Goal: Information Seeking & Learning: Learn about a topic

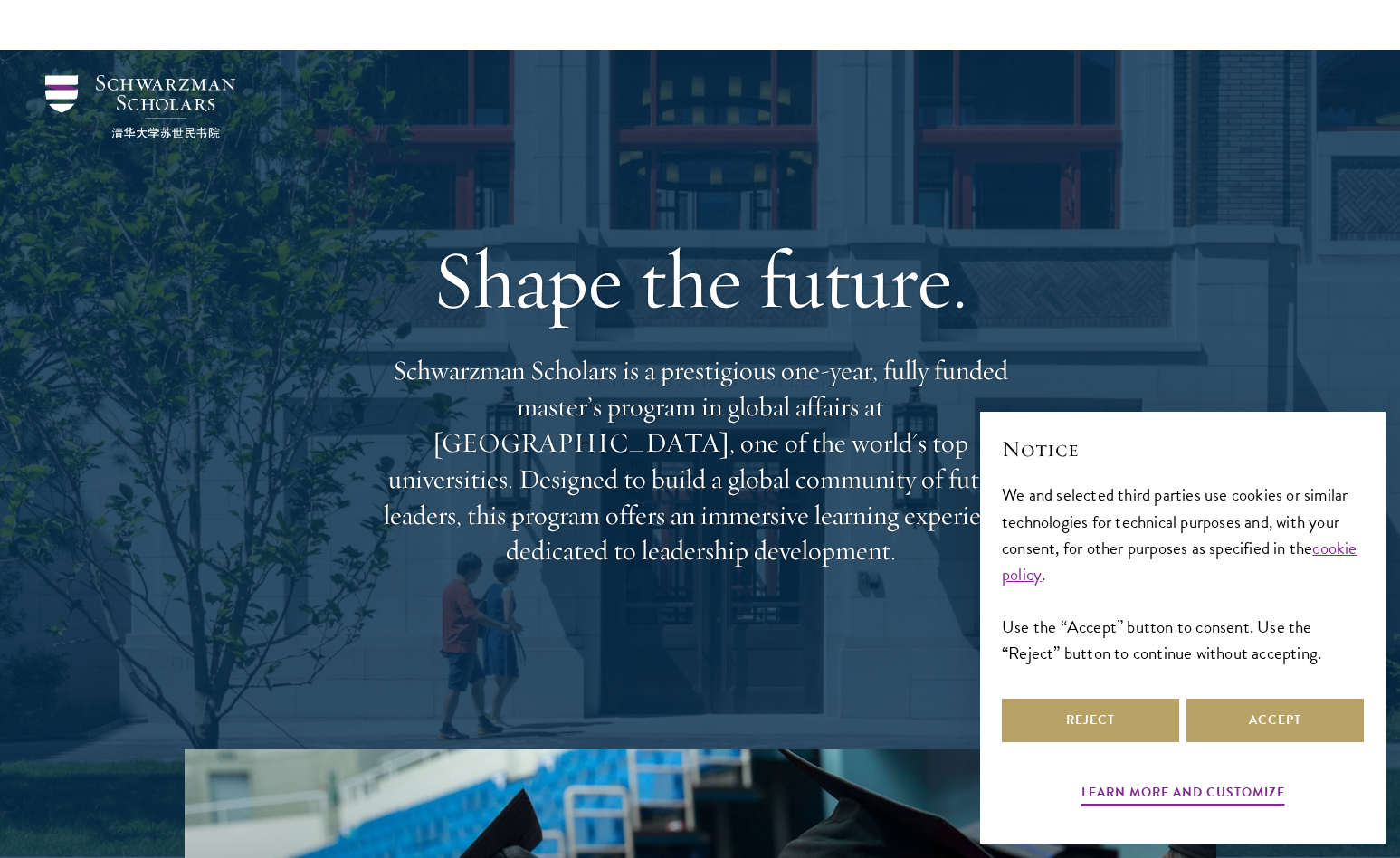
scroll to position [172, 0]
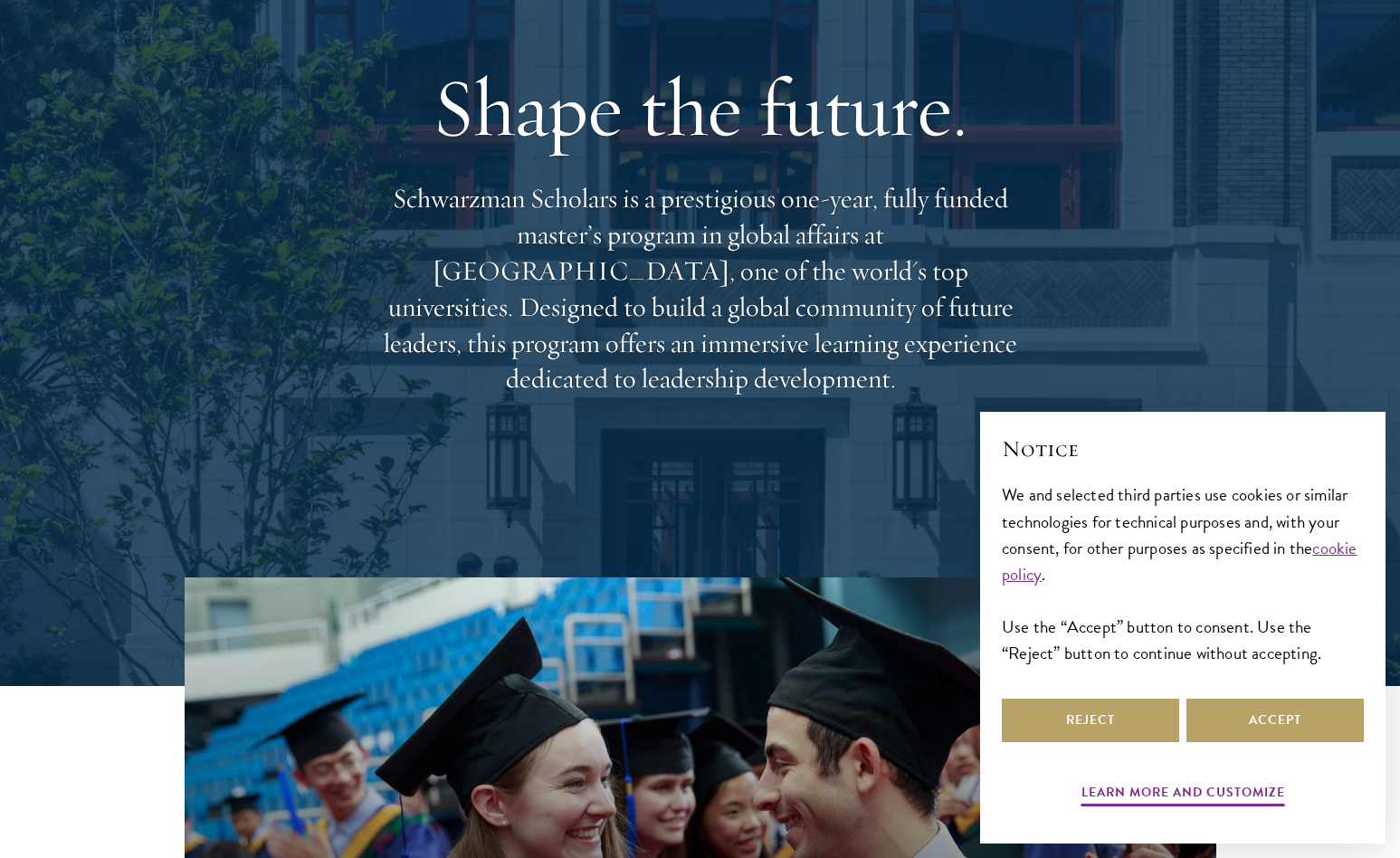
click at [755, 251] on p "Schwarzman Scholars is a prestigious one-year, fully funded master’s program in…" at bounding box center [700, 288] width 652 height 216
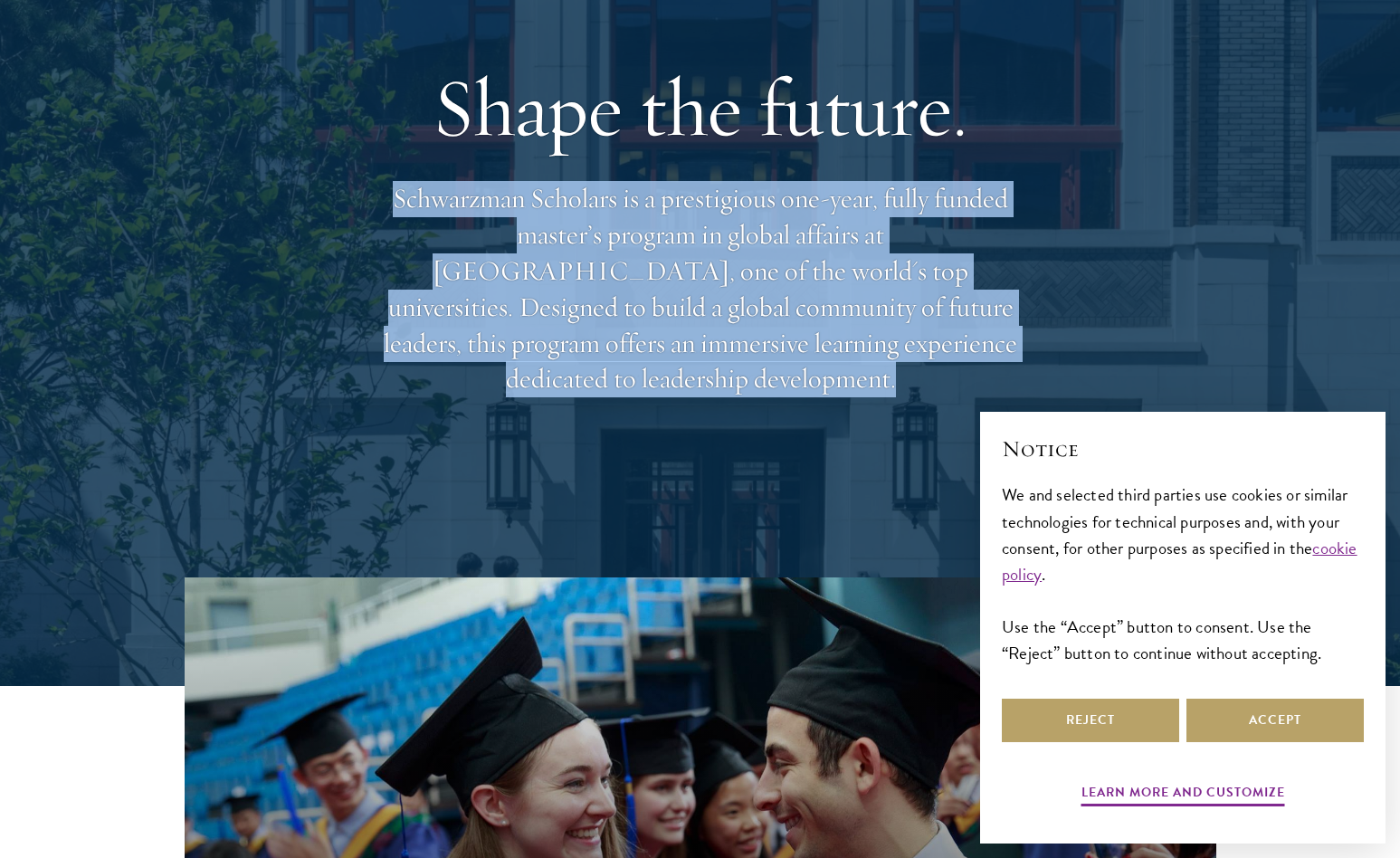
scroll to position [0, 0]
click at [755, 251] on p "Schwarzman Scholars is a prestigious one-year, fully funded master’s program in…" at bounding box center [700, 288] width 652 height 216
click at [719, 259] on p "Schwarzman Scholars is a prestigious one-year, fully funded master’s program in…" at bounding box center [700, 288] width 652 height 216
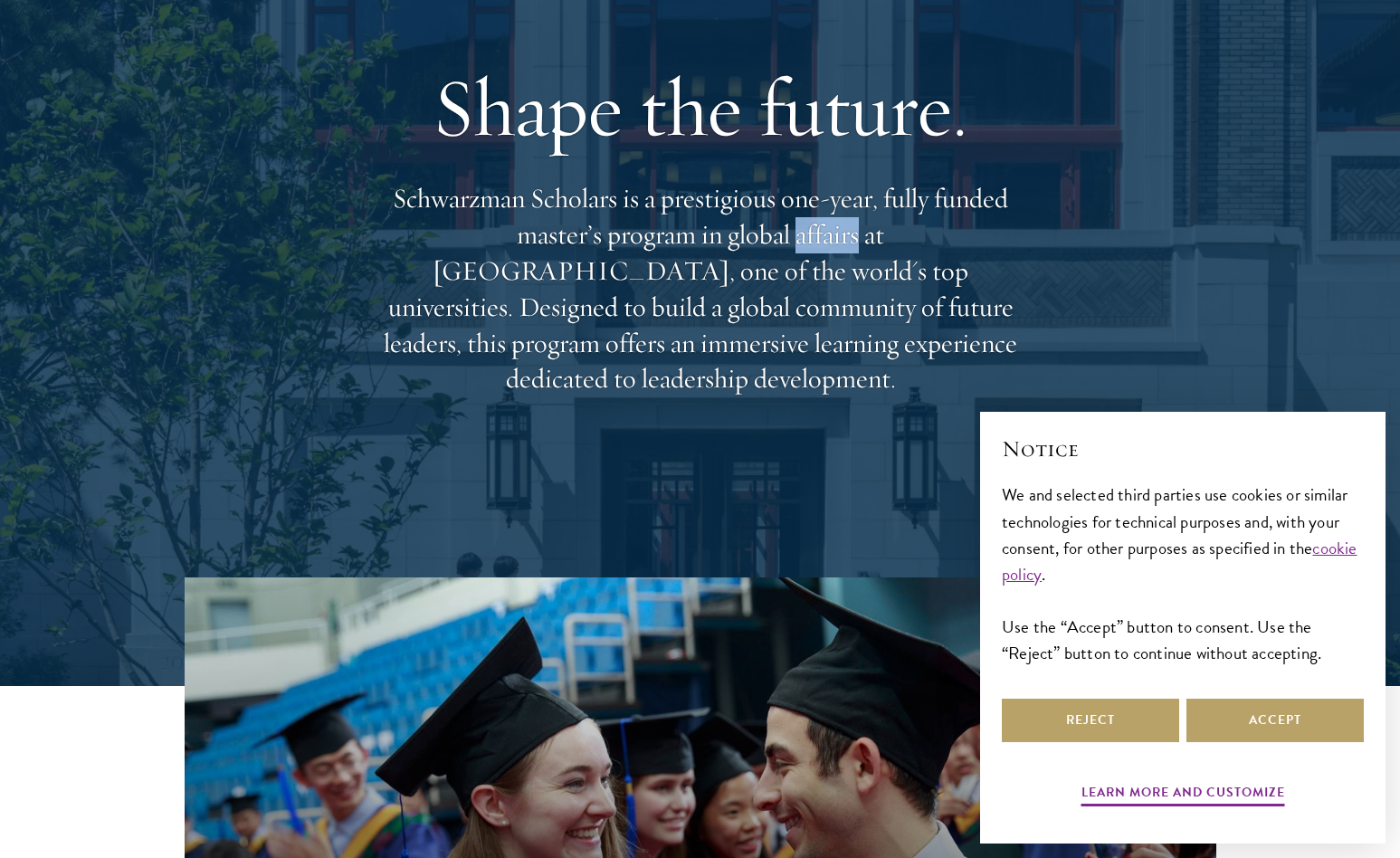
click at [719, 259] on p "Schwarzman Scholars is a prestigious one-year, fully funded master’s program in…" at bounding box center [700, 288] width 652 height 216
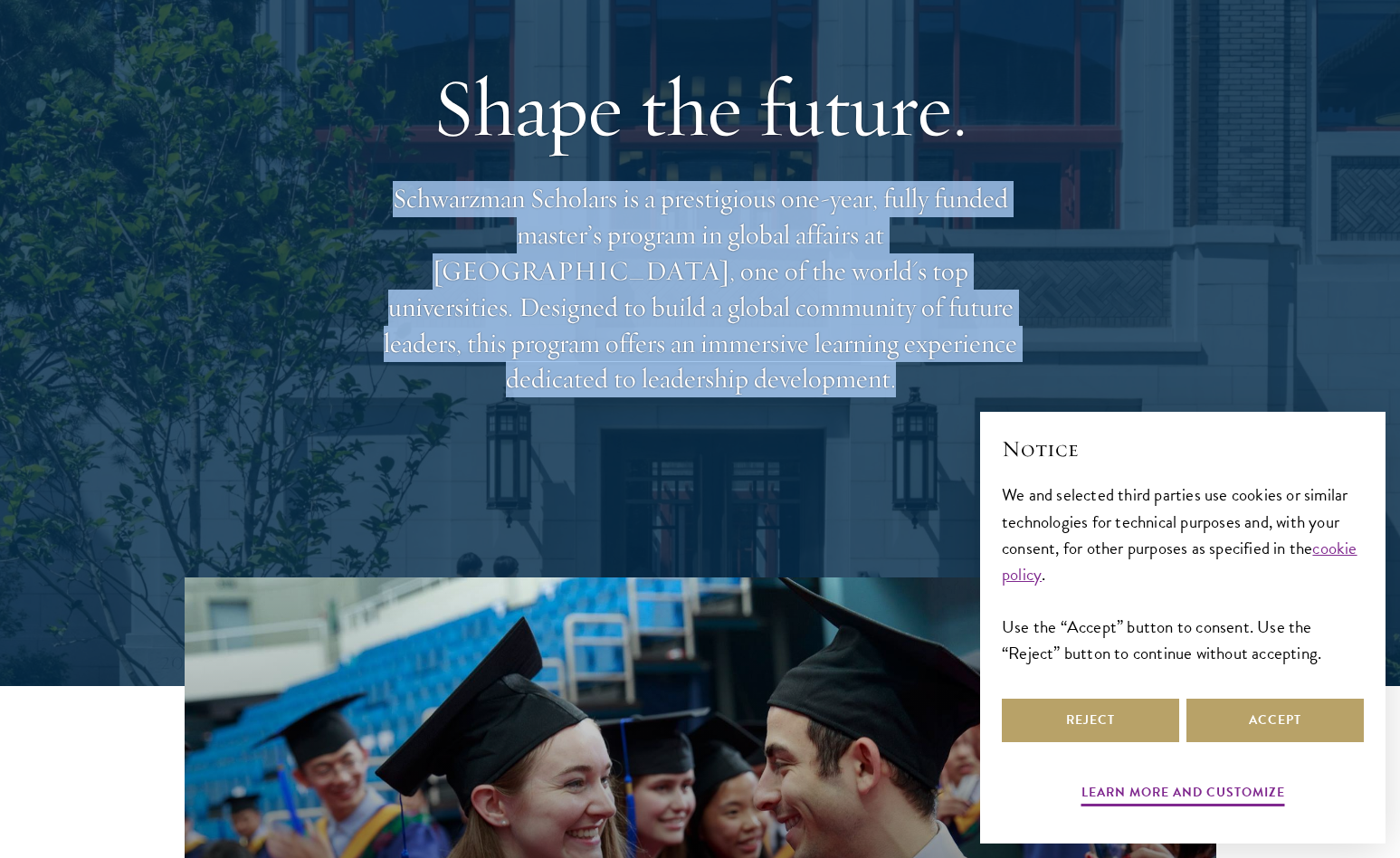
click at [719, 259] on p "Schwarzman Scholars is a prestigious one-year, fully funded master’s program in…" at bounding box center [700, 288] width 652 height 216
click at [780, 259] on p "Schwarzman Scholars is a prestigious one-year, fully funded master’s program in…" at bounding box center [700, 288] width 652 height 216
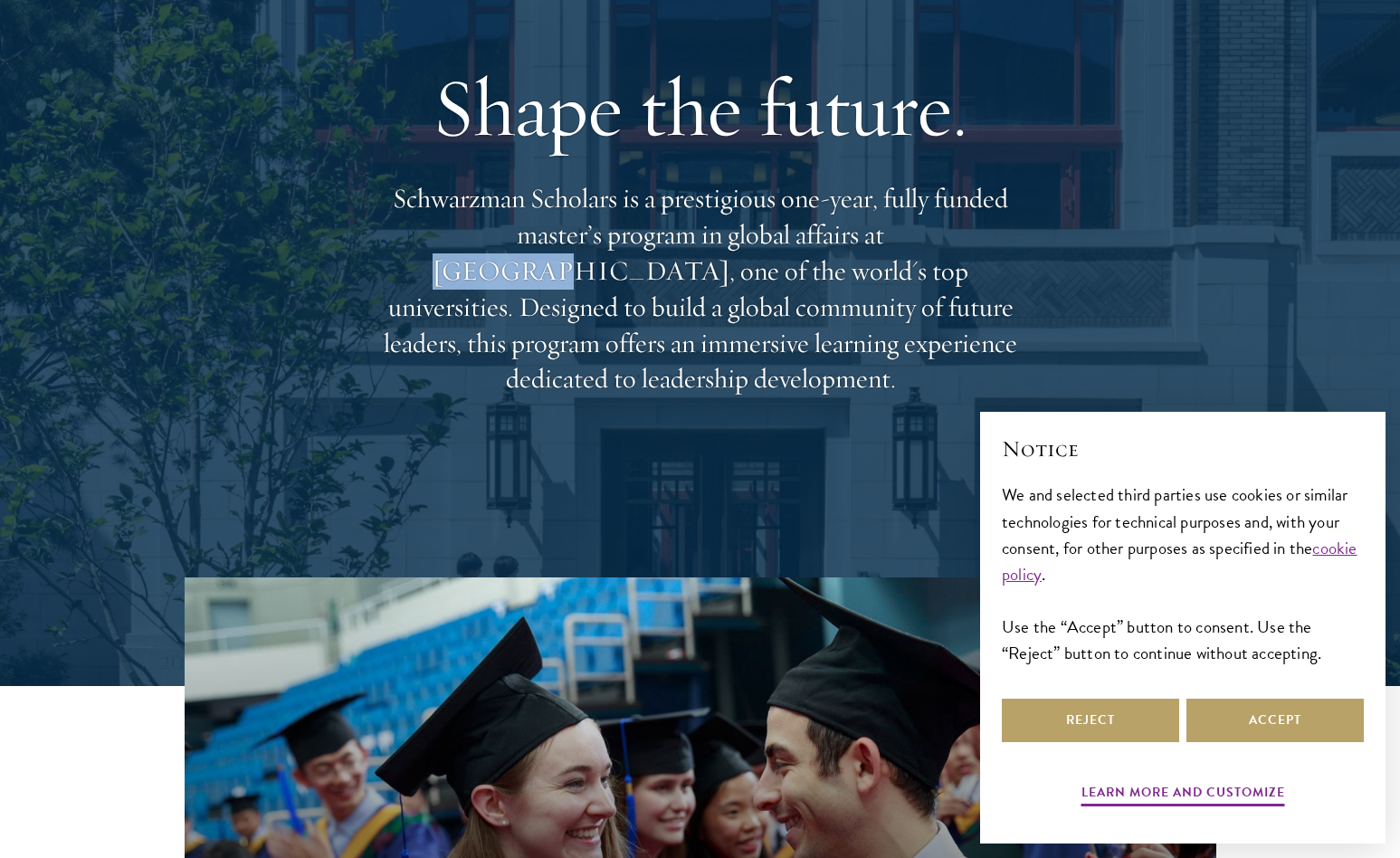
click at [780, 259] on p "Schwarzman Scholars is a prestigious one-year, fully funded master’s program in…" at bounding box center [700, 288] width 652 height 216
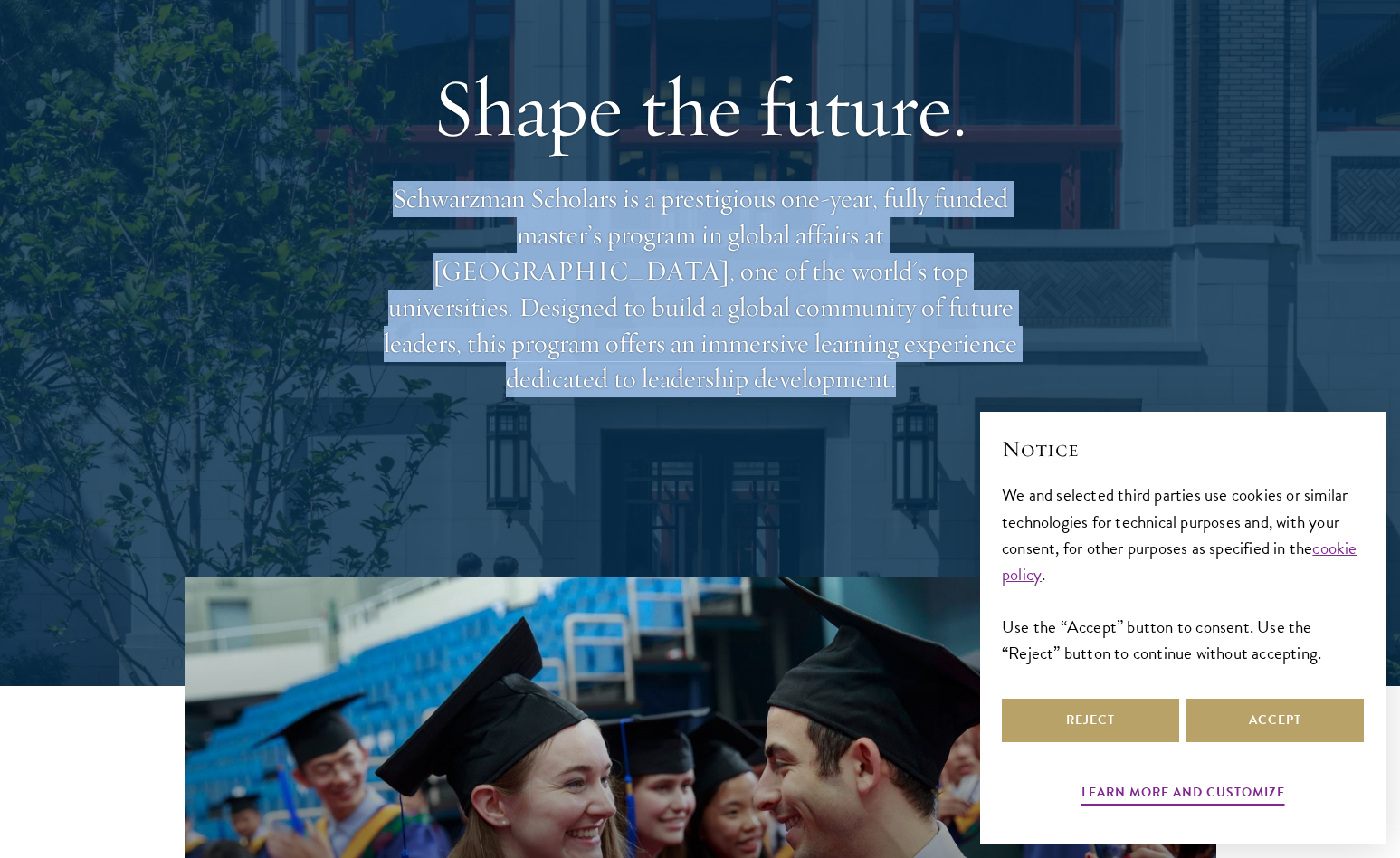
click at [780, 259] on p "Schwarzman Scholars is a prestigious one-year, fully funded master’s program in…" at bounding box center [700, 288] width 652 height 216
click at [764, 303] on p "Schwarzman Scholars is a prestigious one-year, fully funded master’s program in…" at bounding box center [700, 288] width 652 height 216
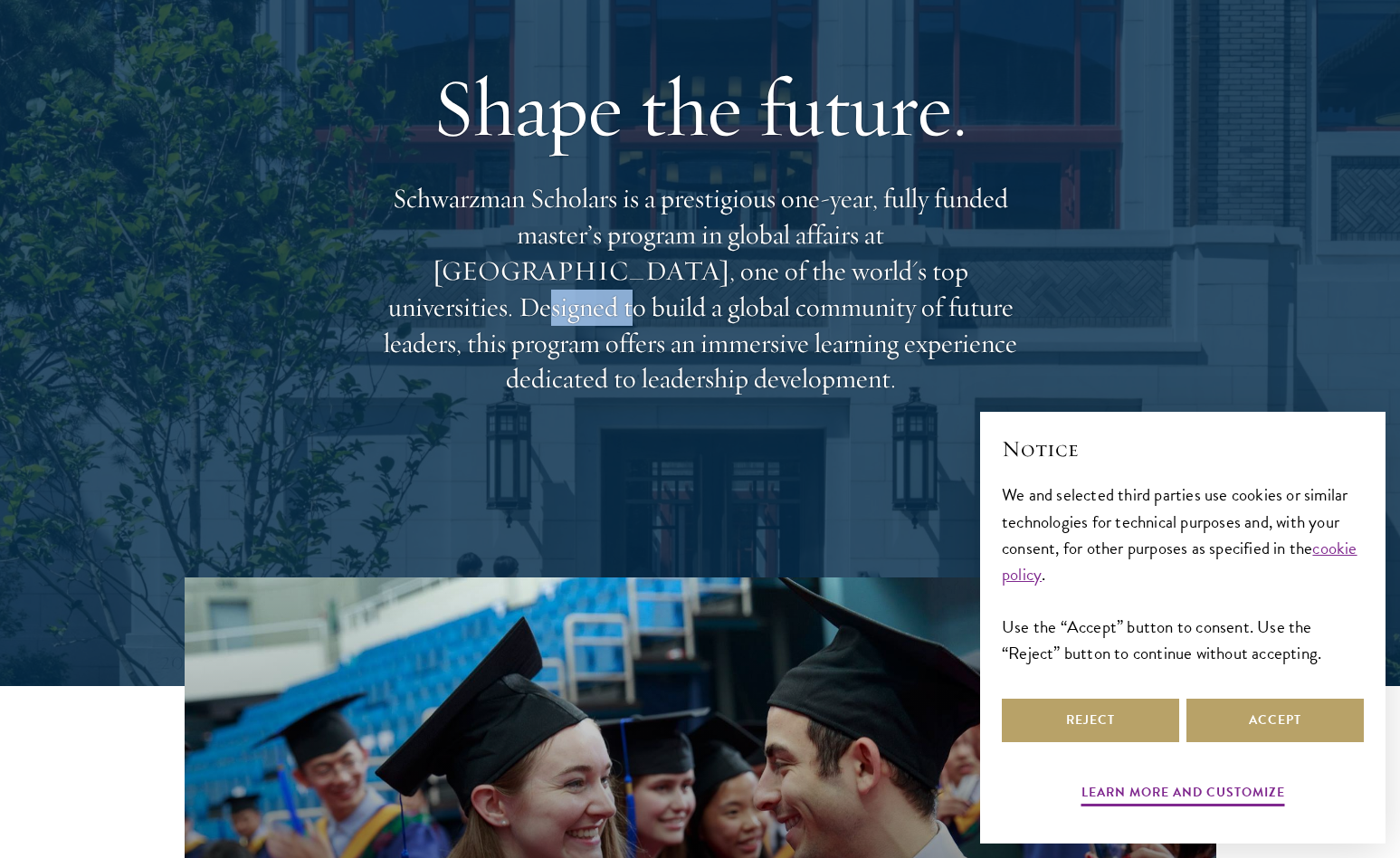
click at [764, 303] on p "Schwarzman Scholars is a prestigious one-year, fully funded master’s program in…" at bounding box center [700, 288] width 652 height 216
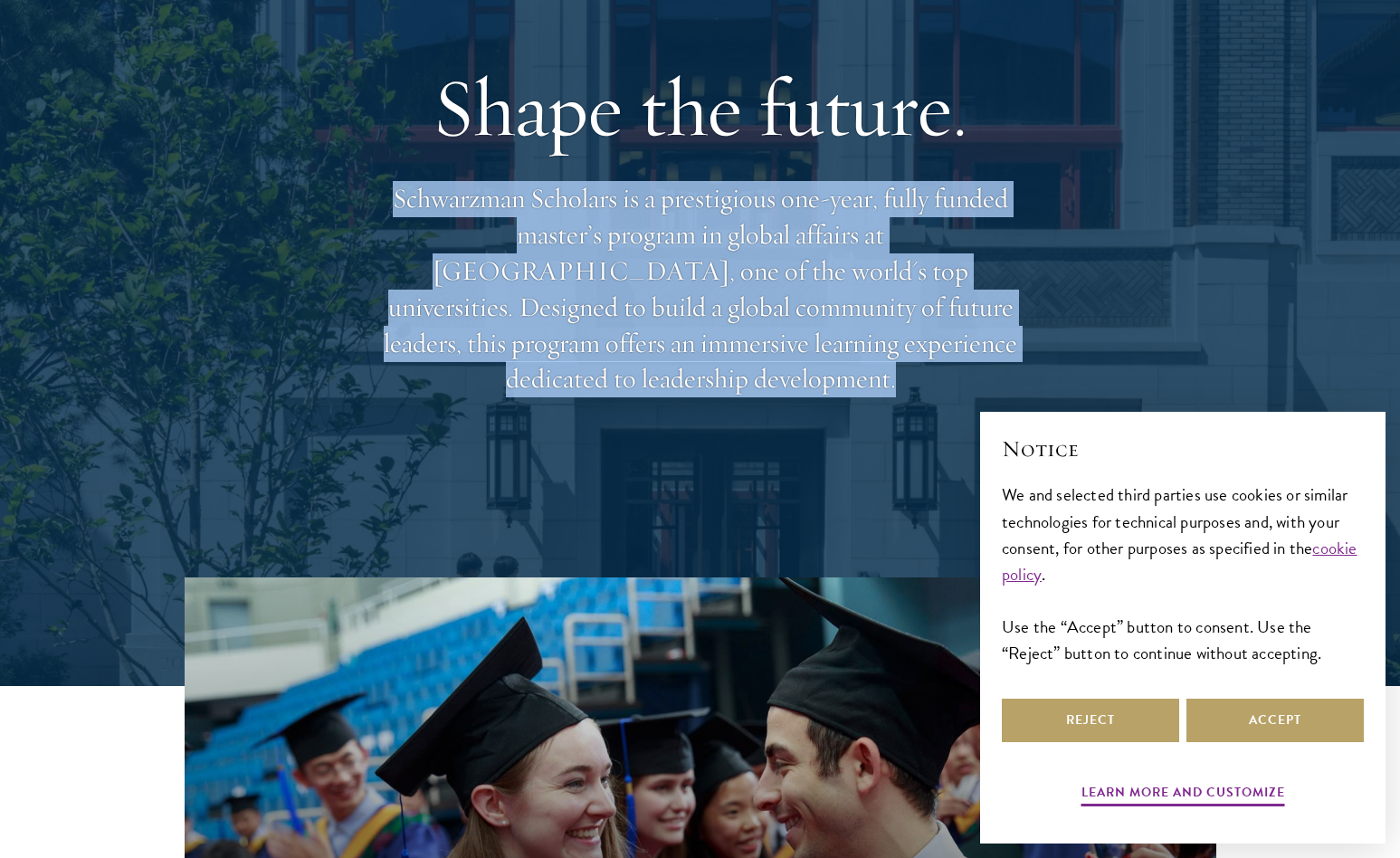
click at [764, 303] on p "Schwarzman Scholars is a prestigious one-year, fully funded master’s program in…" at bounding box center [700, 288] width 652 height 216
click at [764, 242] on p "Schwarzman Scholars is a prestigious one-year, fully funded master’s program in…" at bounding box center [700, 288] width 652 height 216
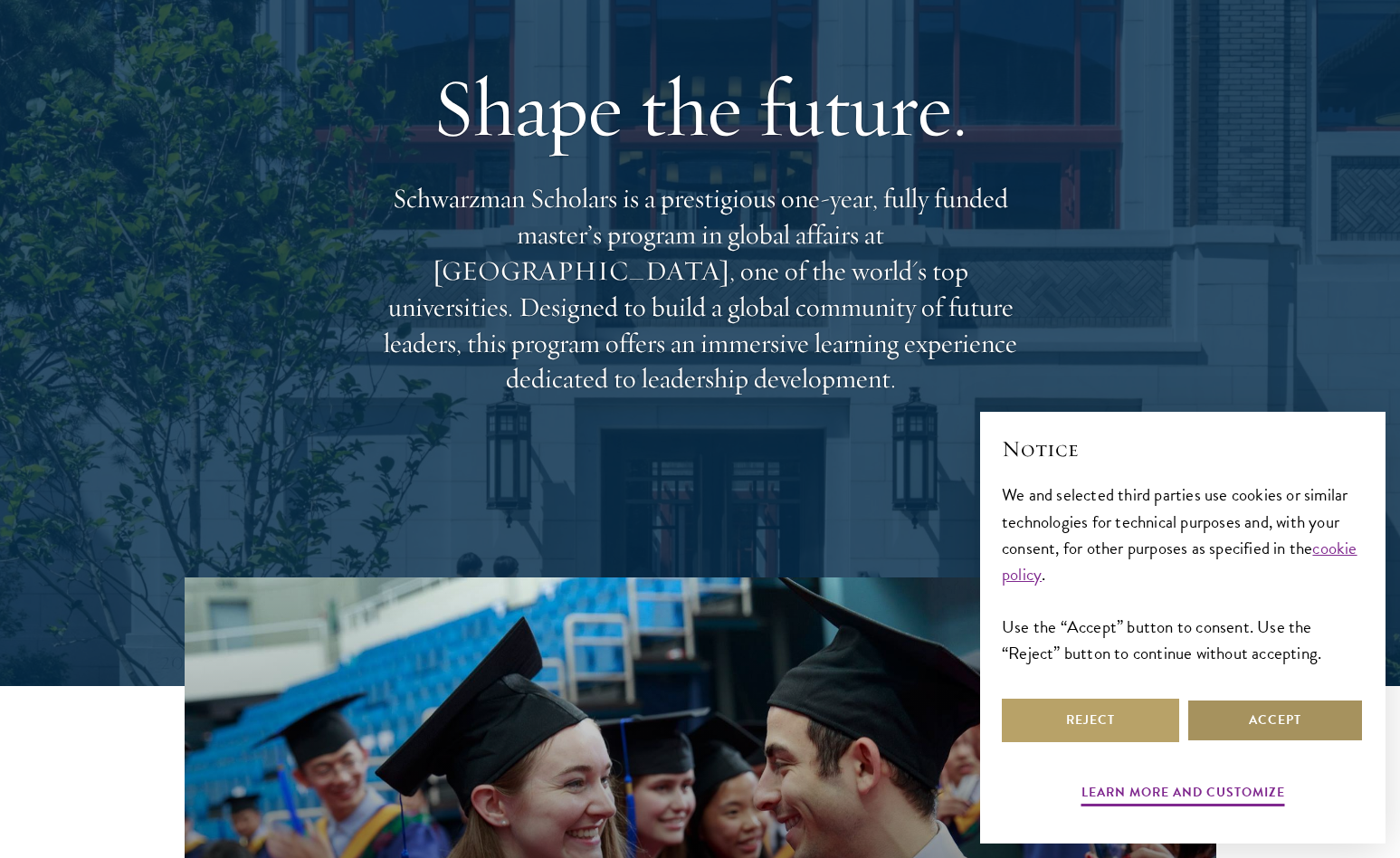
click at [1209, 727] on button "Accept" at bounding box center [1275, 720] width 178 height 43
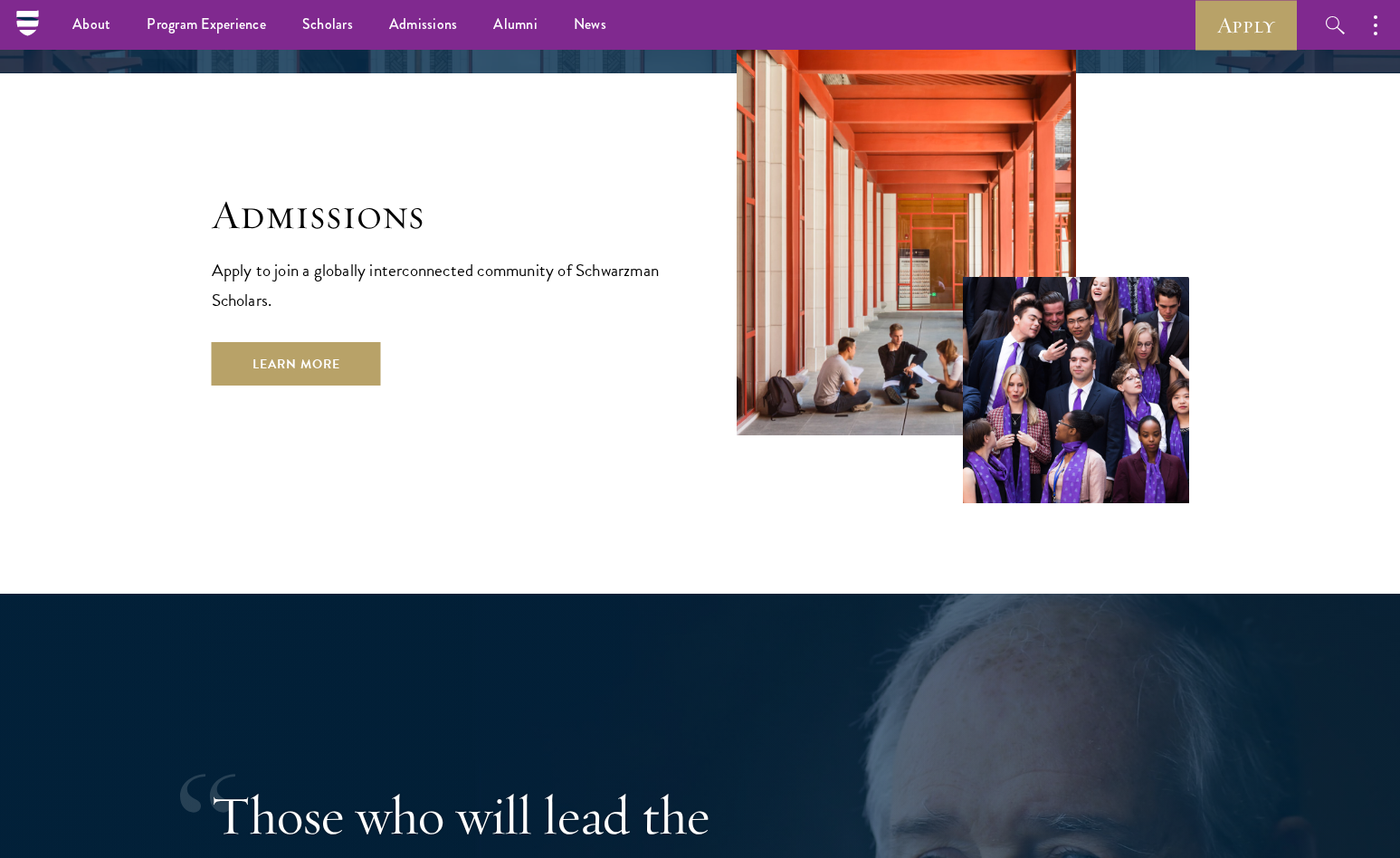
scroll to position [3133, 0]
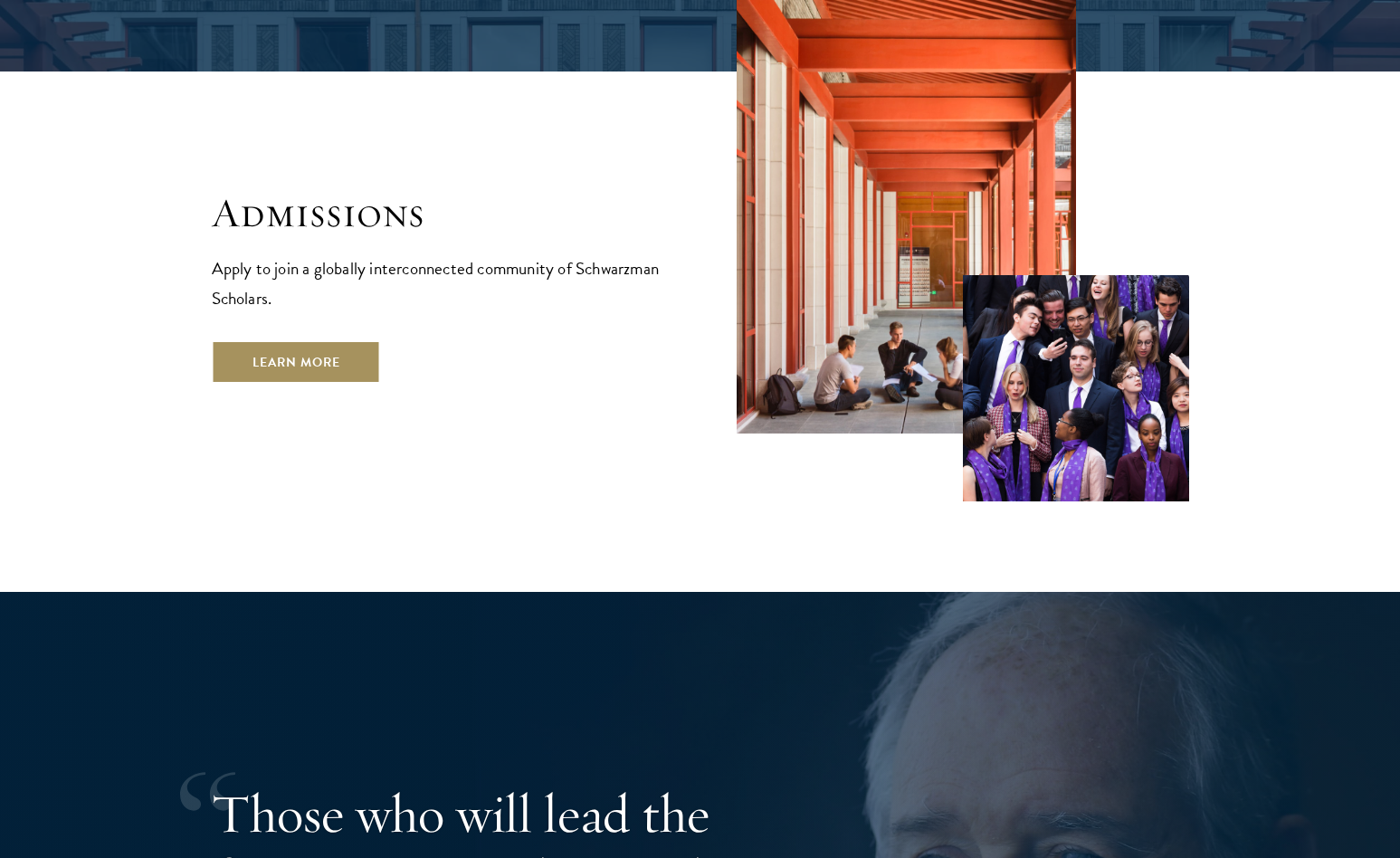
click at [326, 340] on link "Learn More" at bounding box center [296, 362] width 169 height 43
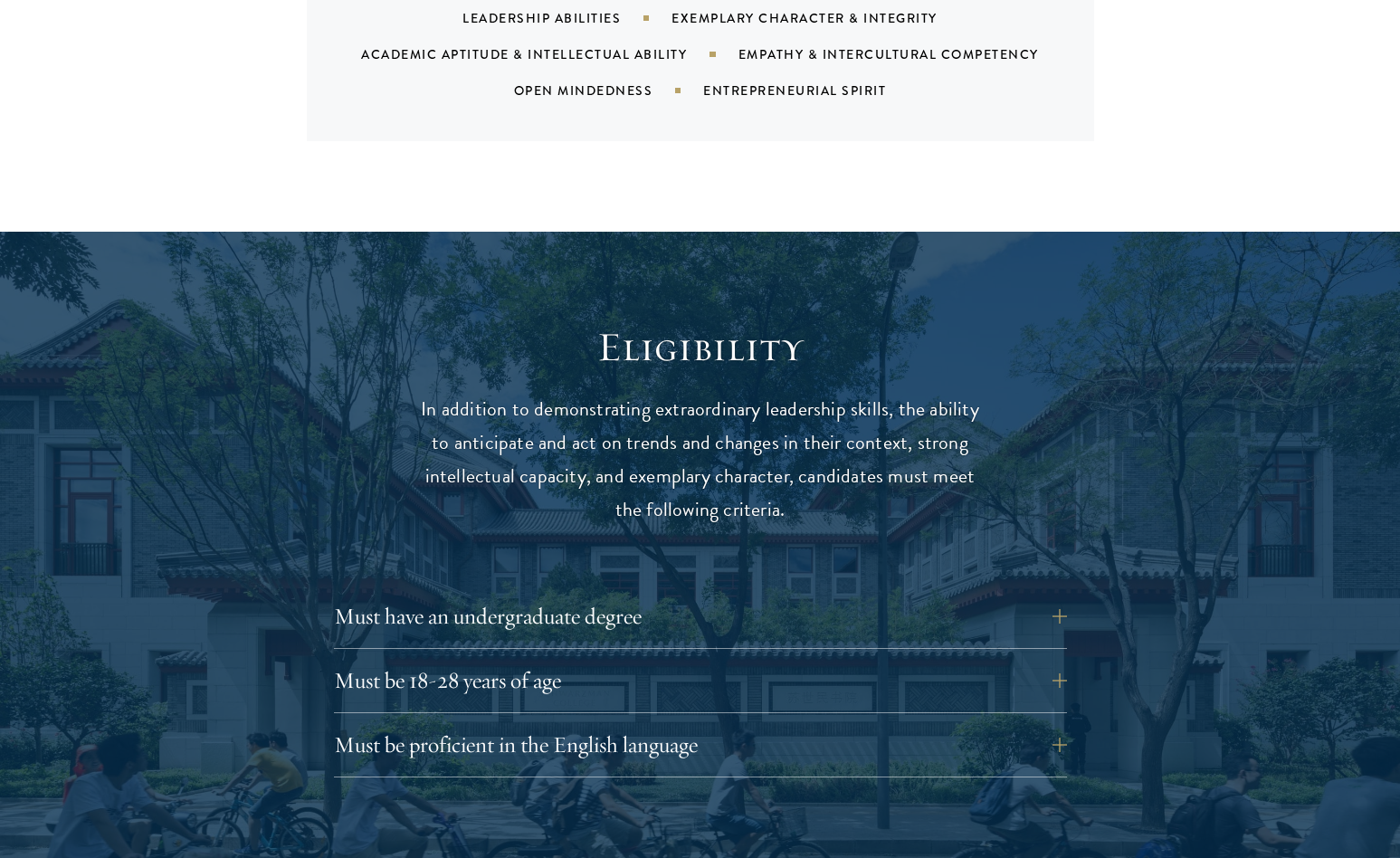
scroll to position [2295, 0]
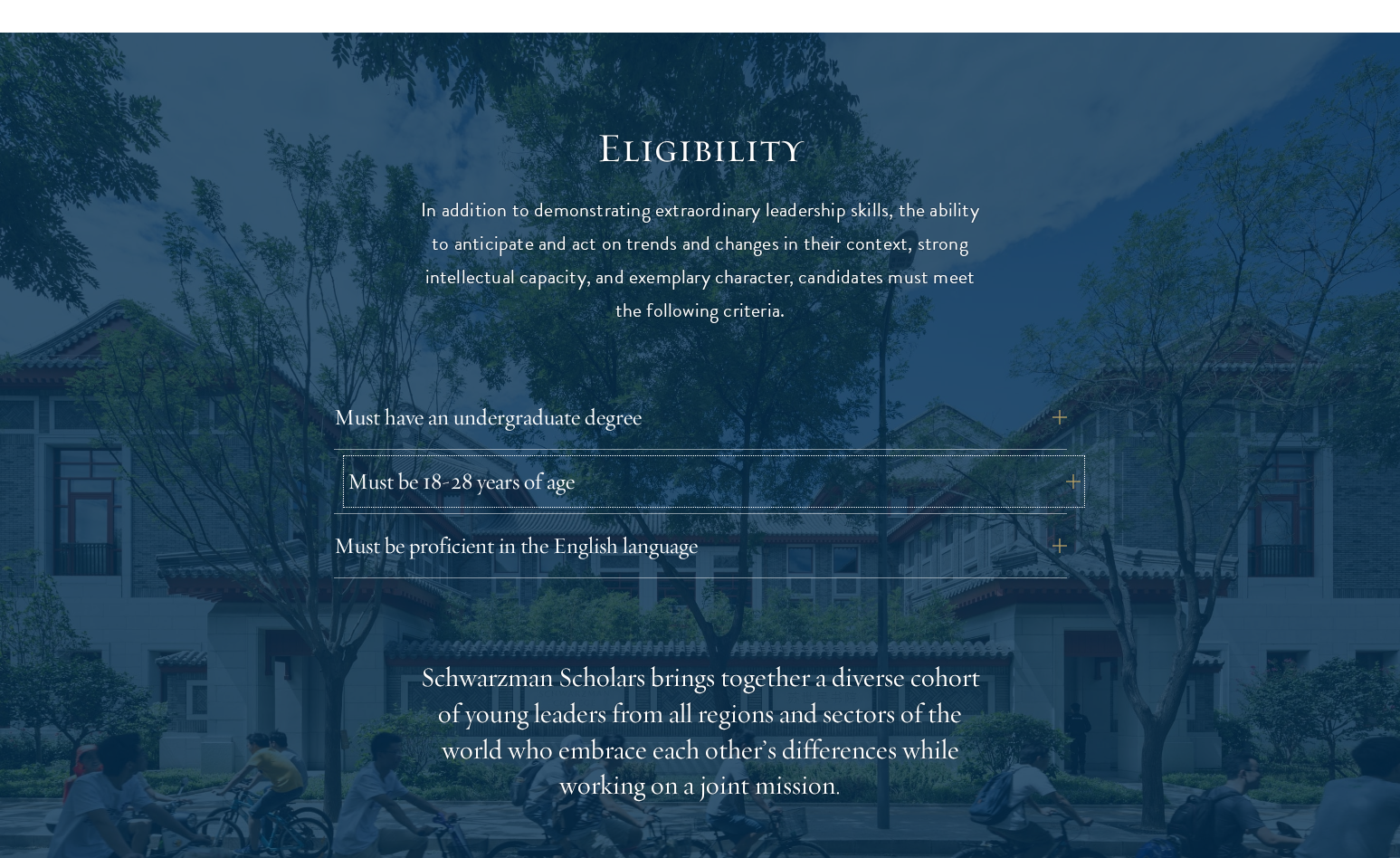
click at [641, 460] on button "Must be 18-28 years of age" at bounding box center [714, 482] width 733 height 43
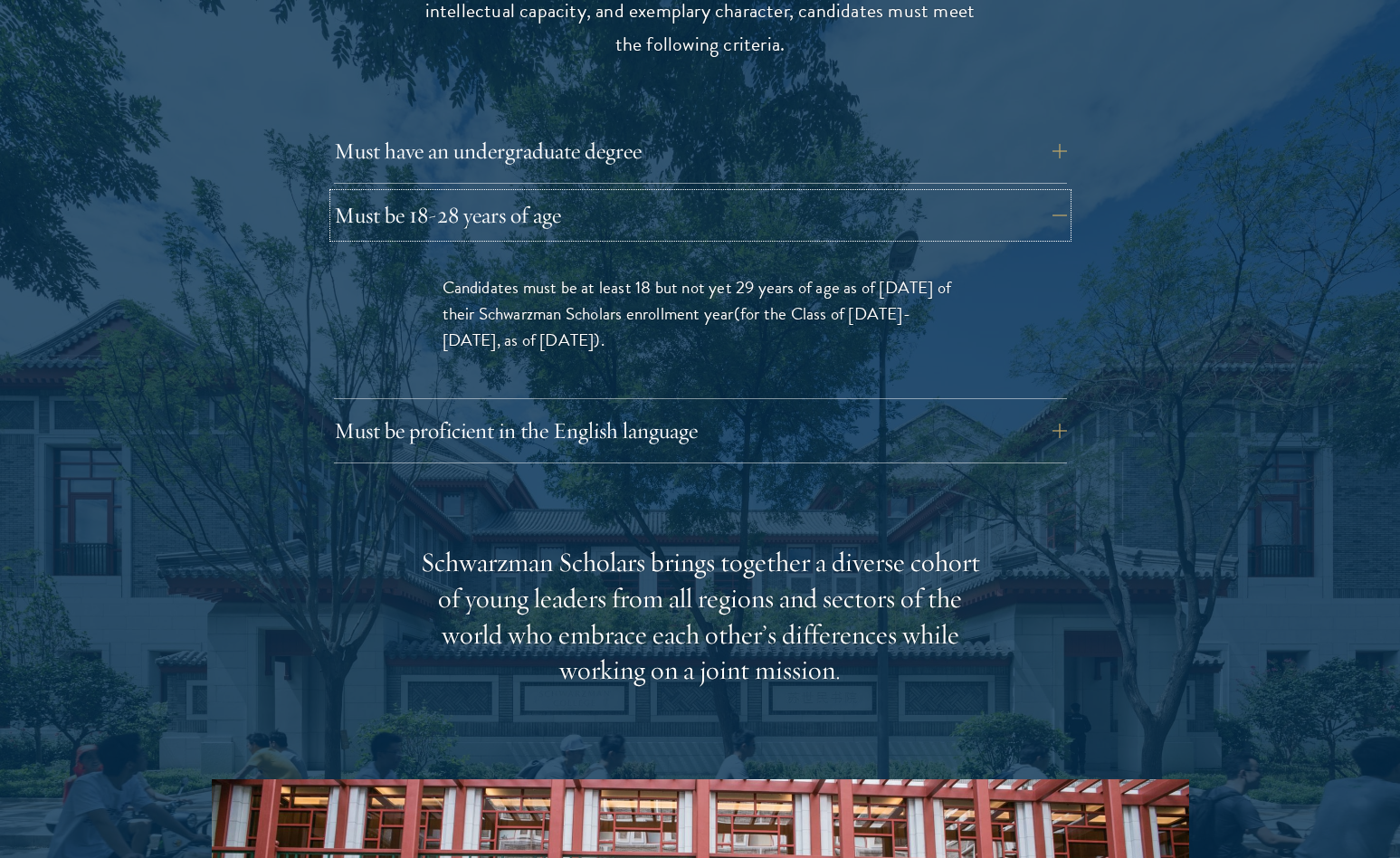
scroll to position [2620, 0]
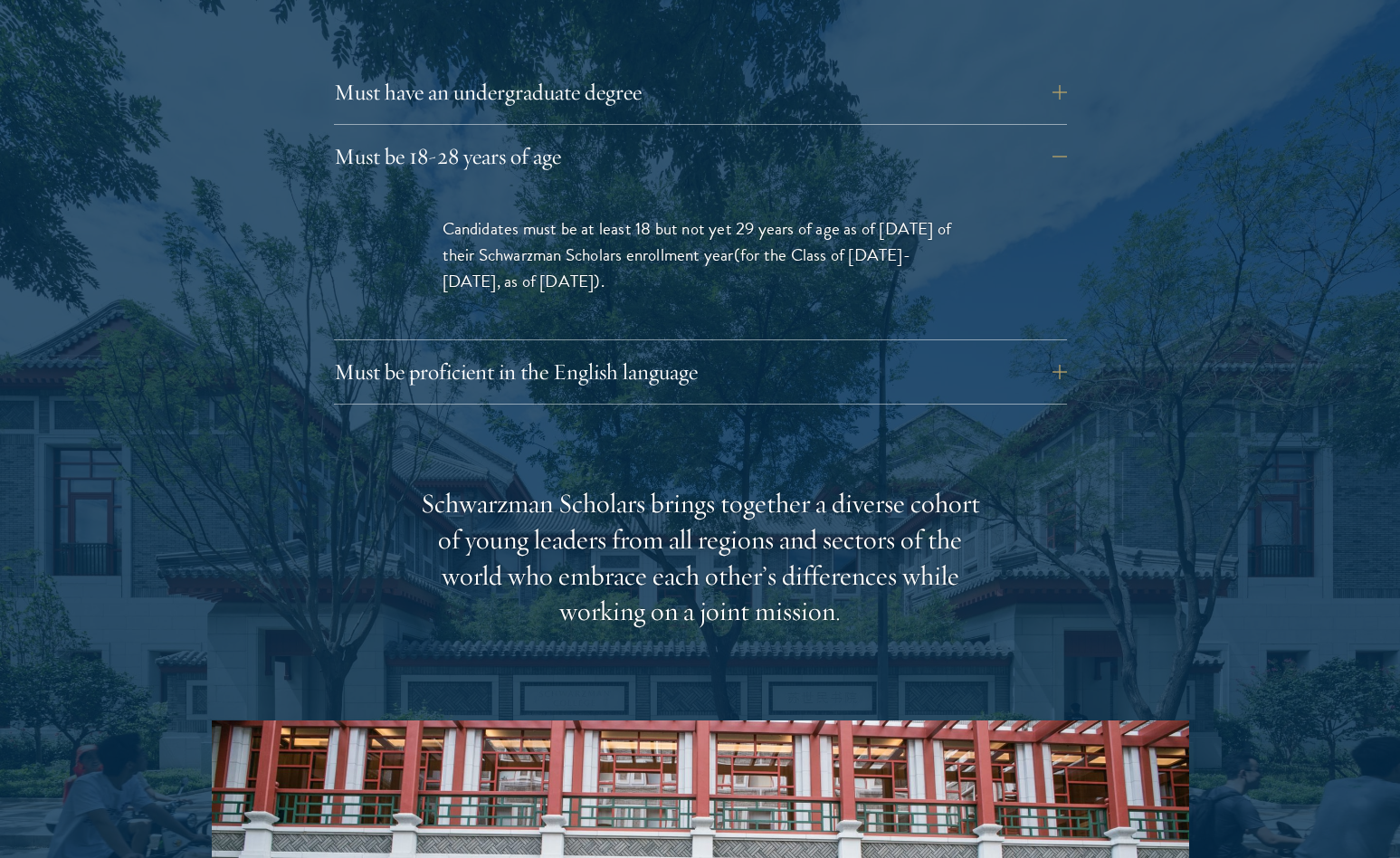
click at [728, 515] on div "Schwarzman Scholars brings together a diverse cohort of young leaders from all …" at bounding box center [700, 558] width 561 height 145
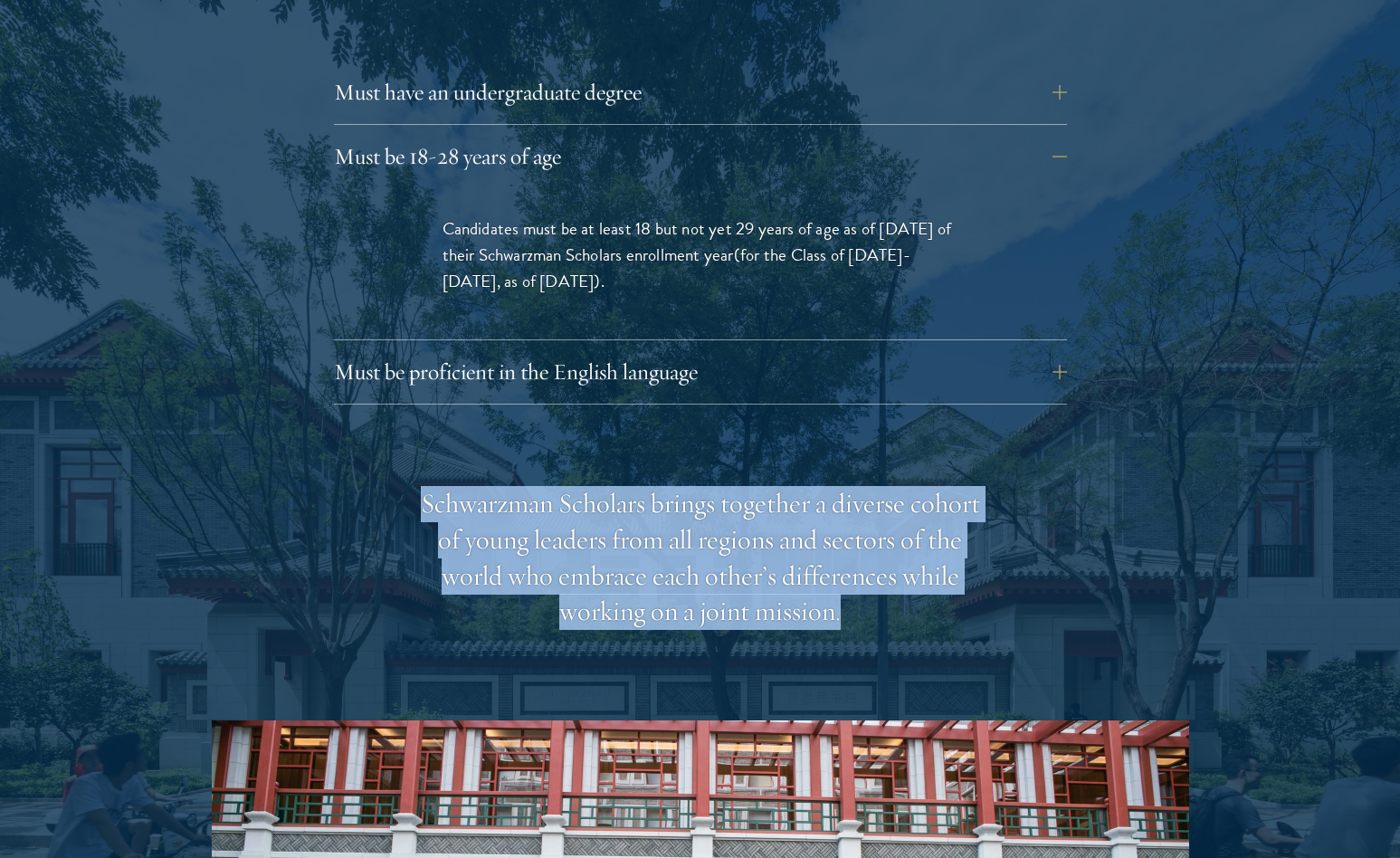
click at [728, 515] on div "Schwarzman Scholars brings together a diverse cohort of young leaders from all …" at bounding box center [700, 558] width 561 height 145
click at [728, 569] on div "Schwarzman Scholars brings together a diverse cohort of young leaders from all …" at bounding box center [700, 558] width 561 height 145
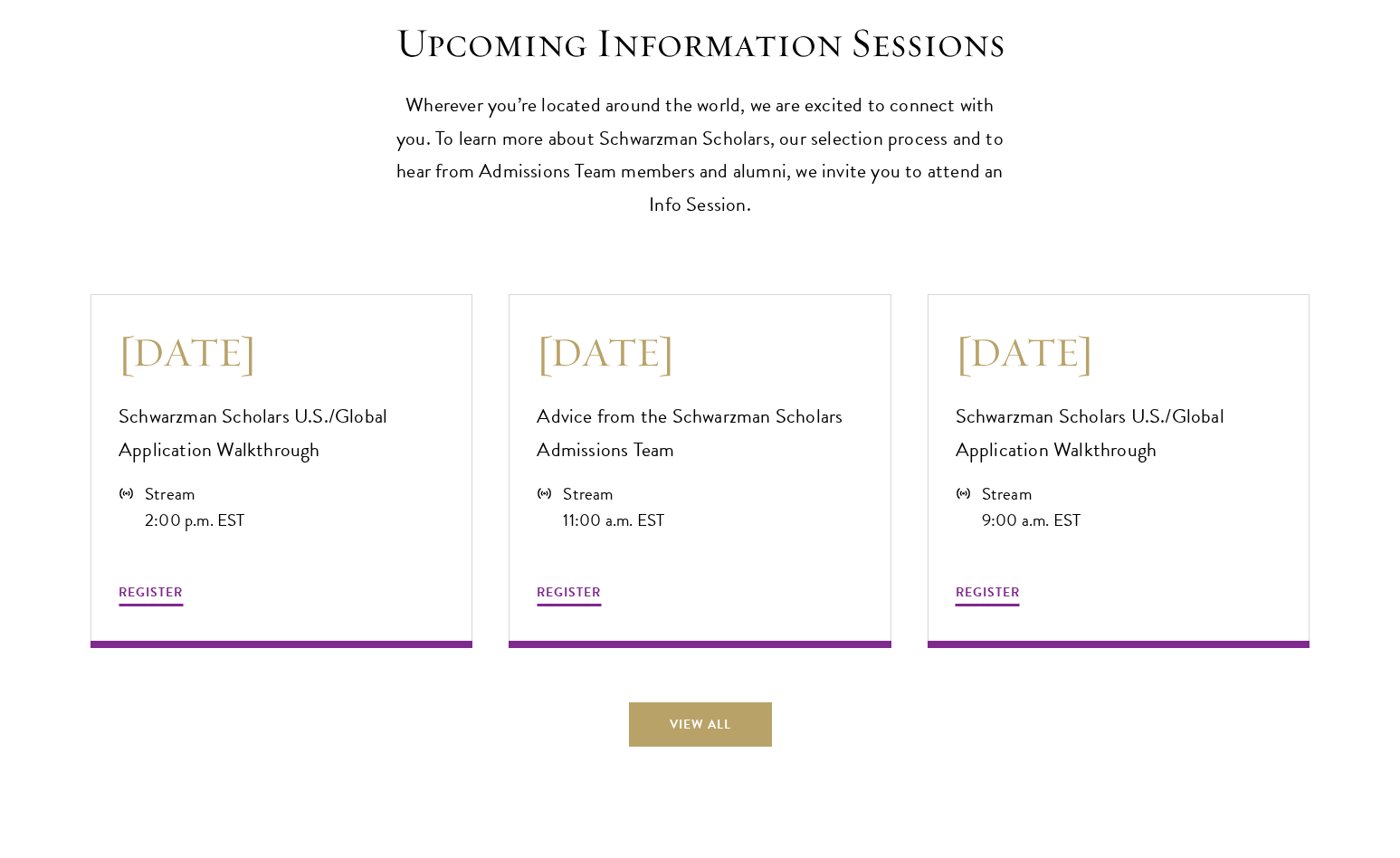
scroll to position [4942, 0]
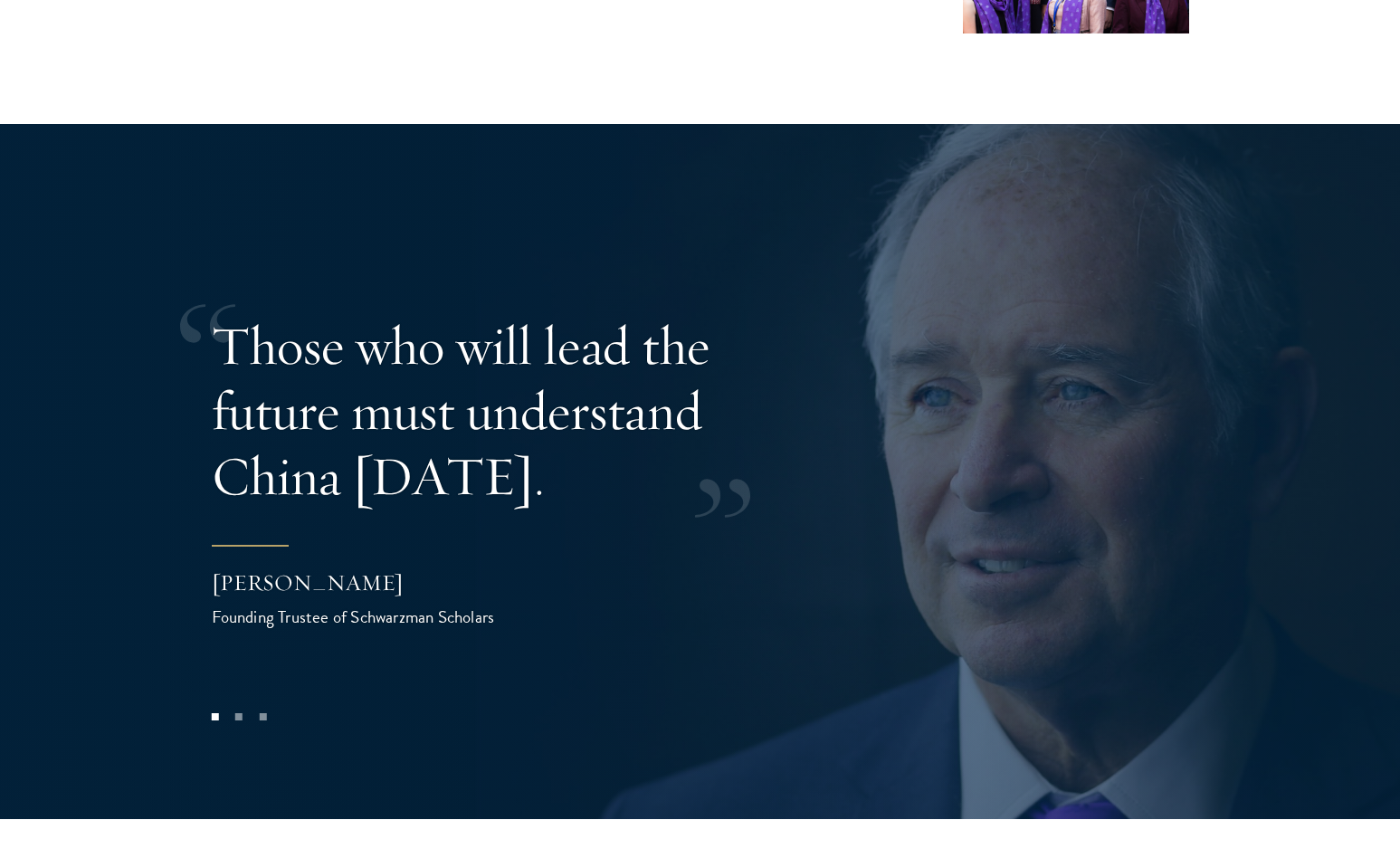
scroll to position [3874, 0]
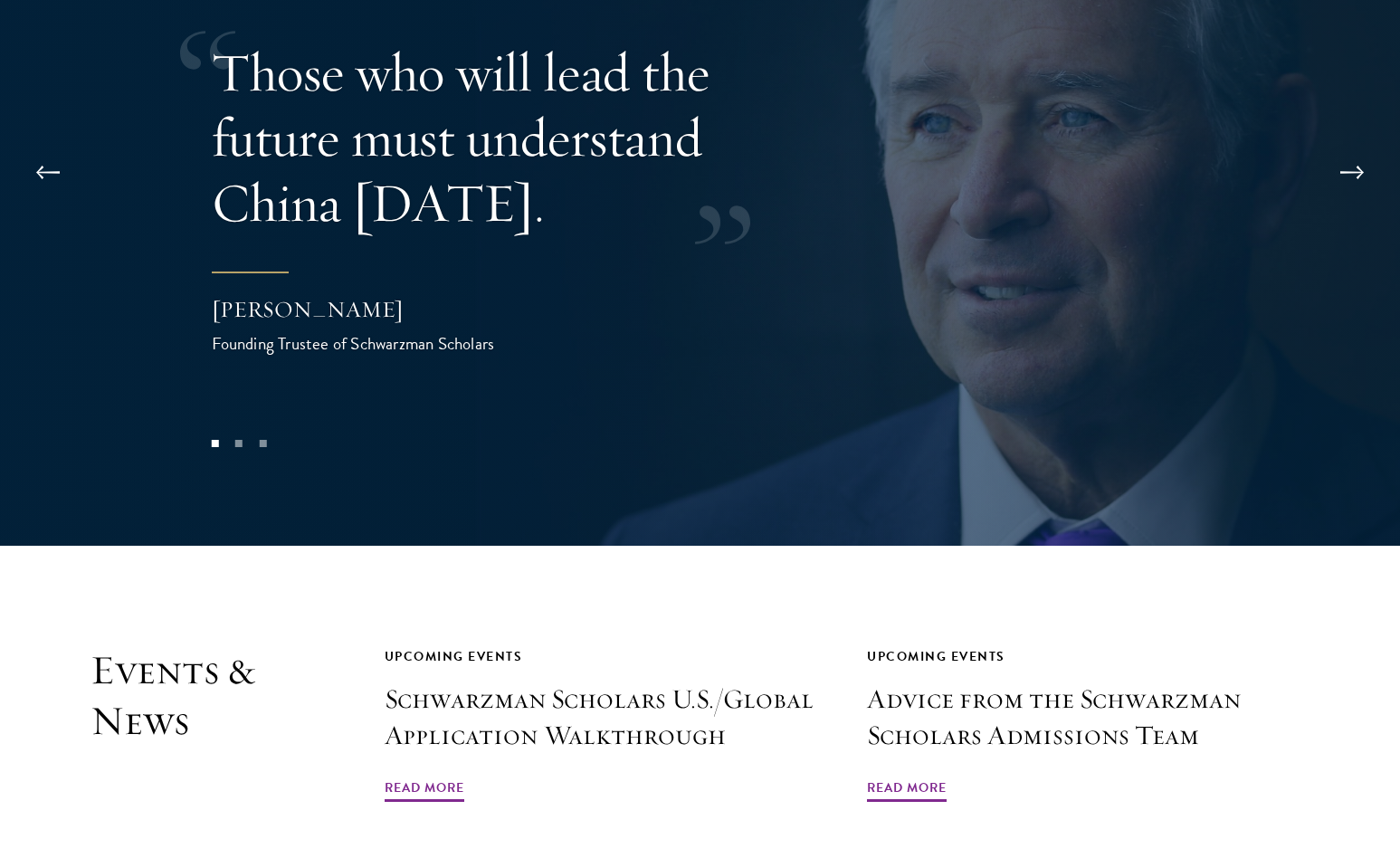
click at [430, 294] on div "[PERSON_NAME]" at bounding box center [393, 309] width 362 height 30
click at [430, 294] on div "Stephen A. Schwarzman" at bounding box center [393, 309] width 362 height 30
click at [430, 330] on div "Founding Trustee of Schwarzman Scholars" at bounding box center [393, 343] width 362 height 26
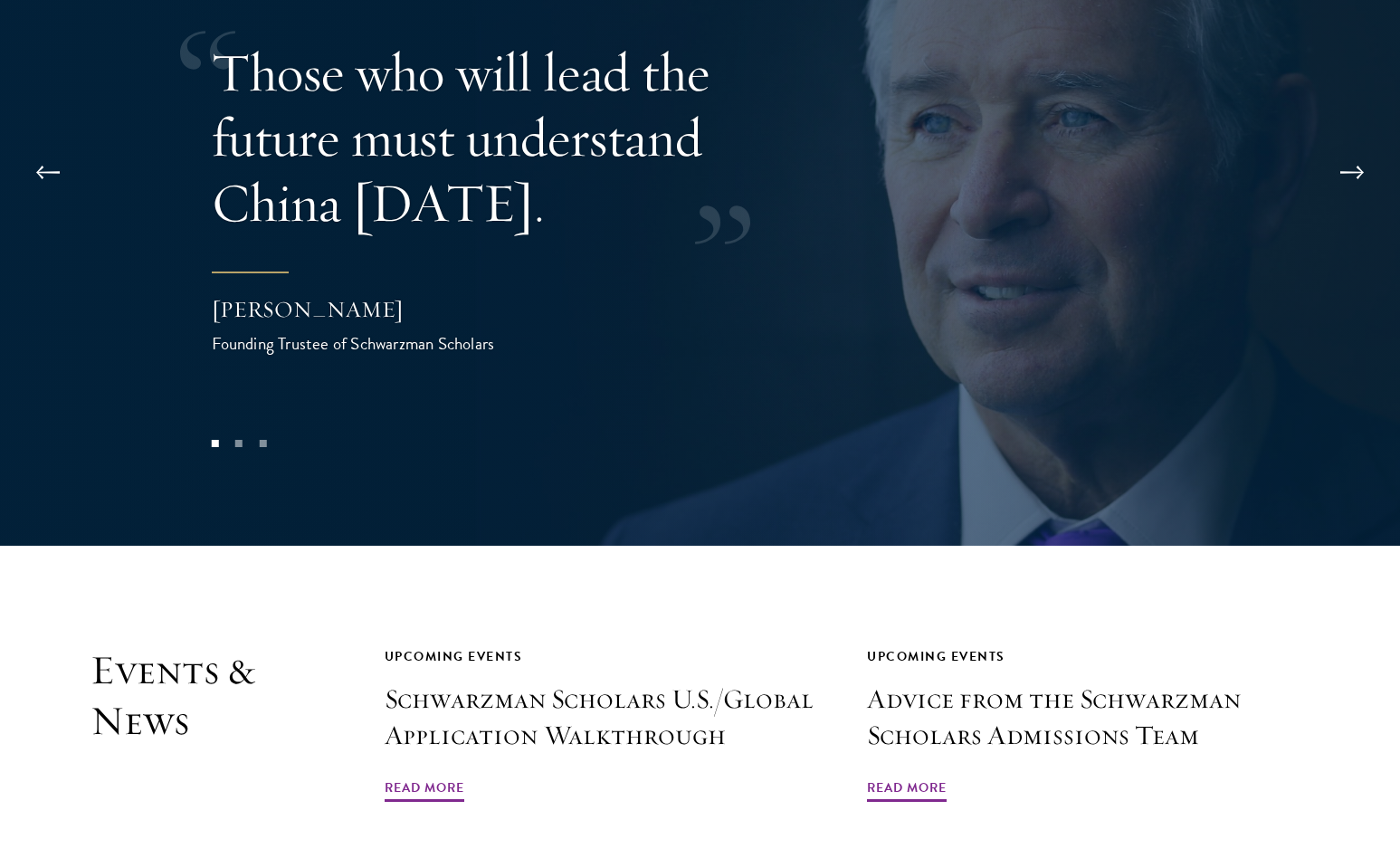
click at [425, 330] on div "Founding Trustee of Schwarzman Scholars" at bounding box center [393, 343] width 362 height 26
click at [473, 330] on div "Founding Trustee of Schwarzman Scholars" at bounding box center [393, 343] width 362 height 26
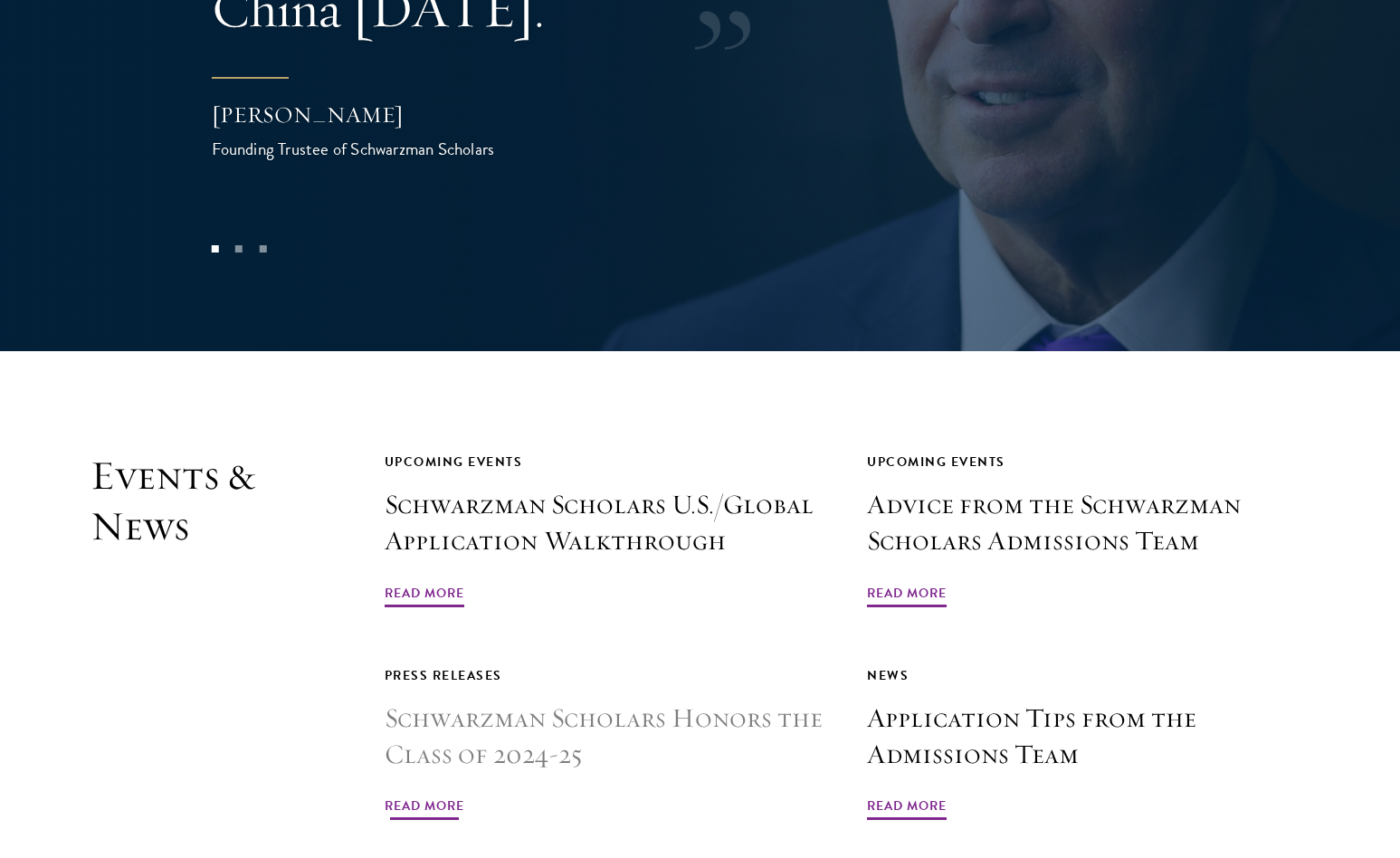
scroll to position [4075, 0]
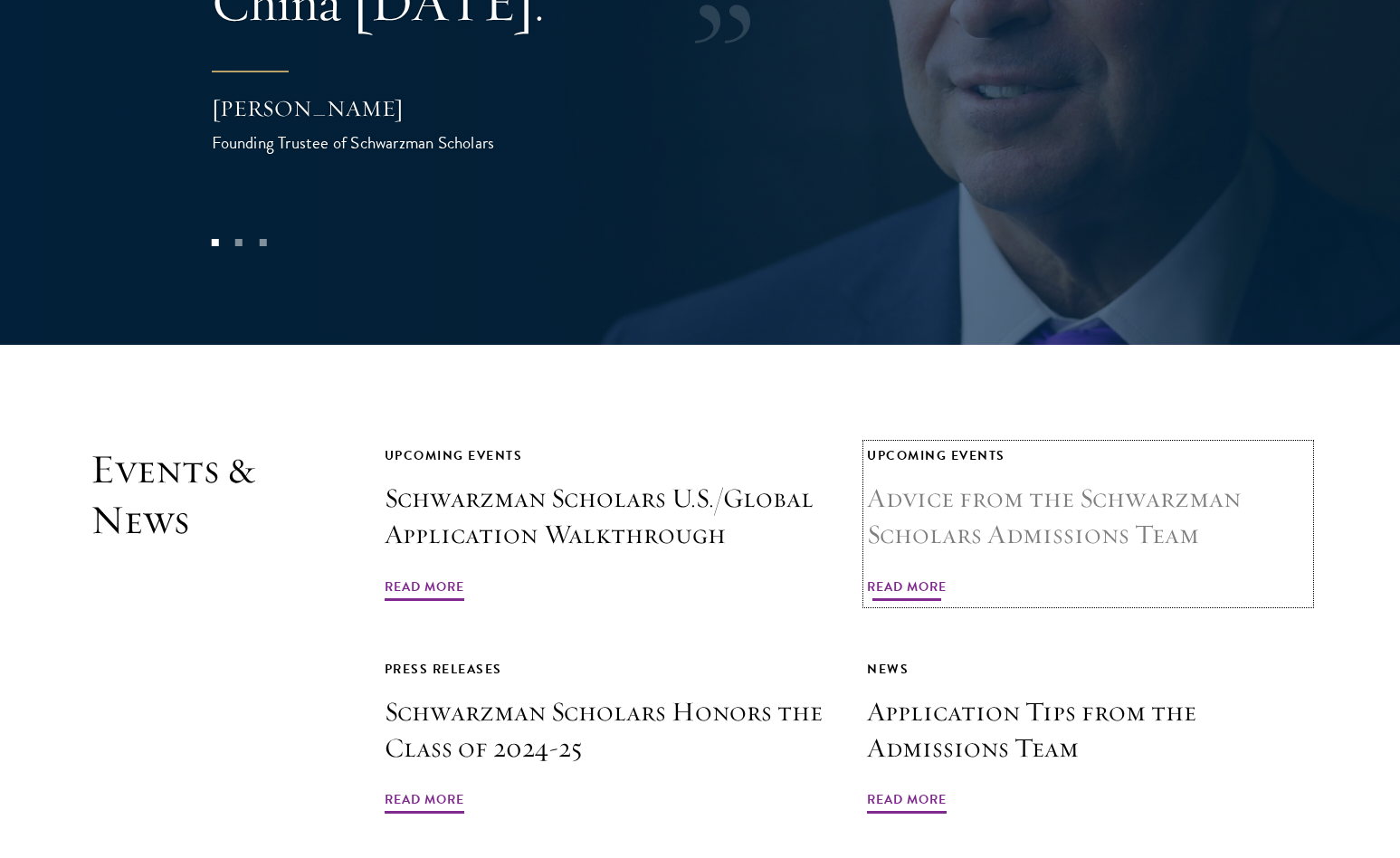
click at [914, 576] on span "Read More" at bounding box center [907, 589] width 80 height 28
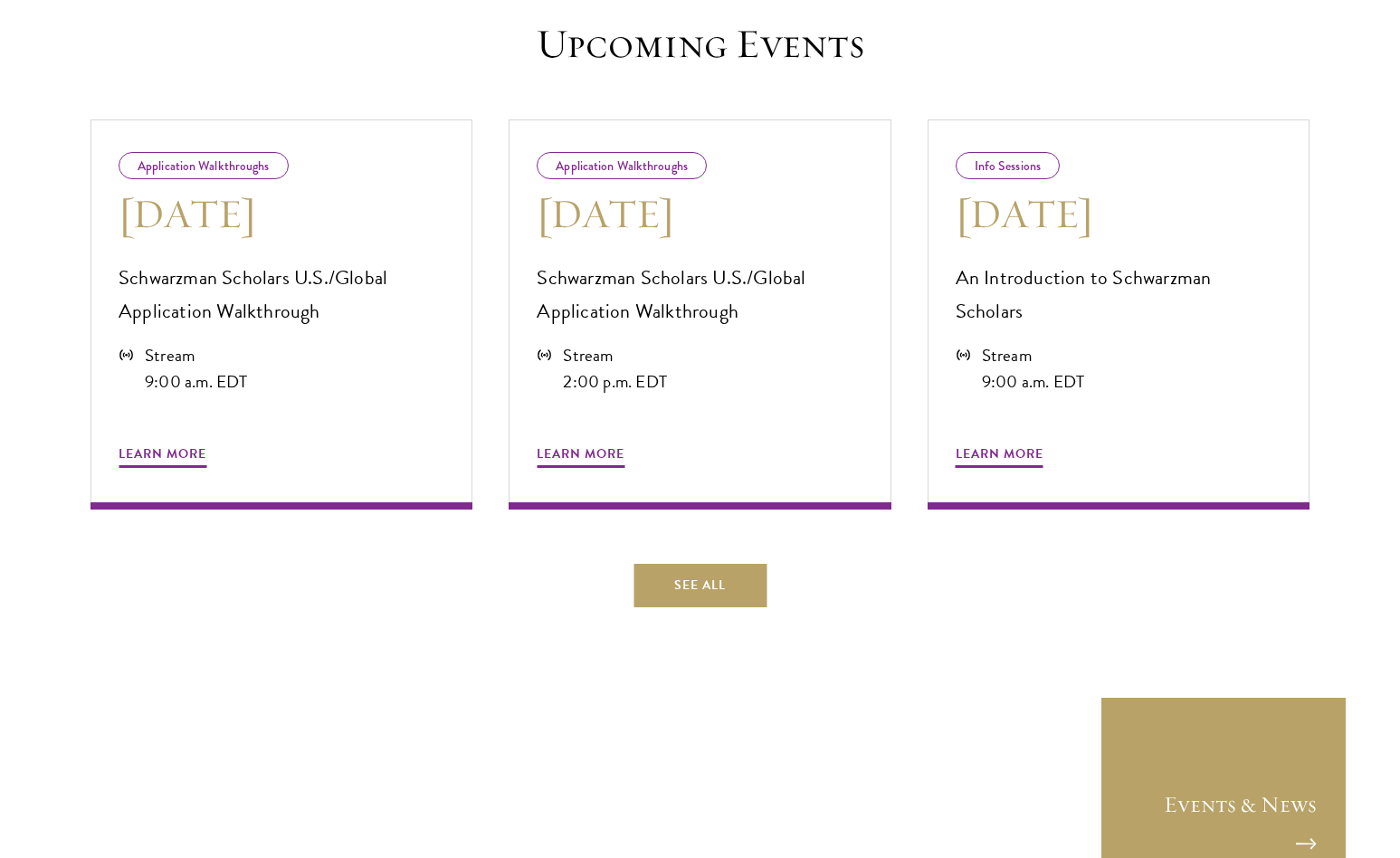
scroll to position [1286, 0]
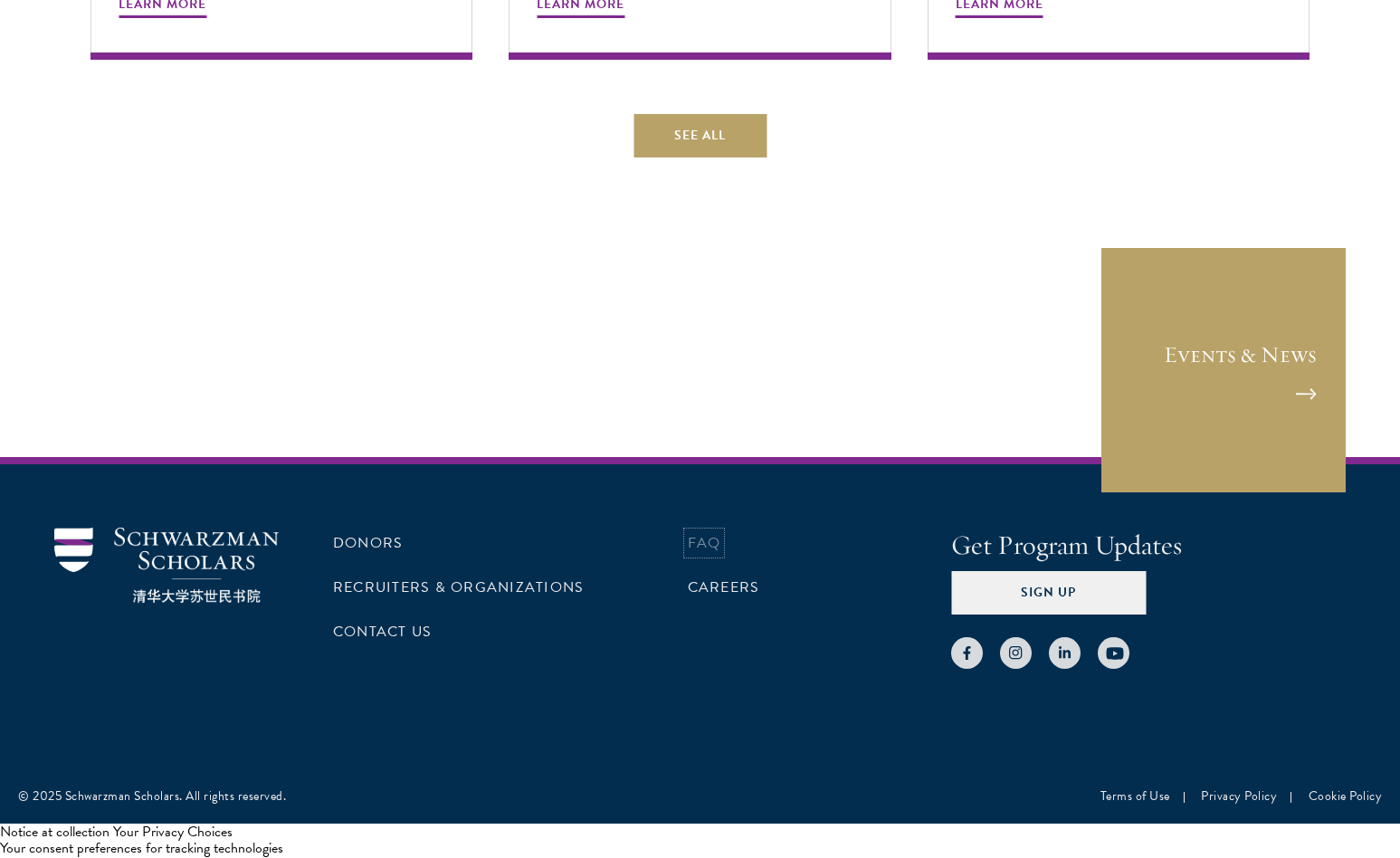
click at [695, 543] on link "FAQ" at bounding box center [704, 543] width 33 height 21
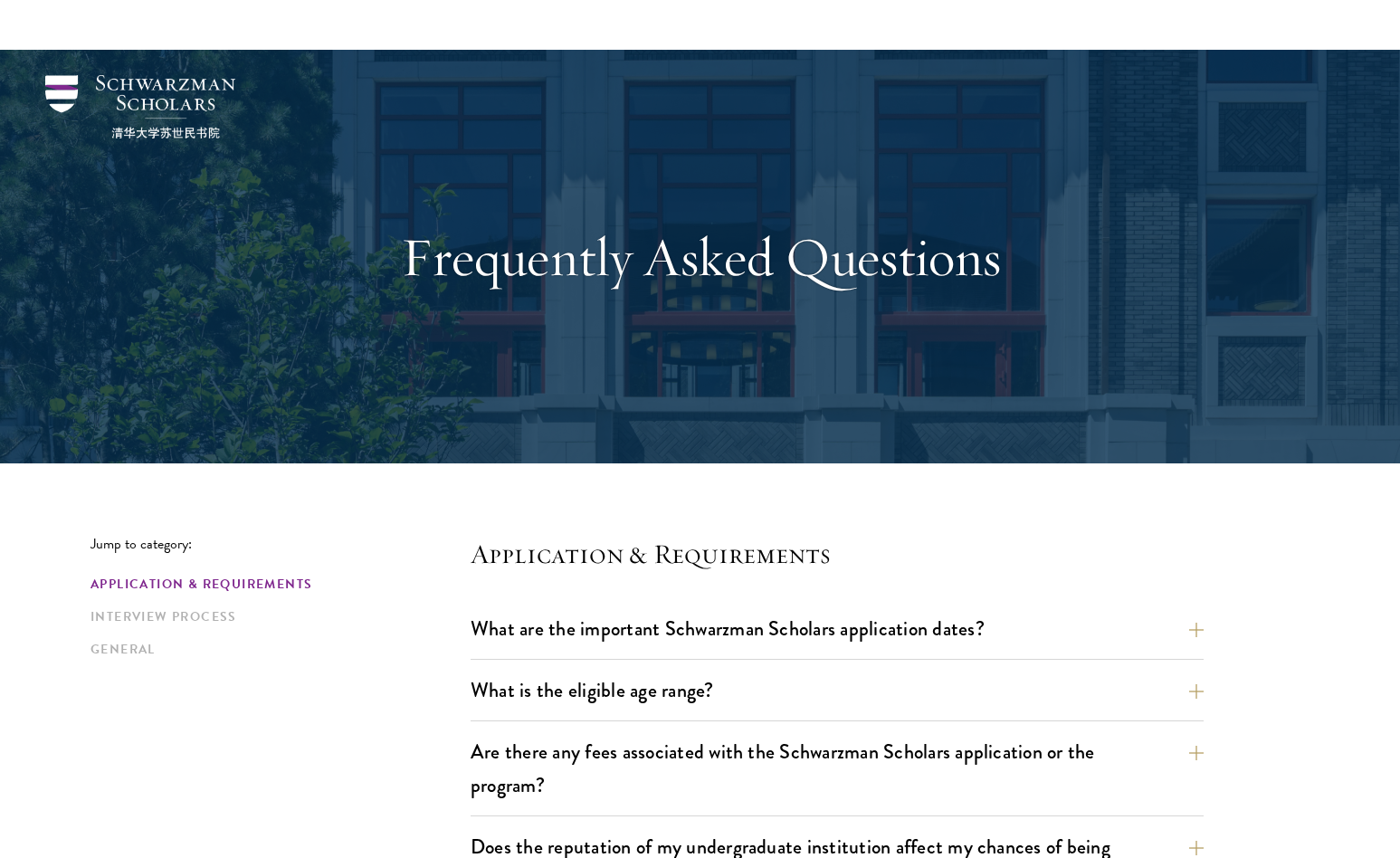
scroll to position [128, 0]
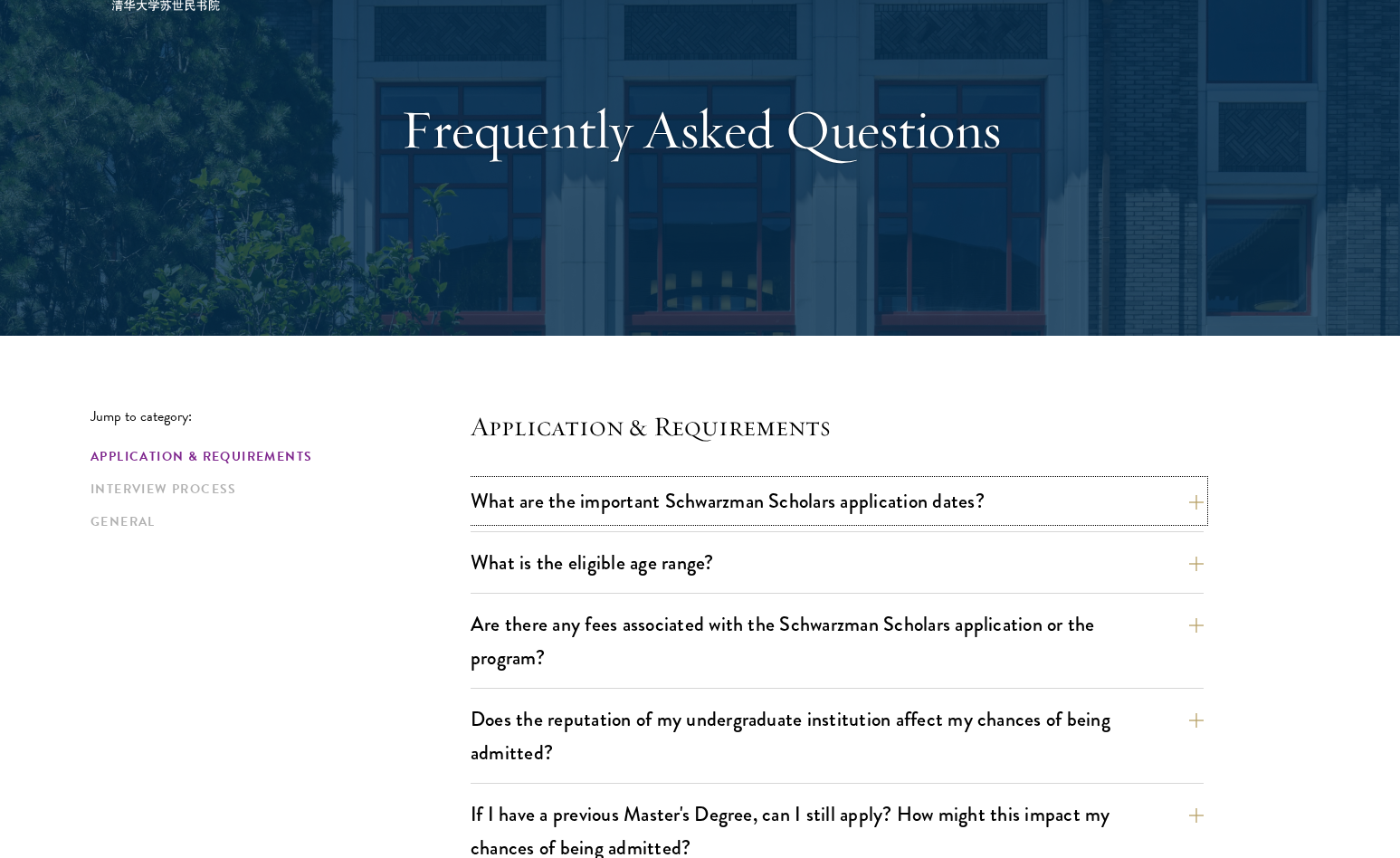
drag, startPoint x: 609, startPoint y: 504, endPoint x: 700, endPoint y: 412, distance: 129.4
click at [831, 639] on button "Are there any fees associated with the Schwarzman Scholars application or the p…" at bounding box center [851, 641] width 733 height 74
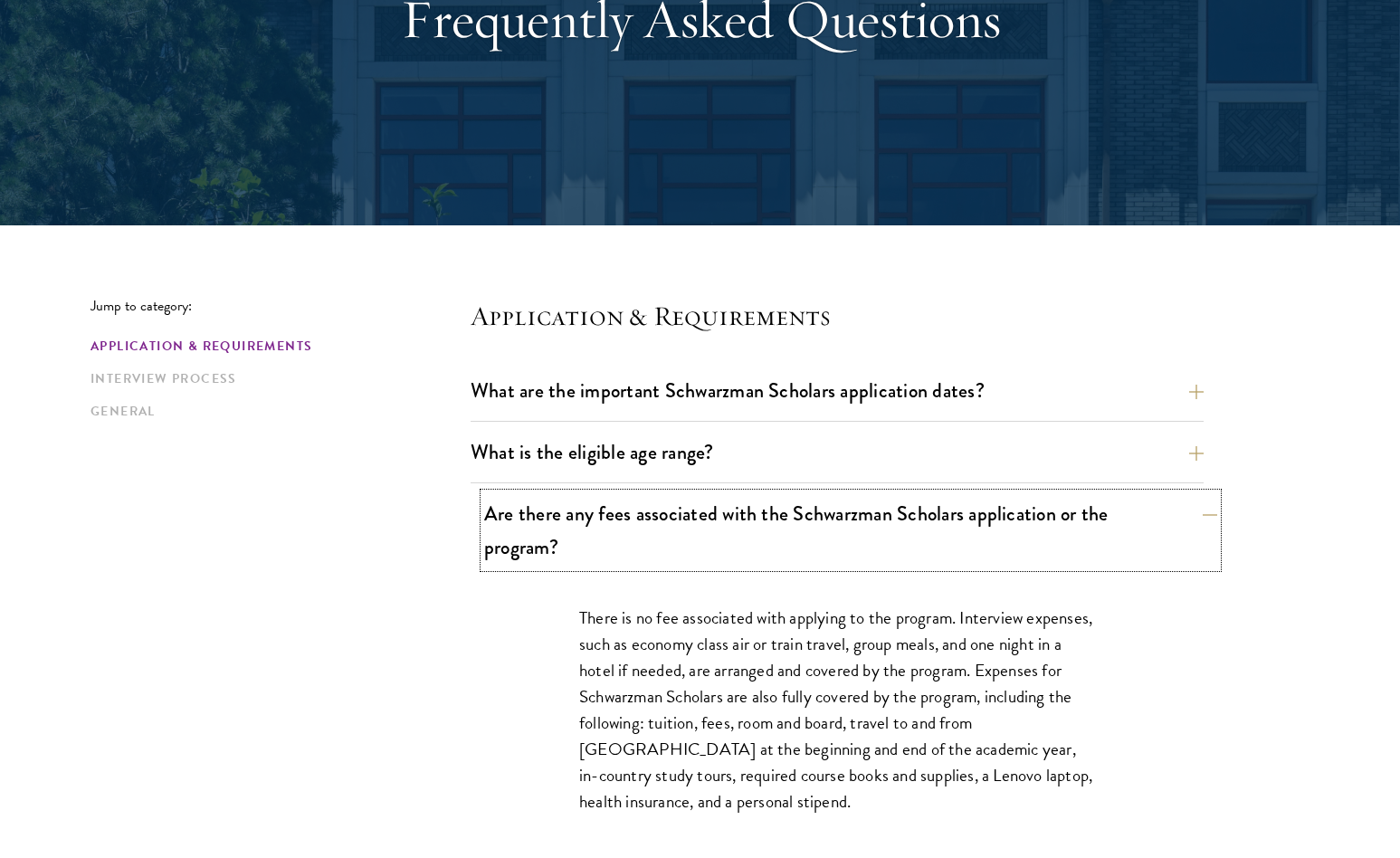
scroll to position [239, 0]
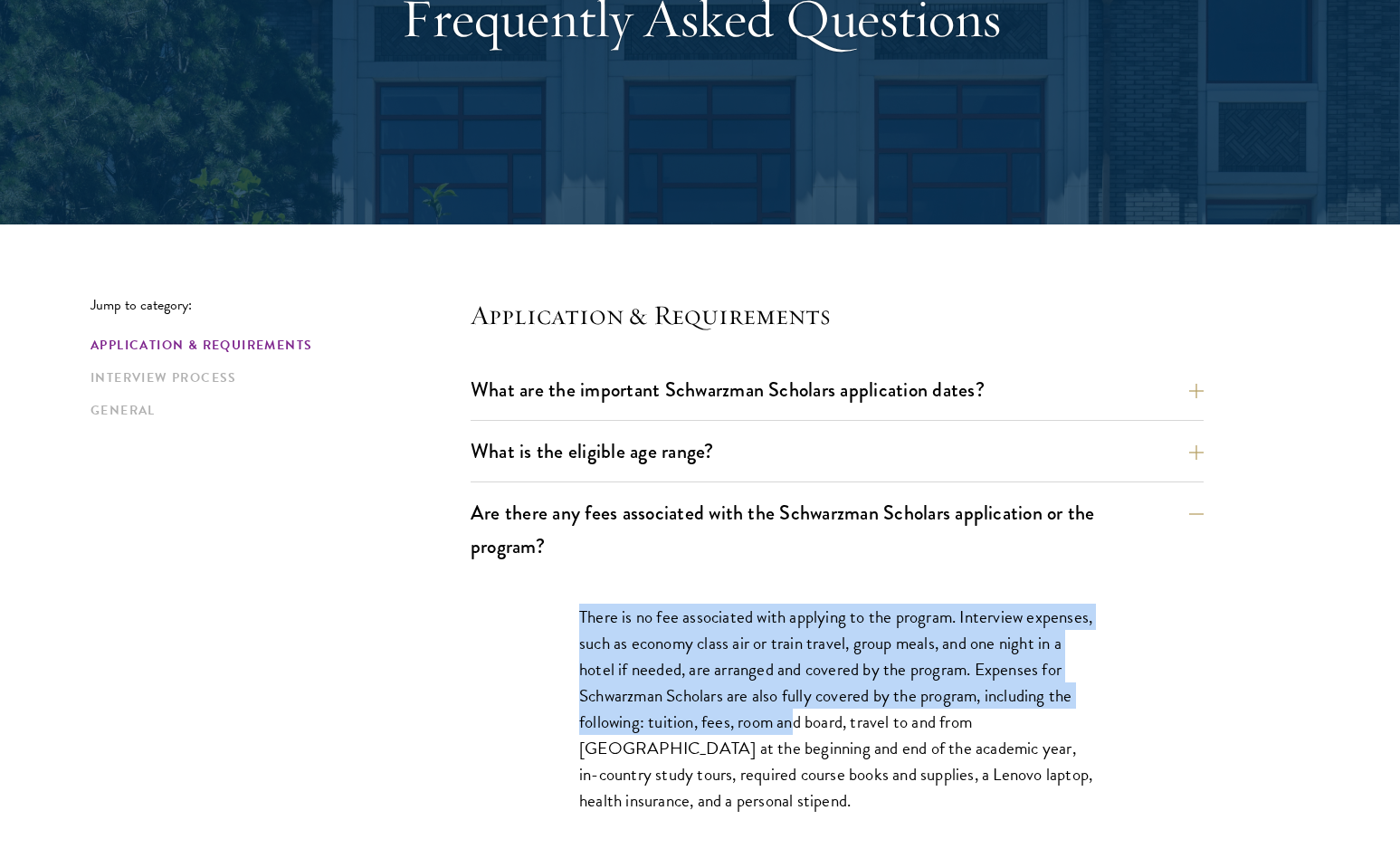
drag, startPoint x: 668, startPoint y: 603, endPoint x: 791, endPoint y: 709, distance: 162.4
click at [791, 708] on div "There is no fee associated with applying to the program. Interview expenses, su…" at bounding box center [836, 718] width 624 height 283
click at [791, 709] on p "There is no fee associated with applying to the program. Interview expenses, su…" at bounding box center [837, 709] width 516 height 211
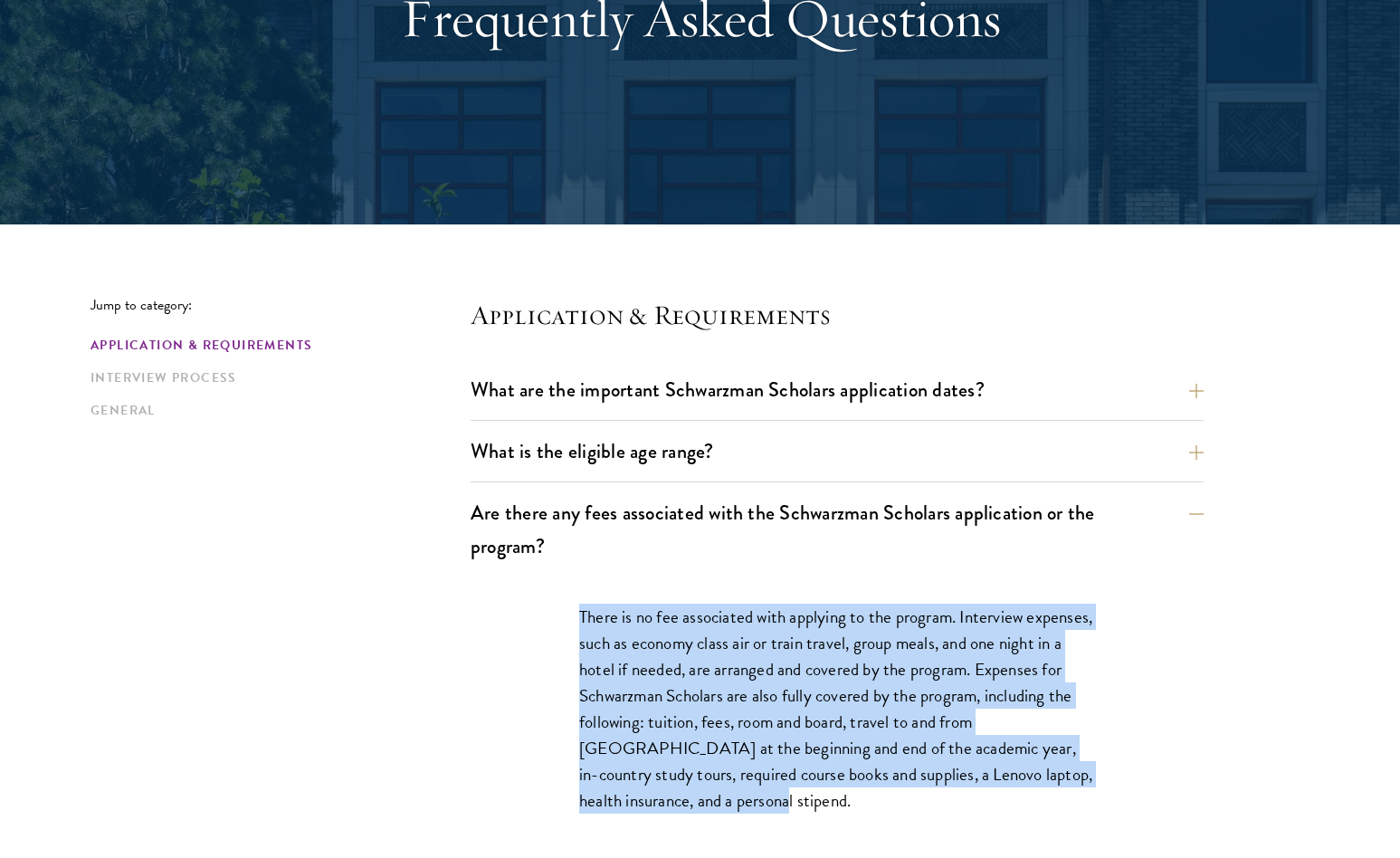
drag, startPoint x: 785, startPoint y: 804, endPoint x: 786, endPoint y: 601, distance: 203.0
click at [786, 601] on div "There is no fee associated with applying to the program. Interview expenses, su…" at bounding box center [836, 718] width 624 height 283
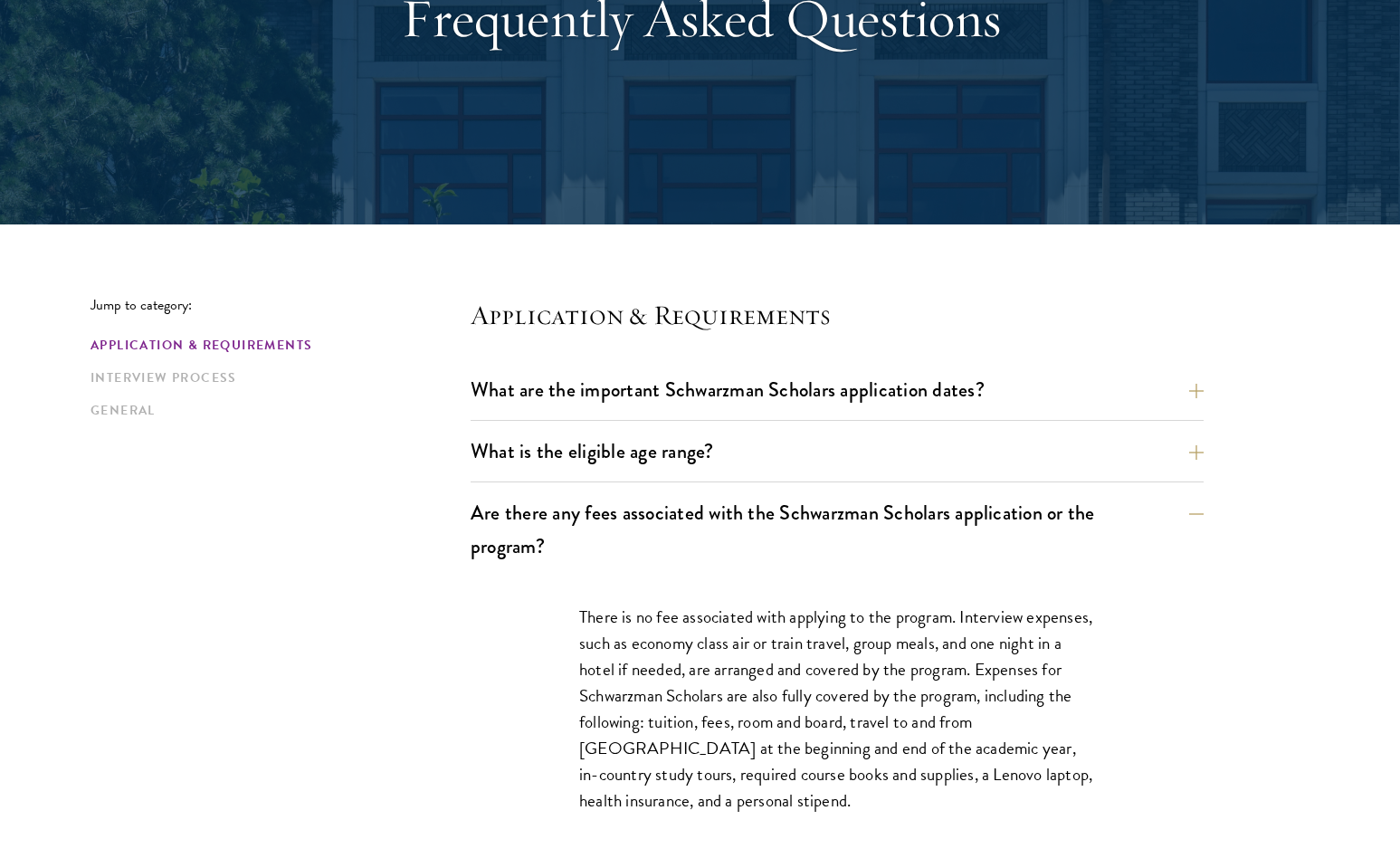
click at [780, 618] on p "There is no fee associated with applying to the program. Interview expenses, su…" at bounding box center [837, 709] width 516 height 211
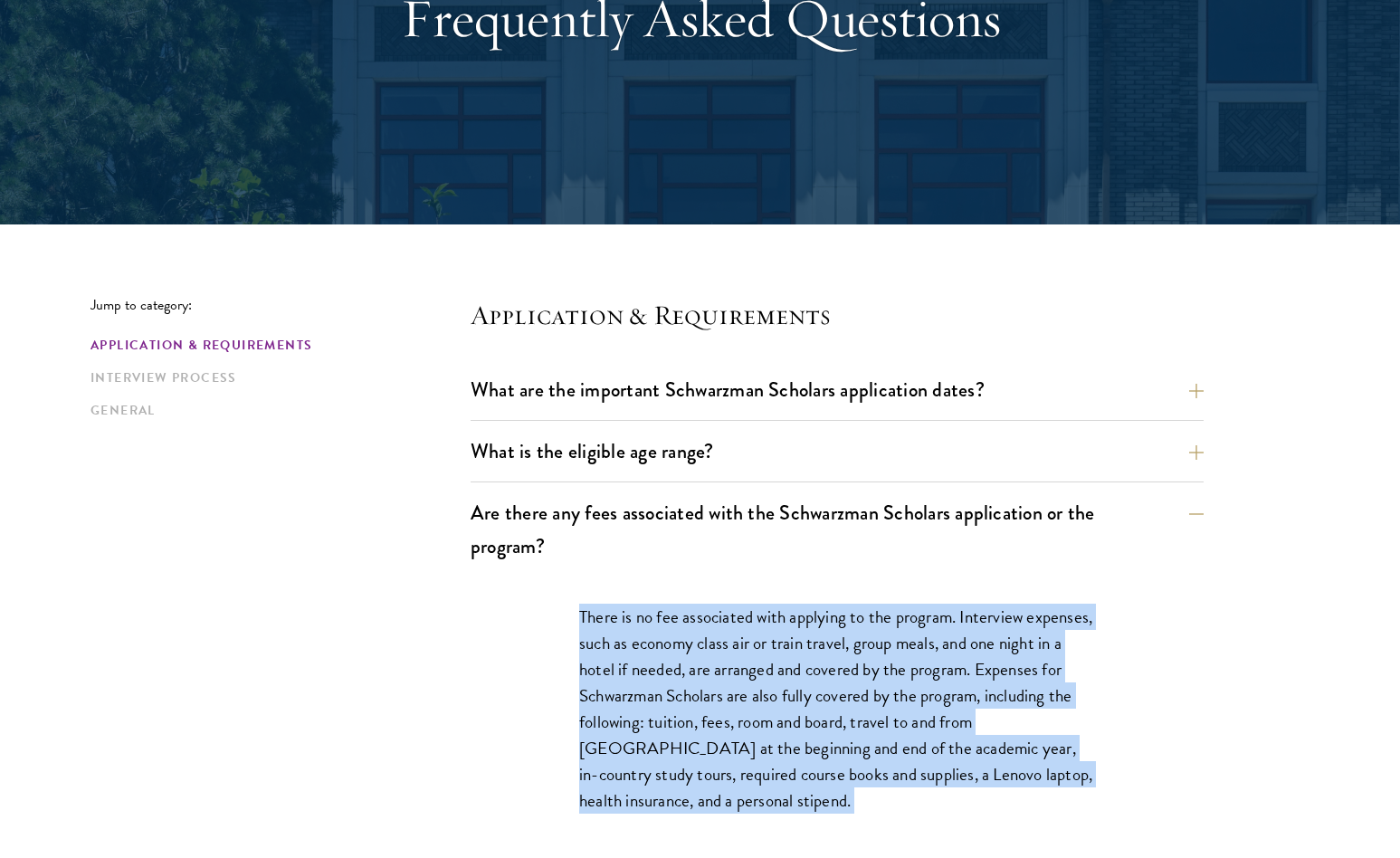
click at [780, 618] on p "There is no fee associated with applying to the program. Interview expenses, su…" at bounding box center [837, 709] width 516 height 211
click at [780, 646] on p "There is no fee associated with applying to the program. Interview expenses, su…" at bounding box center [837, 709] width 516 height 211
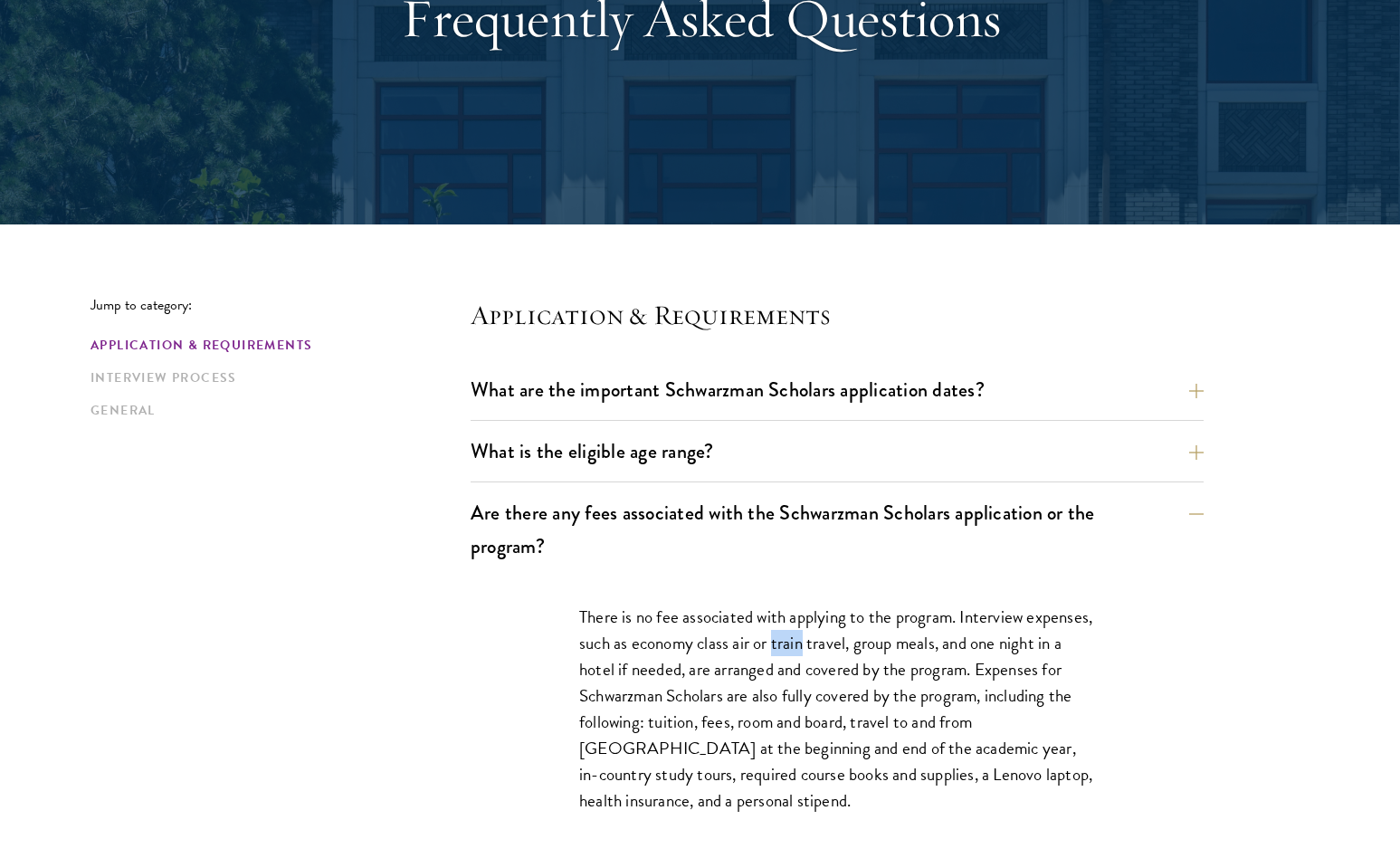
click at [780, 646] on p "There is no fee associated with applying to the program. Interview expenses, su…" at bounding box center [837, 709] width 516 height 211
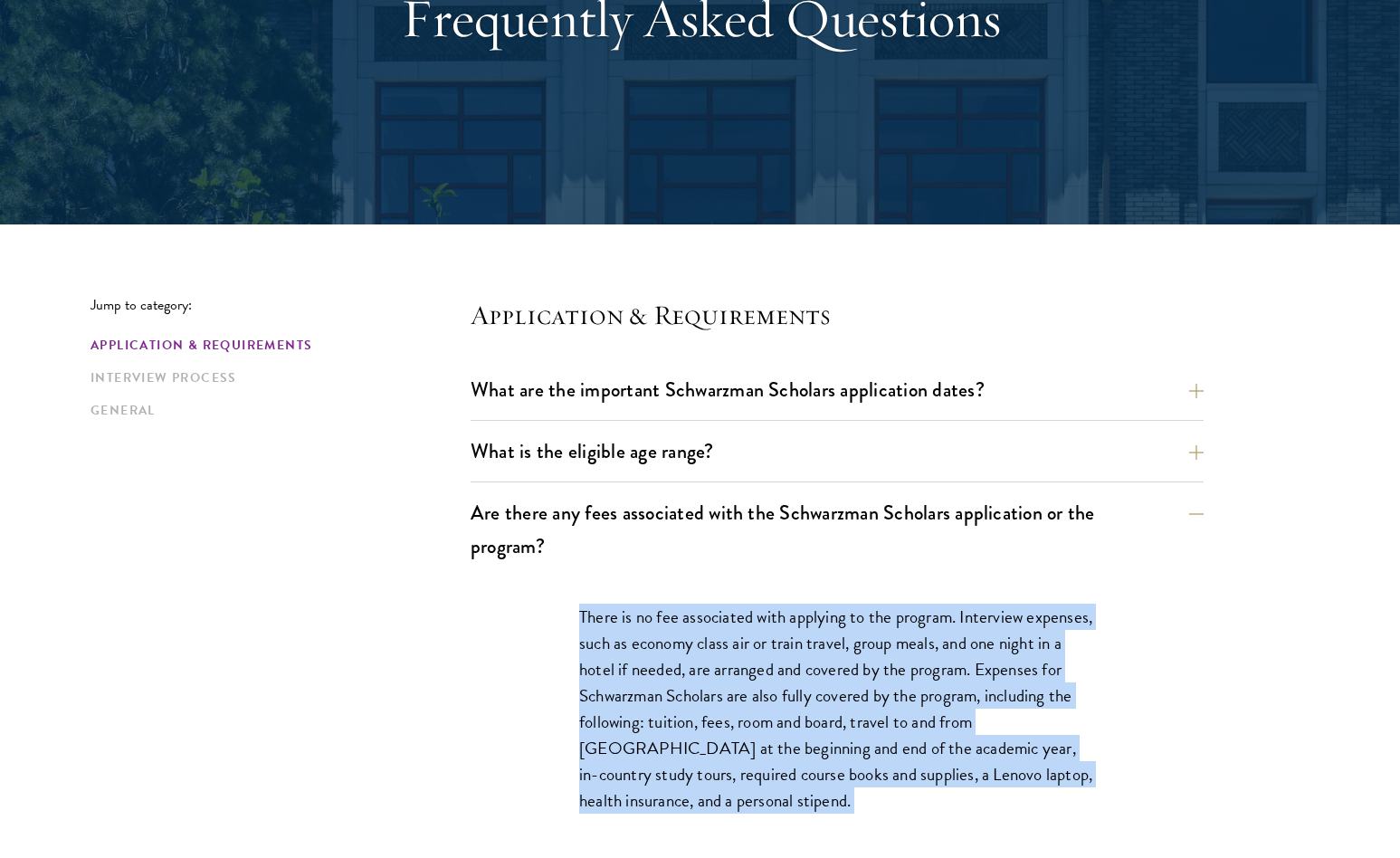
click at [780, 646] on p "There is no fee associated with applying to the program. Interview expenses, su…" at bounding box center [837, 709] width 516 height 211
click at [843, 646] on p "There is no fee associated with applying to the program. Interview expenses, su…" at bounding box center [837, 709] width 516 height 211
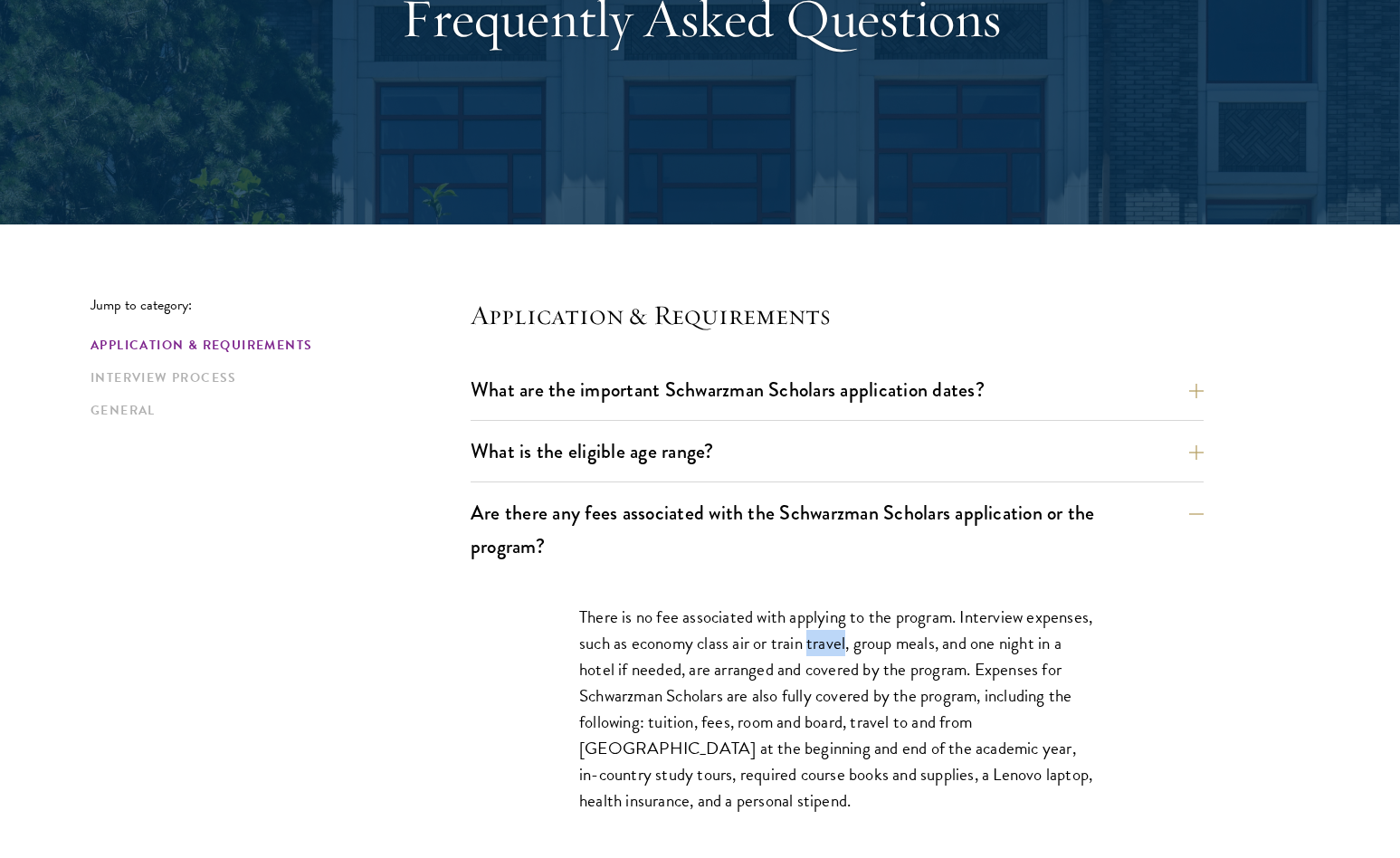
click at [843, 646] on p "There is no fee associated with applying to the program. Interview expenses, su…" at bounding box center [837, 709] width 516 height 211
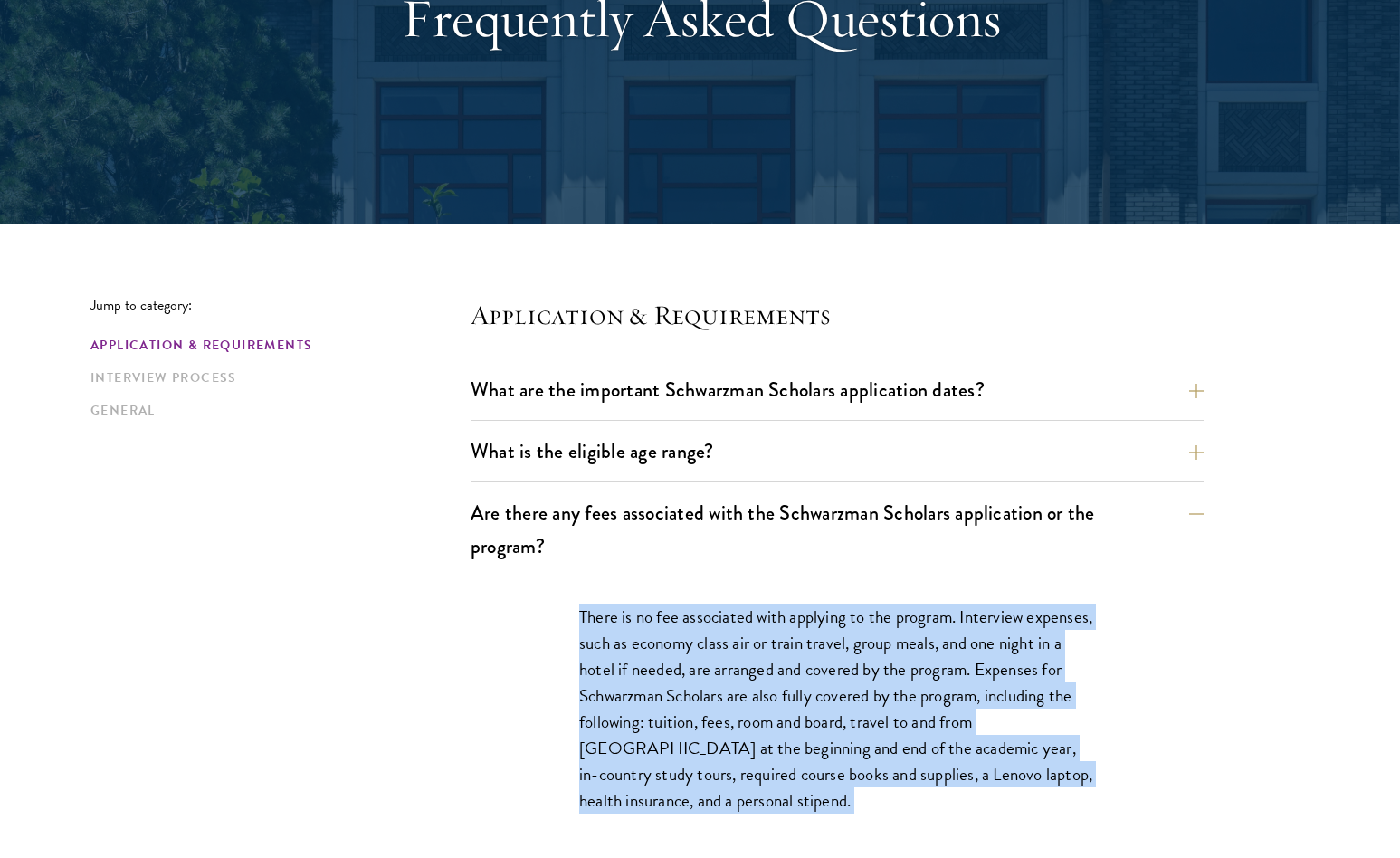
click at [843, 646] on p "There is no fee associated with applying to the program. Interview expenses, su…" at bounding box center [837, 709] width 516 height 211
click at [873, 646] on p "There is no fee associated with applying to the program. Interview expenses, su…" at bounding box center [837, 709] width 516 height 211
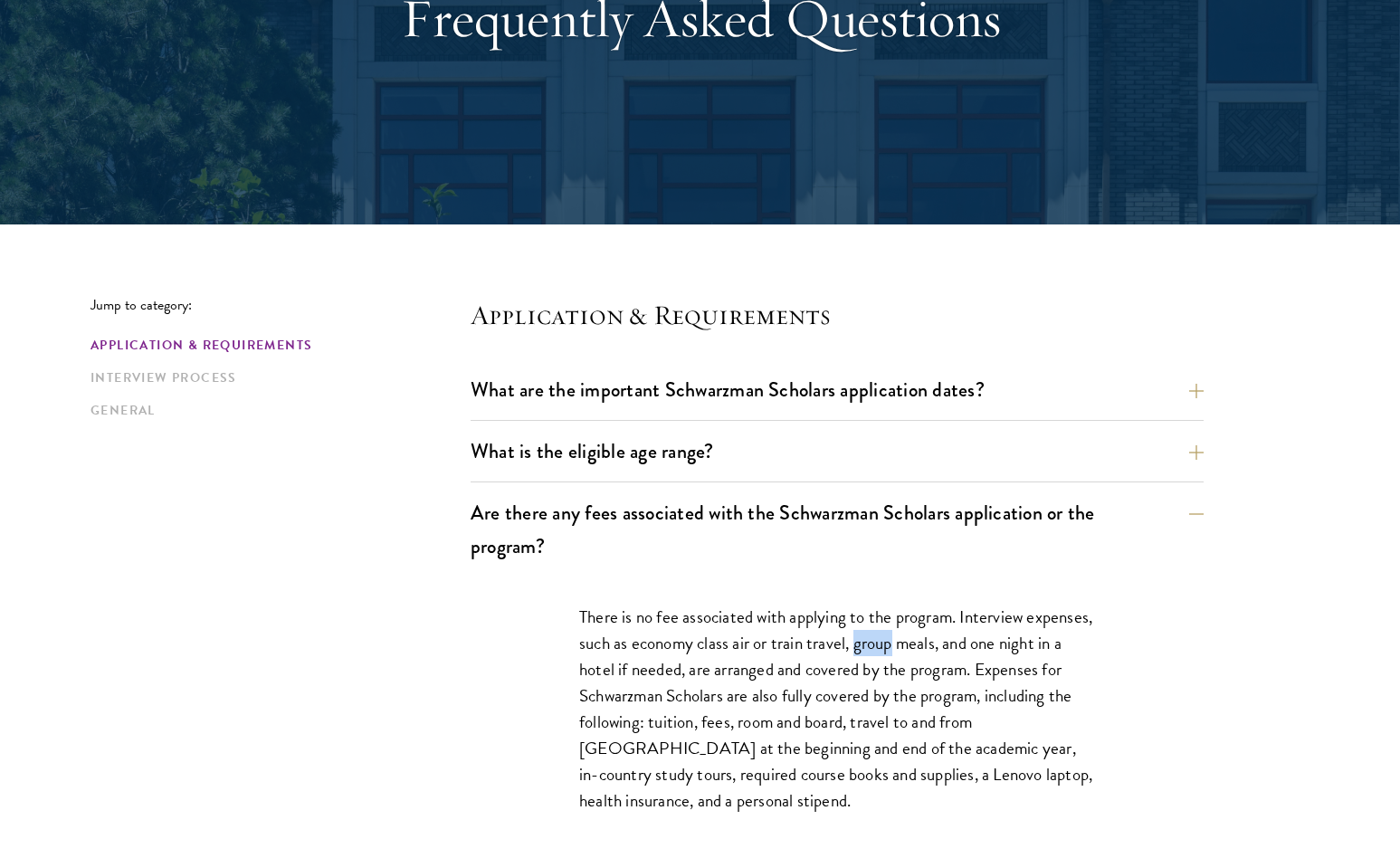
click at [873, 646] on p "There is no fee associated with applying to the program. Interview expenses, su…" at bounding box center [837, 709] width 516 height 211
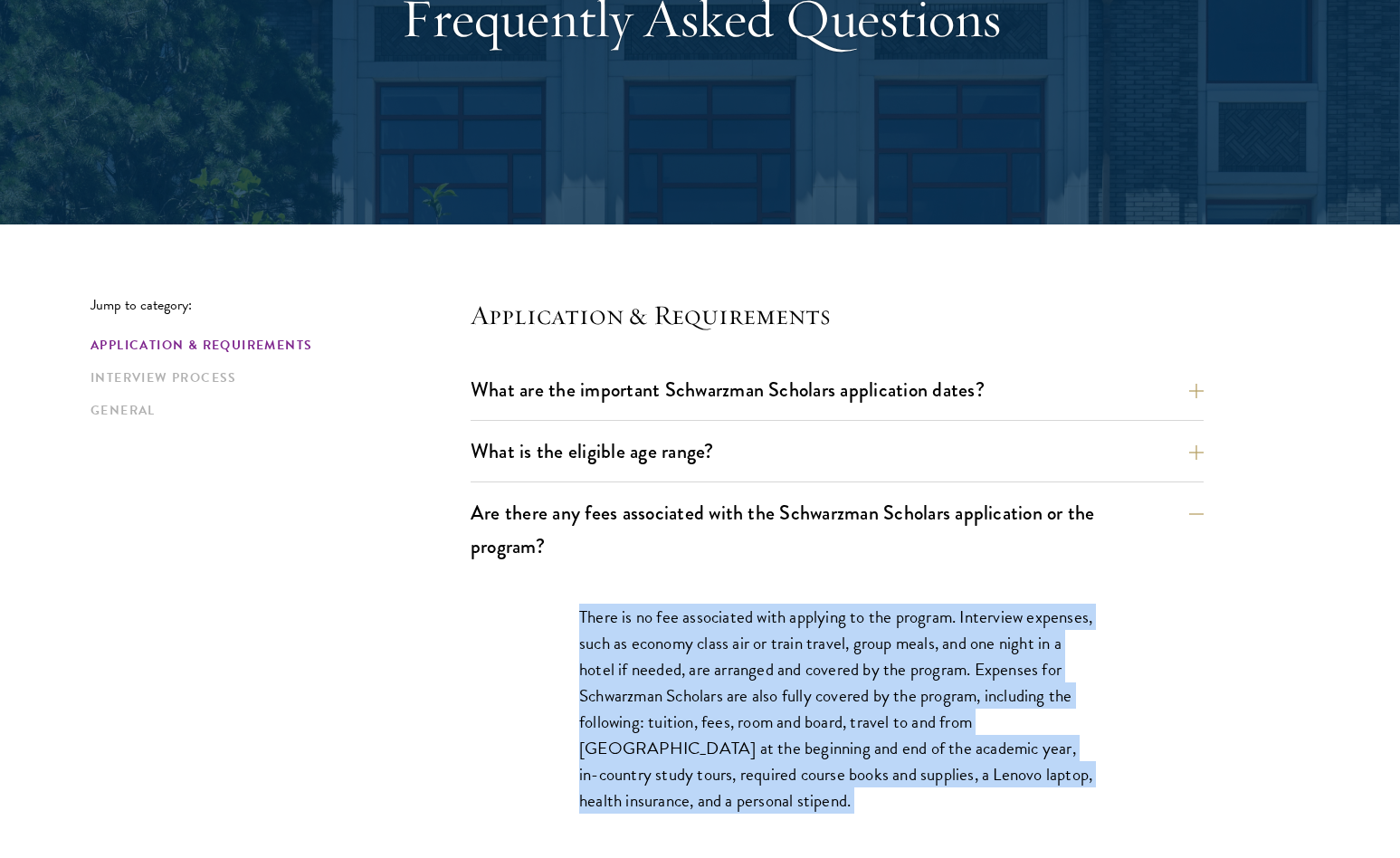
click at [873, 646] on p "There is no fee associated with applying to the program. Interview expenses, su…" at bounding box center [837, 709] width 516 height 211
click at [792, 646] on p "There is no fee associated with applying to the program. Interview expenses, su…" at bounding box center [837, 709] width 516 height 211
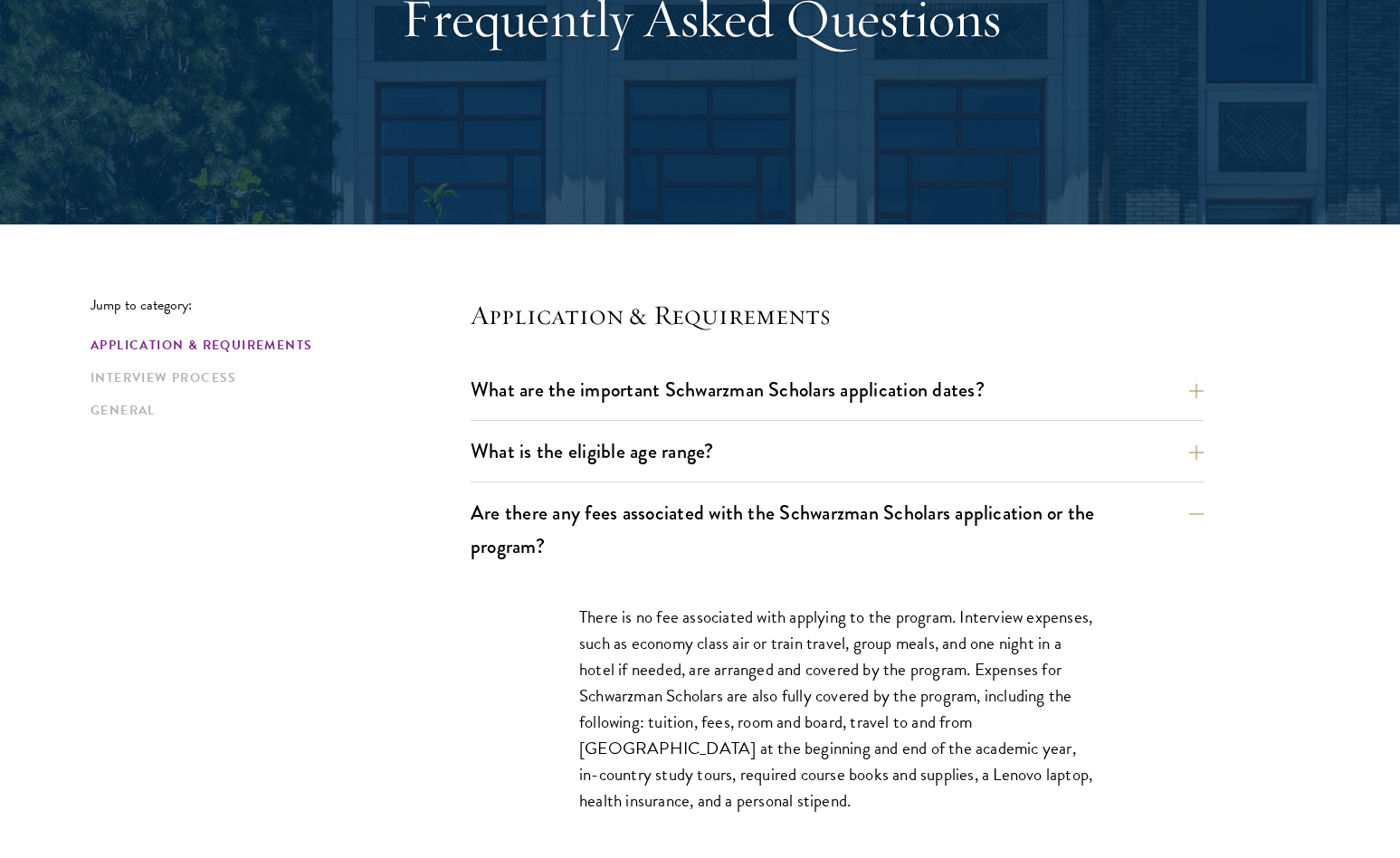
scroll to position [353, 0]
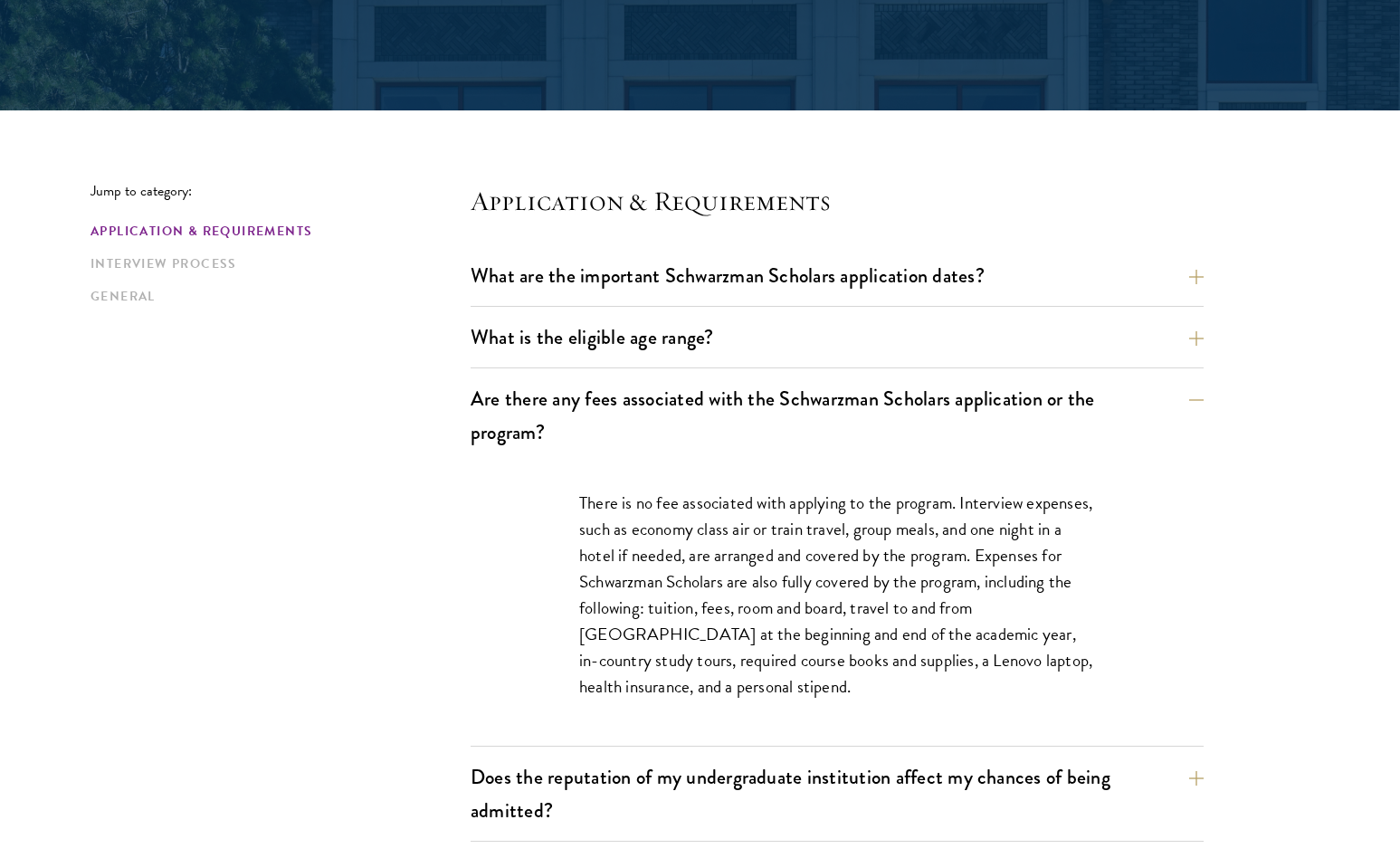
click at [792, 646] on p "There is no fee associated with applying to the program. Interview expenses, su…" at bounding box center [837, 595] width 516 height 211
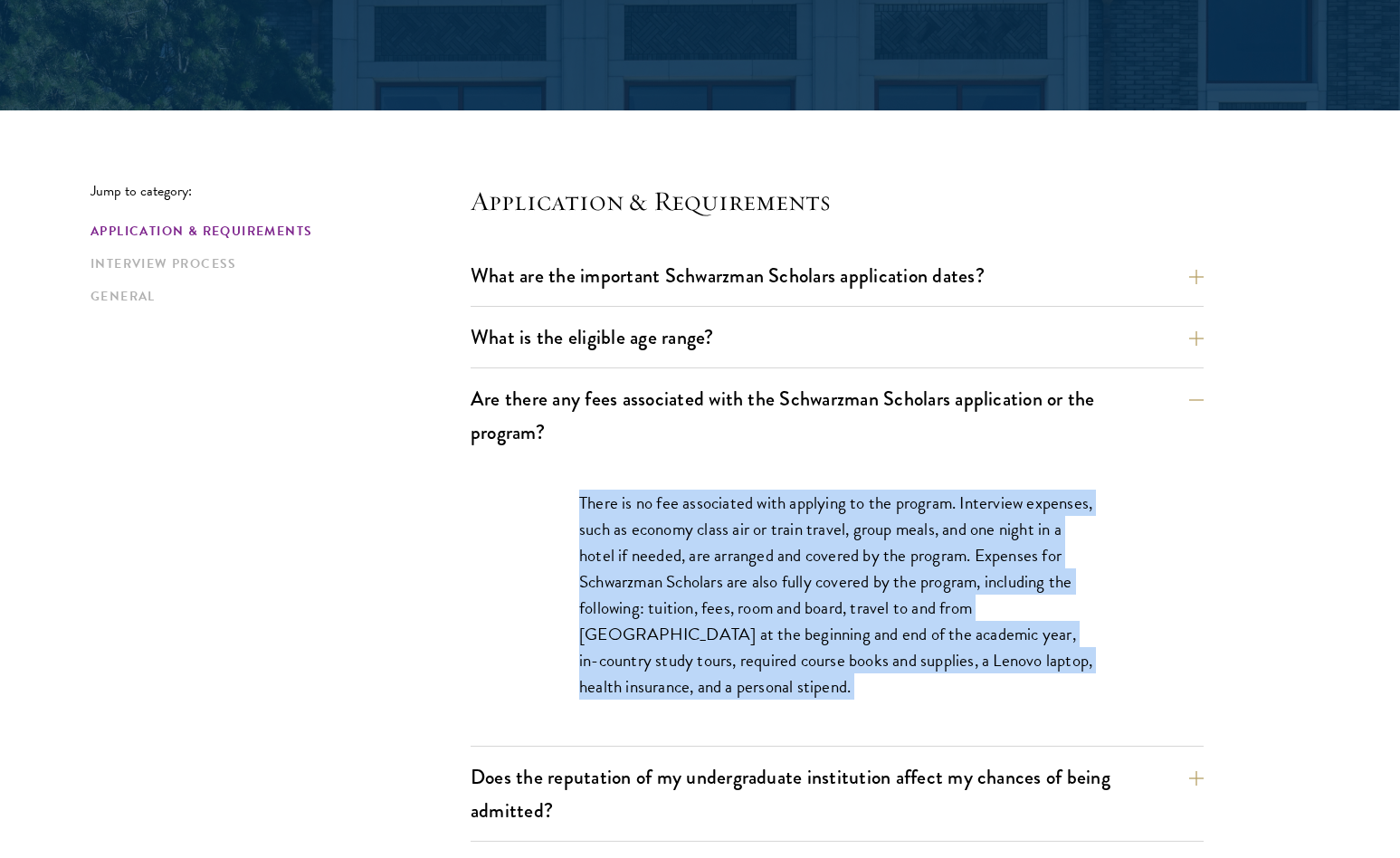
click at [792, 646] on p "There is no fee associated with applying to the program. Interview expenses, su…" at bounding box center [837, 595] width 516 height 211
click at [791, 611] on p "There is no fee associated with applying to the program. Interview expenses, su…" at bounding box center [837, 595] width 516 height 211
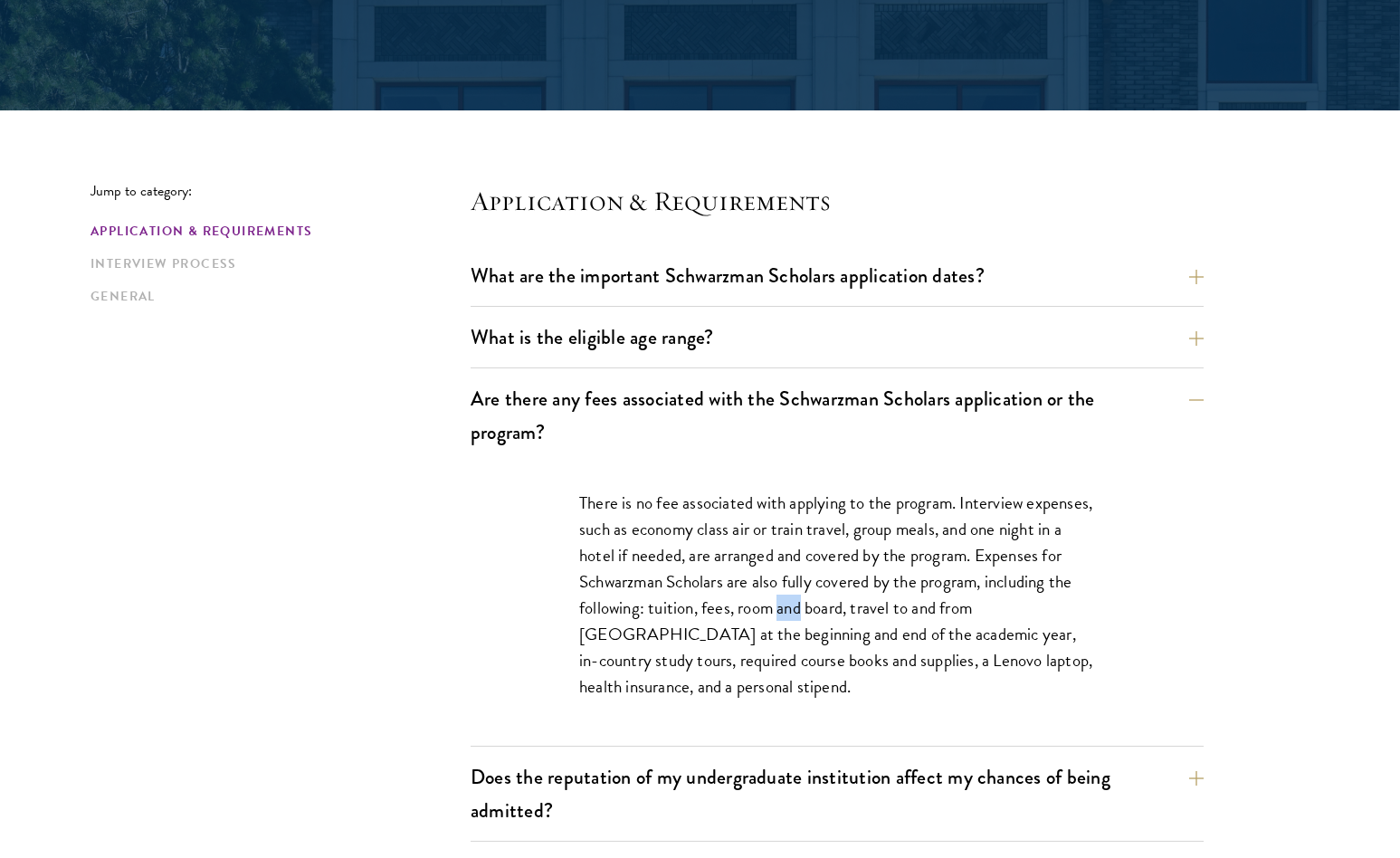
click at [791, 611] on p "There is no fee associated with applying to the program. Interview expenses, su…" at bounding box center [837, 595] width 516 height 211
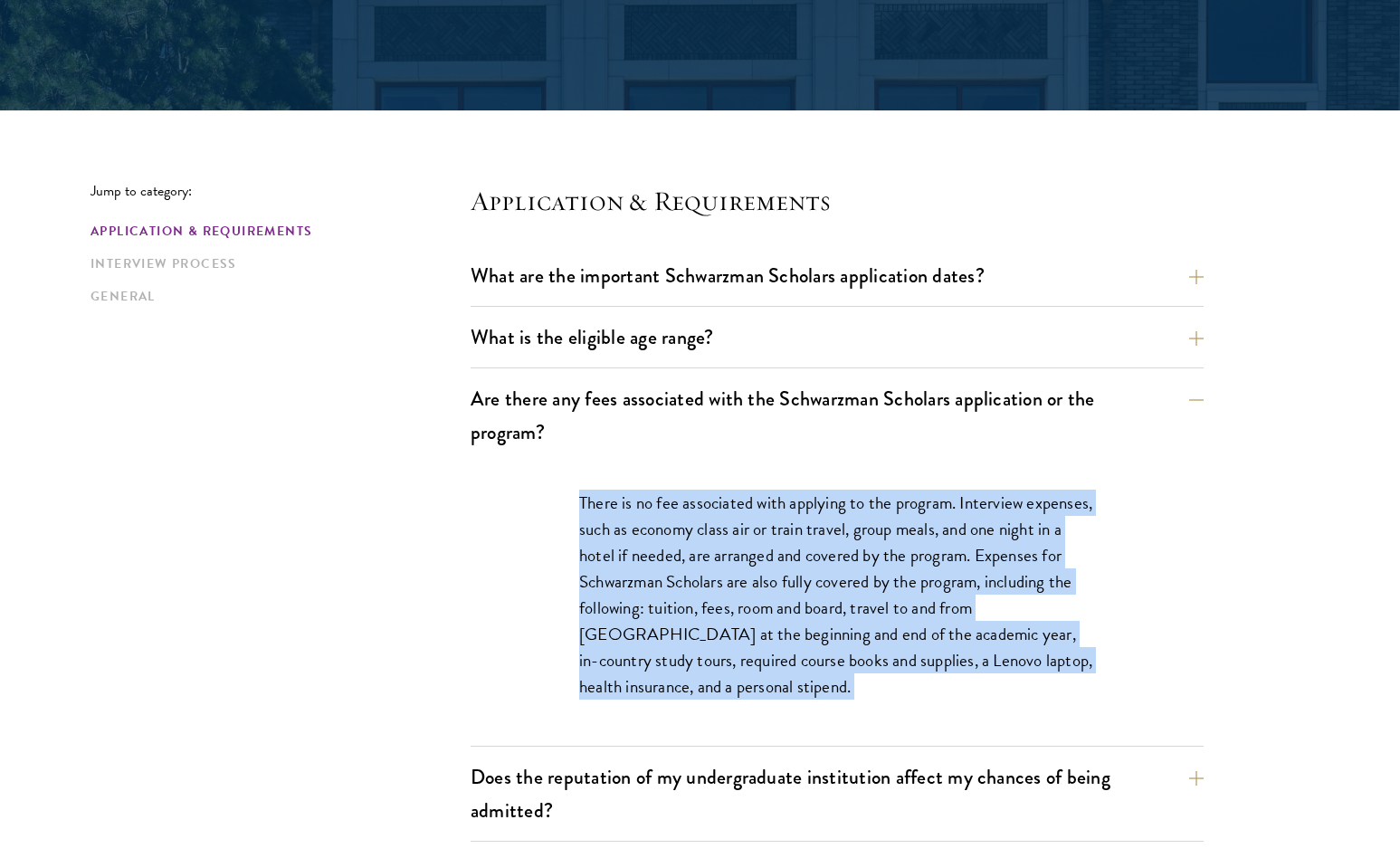
click at [791, 611] on p "There is no fee associated with applying to the program. Interview expenses, su…" at bounding box center [837, 595] width 516 height 211
click at [791, 590] on p "There is no fee associated with applying to the program. Interview expenses, su…" at bounding box center [837, 595] width 516 height 211
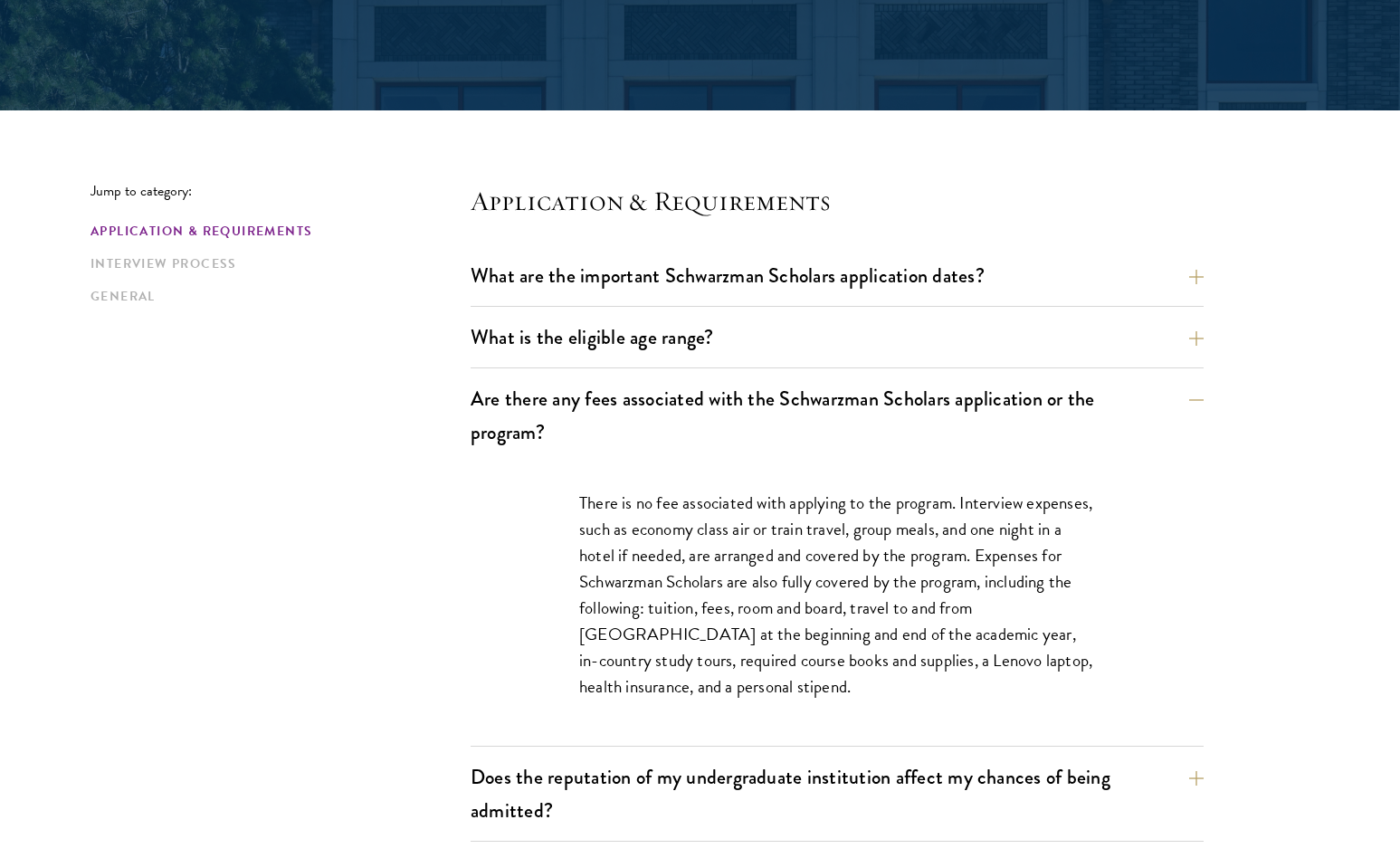
click at [747, 595] on p "There is no fee associated with applying to the program. Interview expenses, su…" at bounding box center [837, 595] width 516 height 211
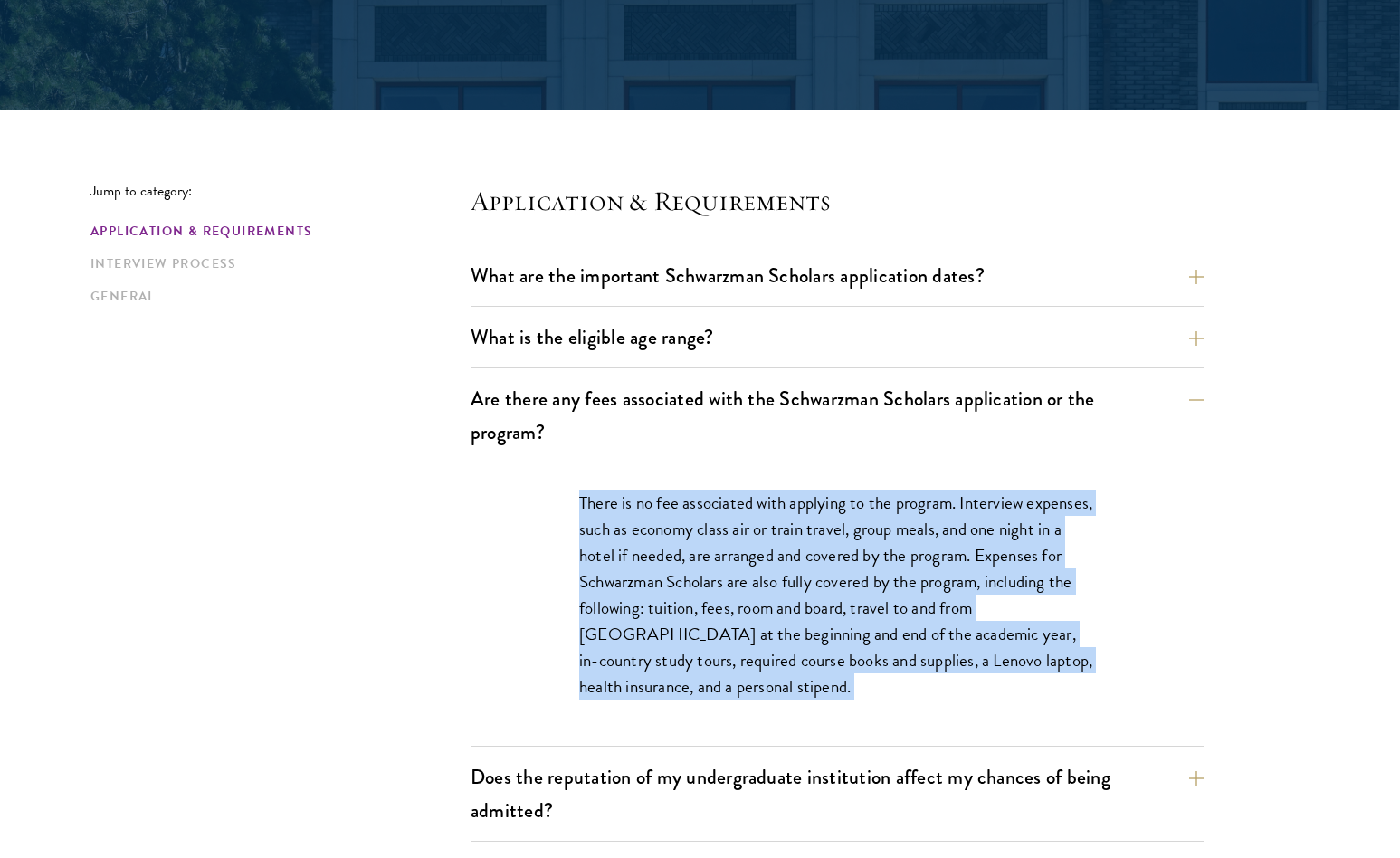
click at [747, 595] on p "There is no fee associated with applying to the program. Interview expenses, su…" at bounding box center [837, 595] width 516 height 211
click at [747, 629] on p "There is no fee associated with applying to the program. Interview expenses, su…" at bounding box center [837, 595] width 516 height 211
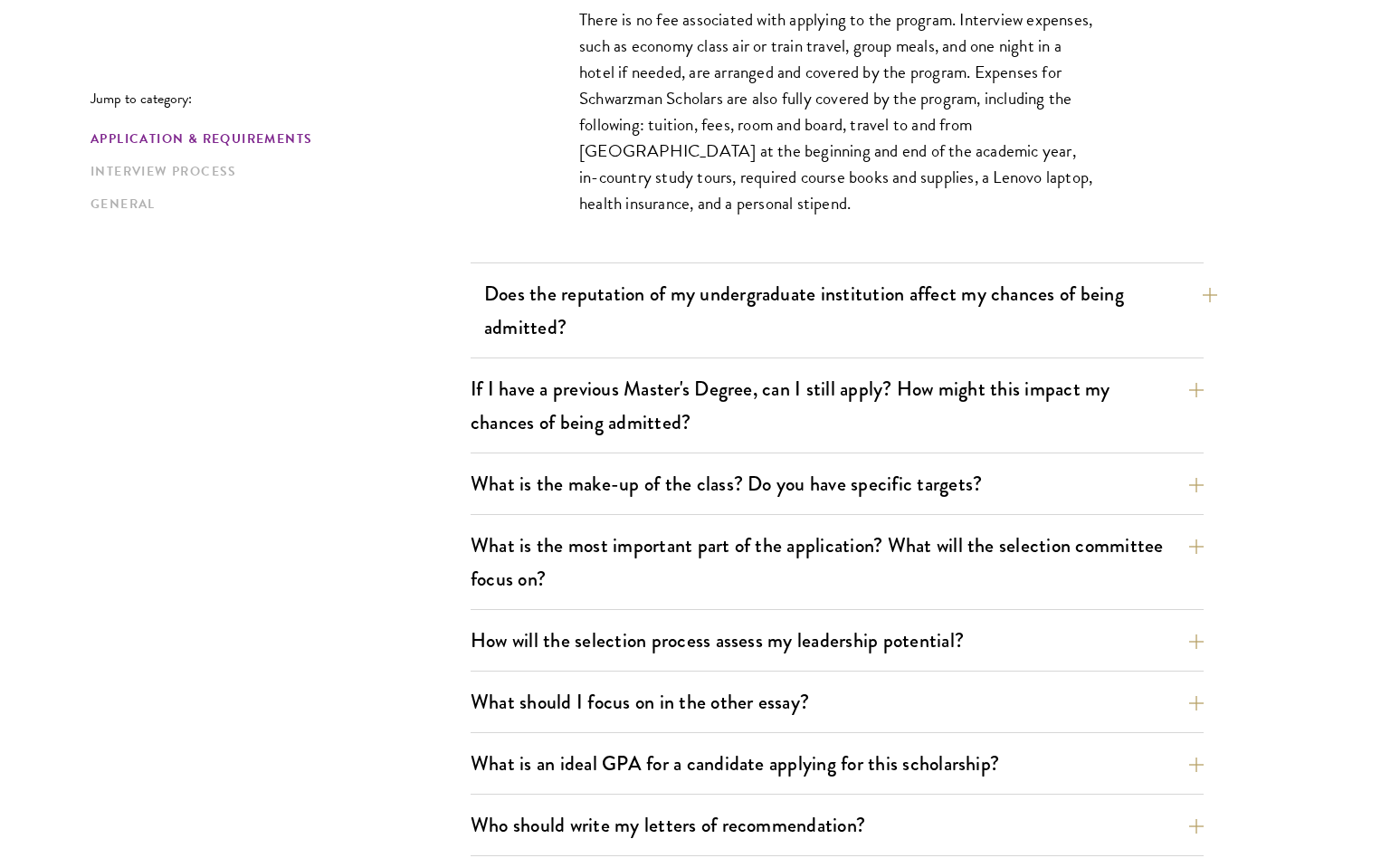
scroll to position [837, 0]
click at [774, 325] on button "Does the reputation of my undergraduate institution affect my chances of being …" at bounding box center [851, 310] width 733 height 74
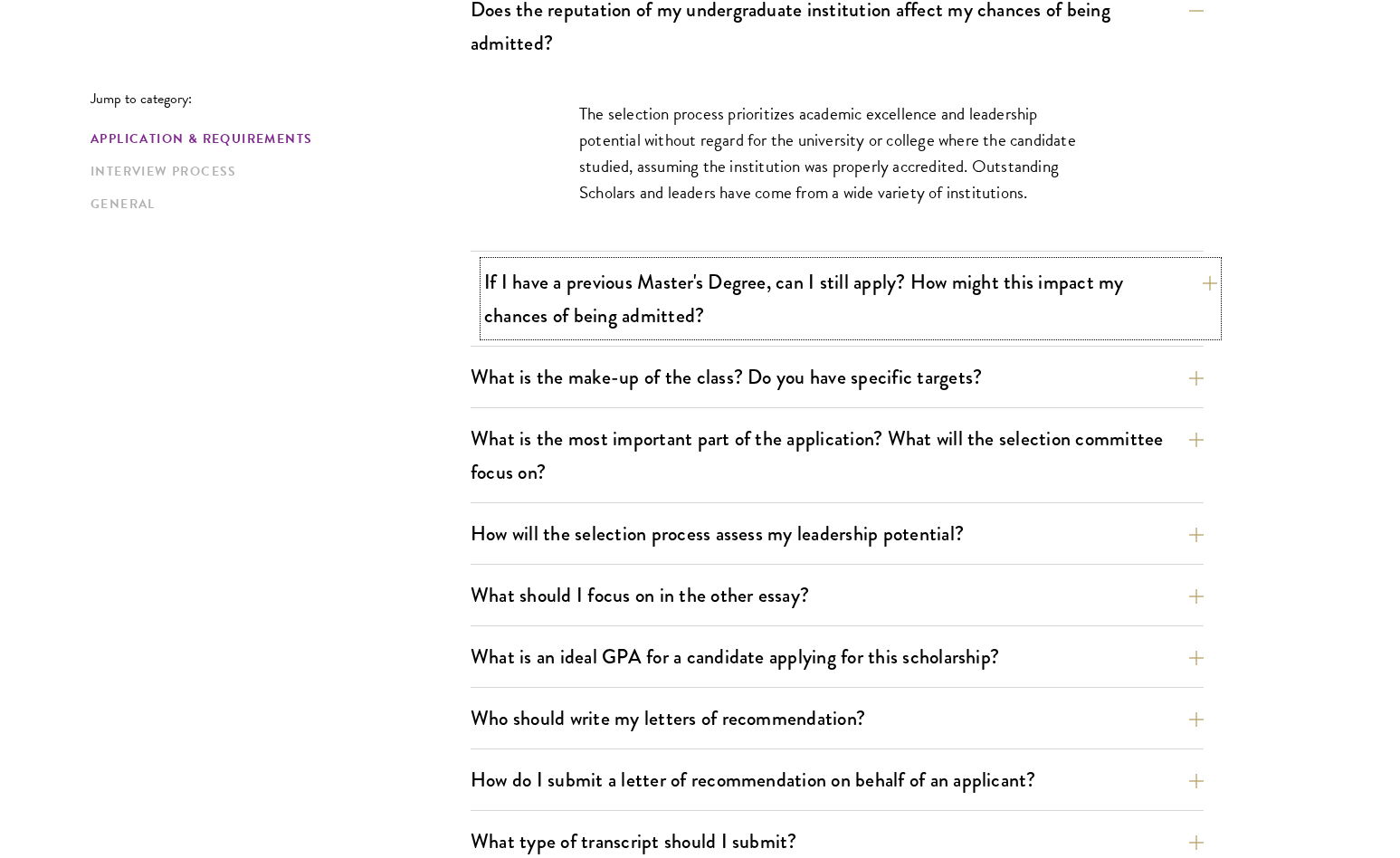
click at [780, 295] on button "If I have a previous Master's Degree, can I still apply? How might this impact …" at bounding box center [851, 299] width 733 height 74
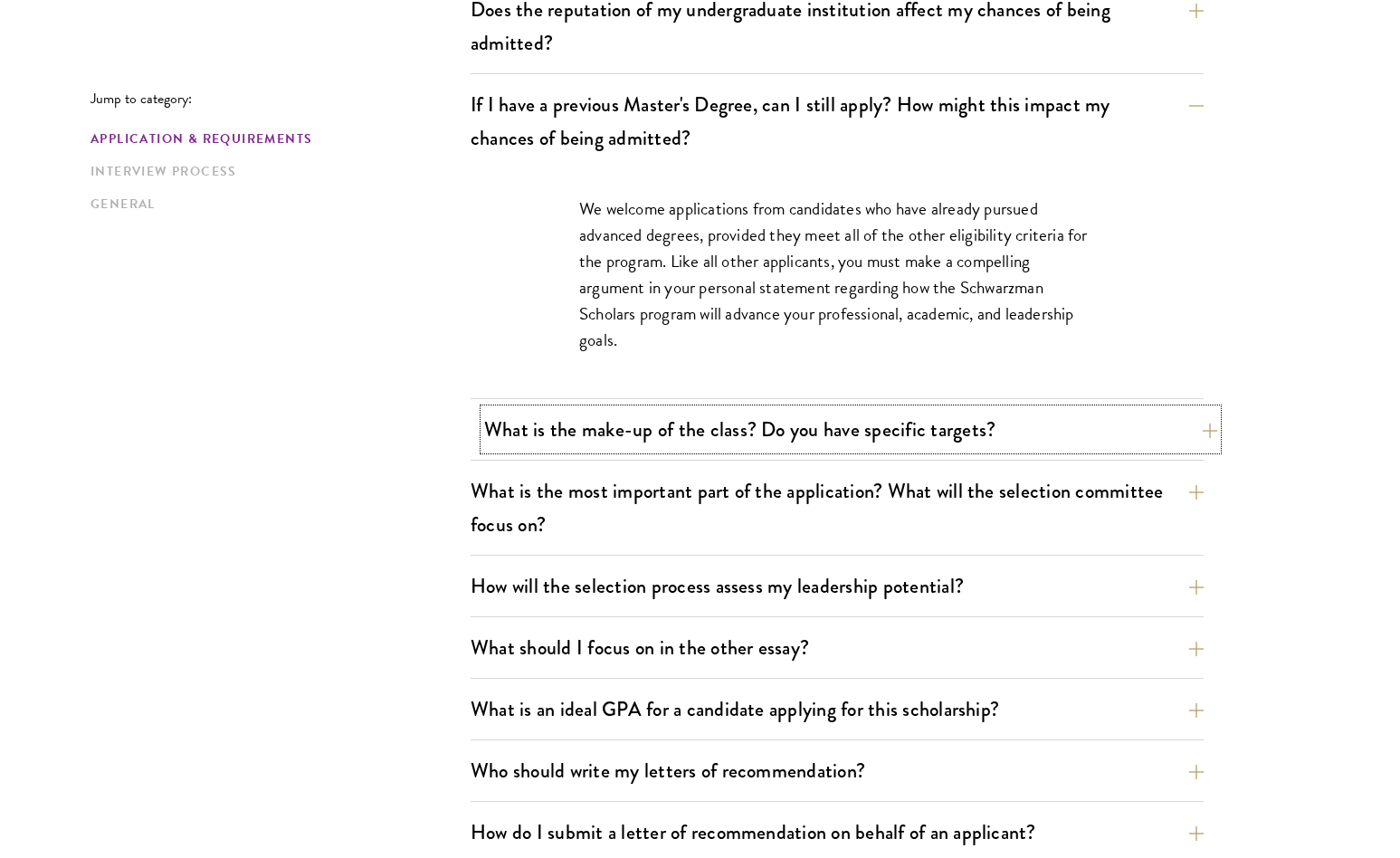
click at [798, 422] on button "What is the make-up of the class? Do you have specific targets?" at bounding box center [851, 430] width 733 height 41
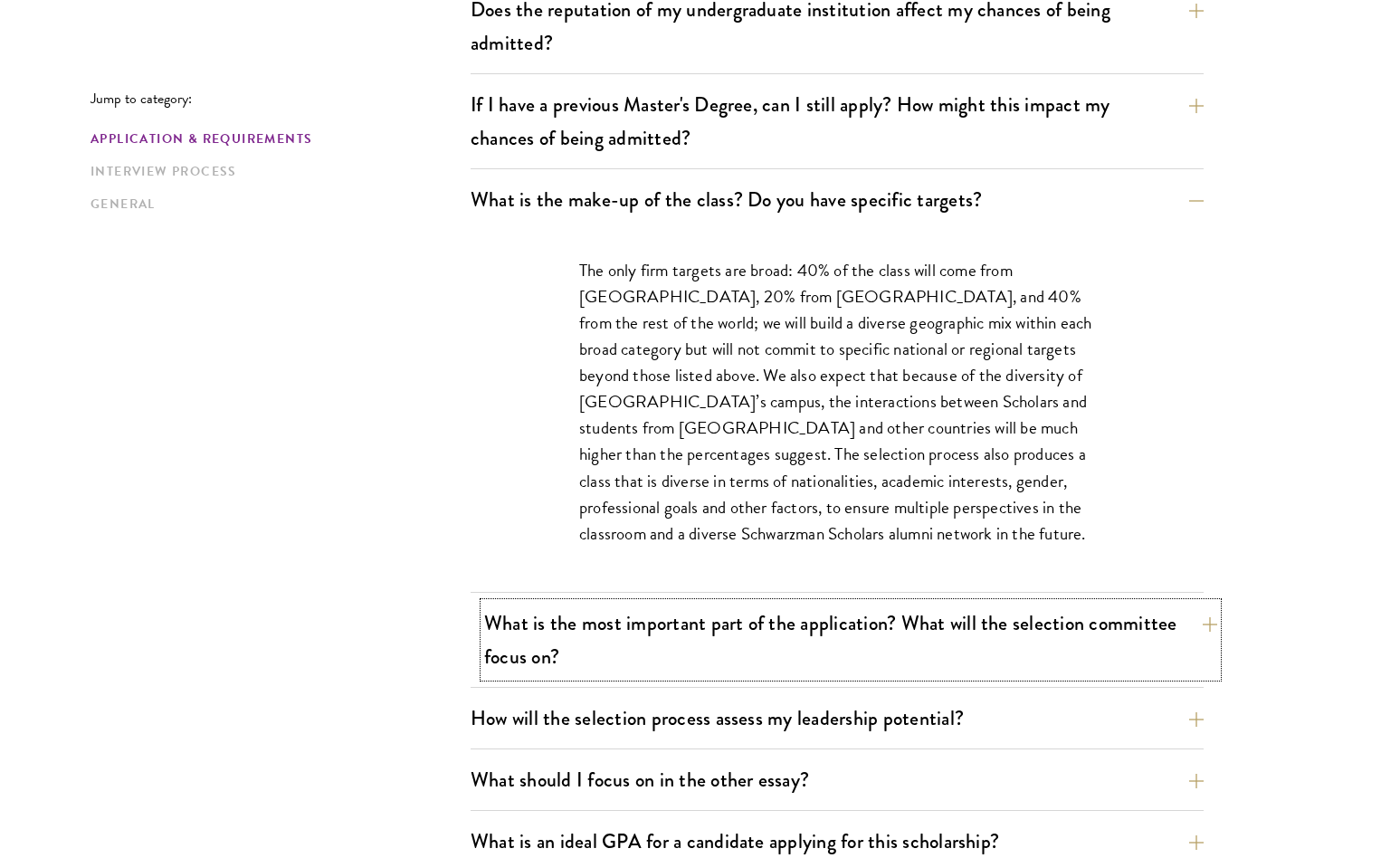
click at [861, 625] on button "What is the most important part of the application? What will the selection com…" at bounding box center [851, 640] width 733 height 74
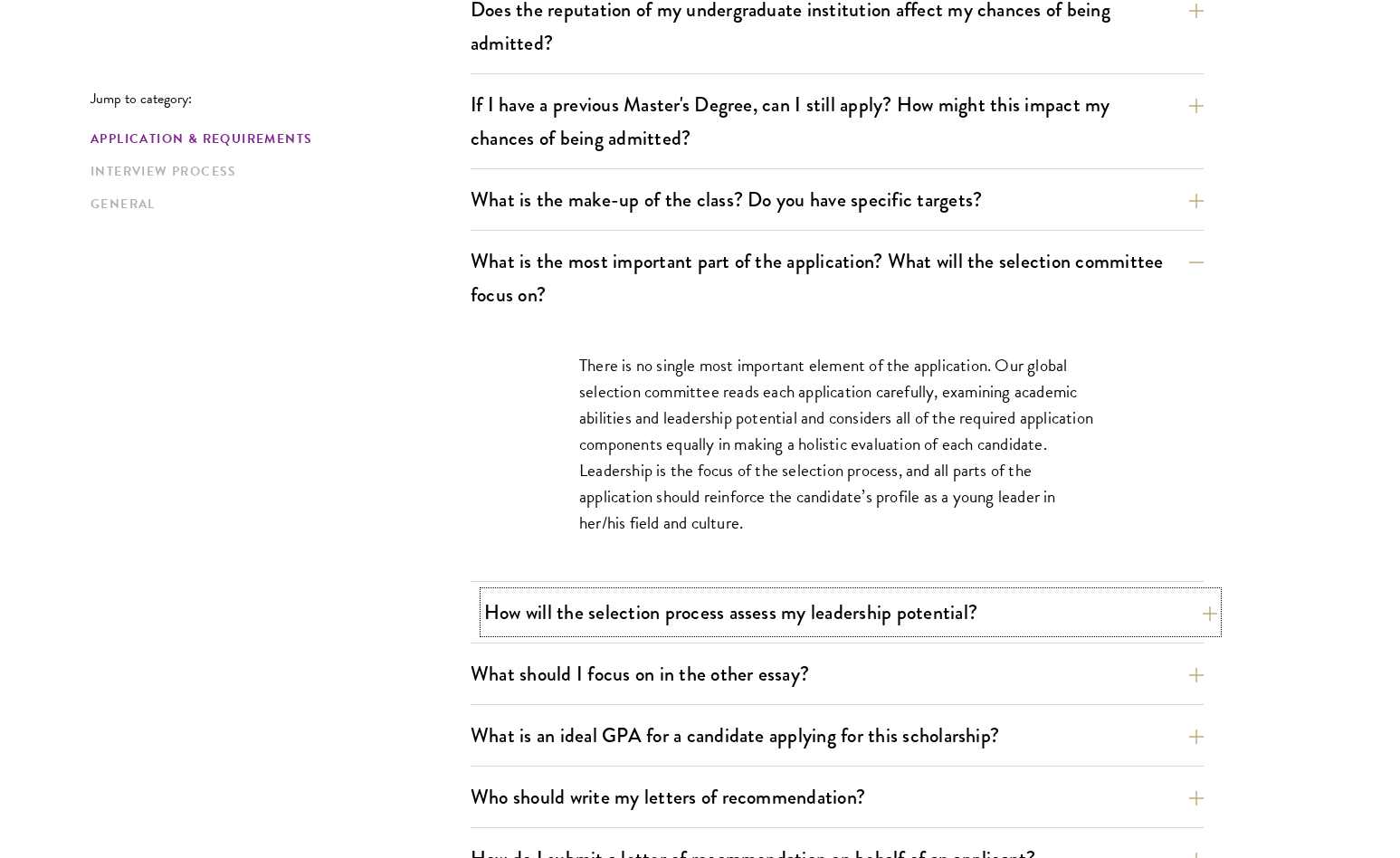
click at [840, 604] on button "How will the selection process assess my leadership potential?" at bounding box center [851, 613] width 733 height 41
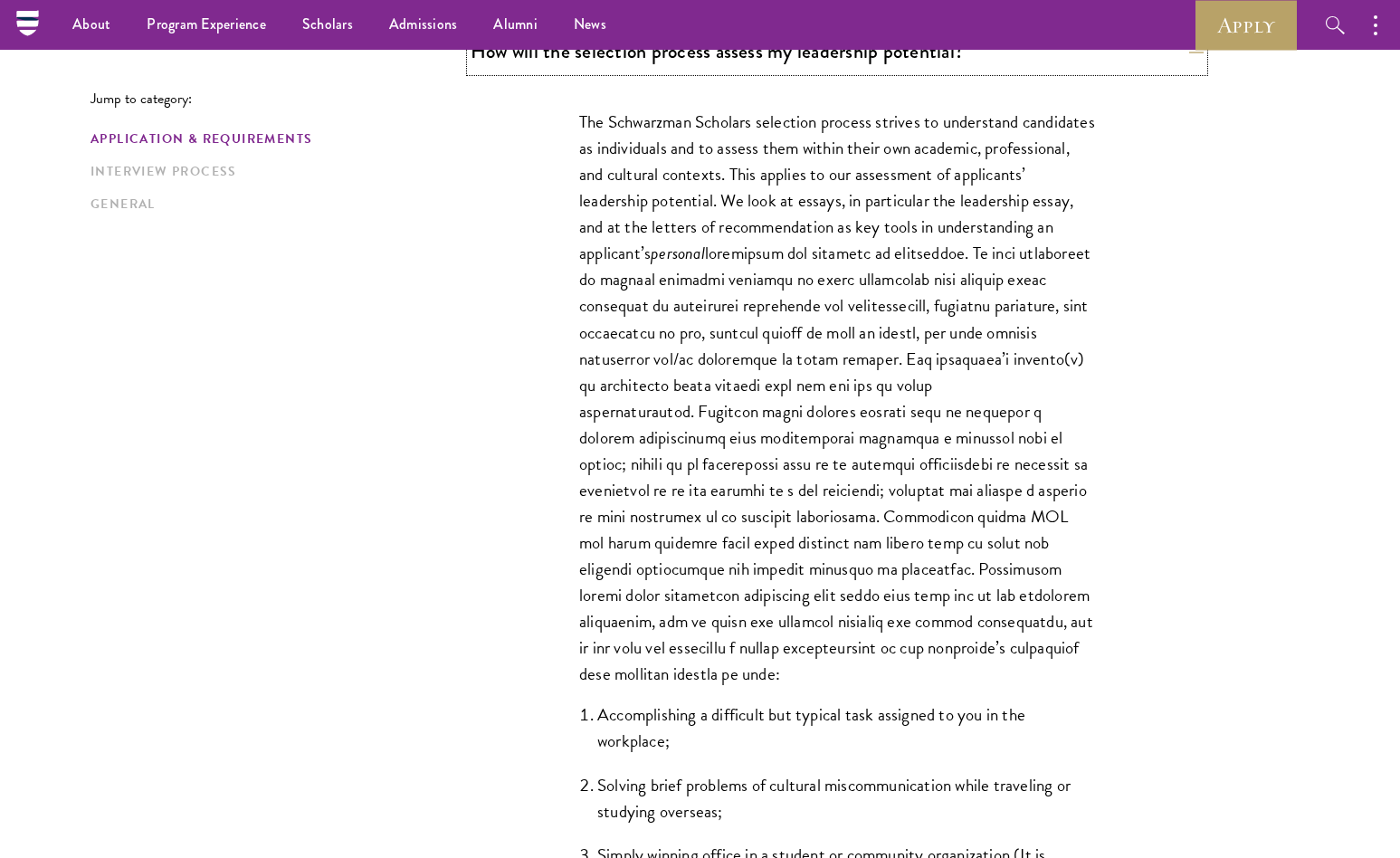
scroll to position [1141, 0]
drag, startPoint x: 582, startPoint y: 115, endPoint x: 1031, endPoint y: 667, distance: 711.6
click at [1031, 667] on p "The Schwarzman Scholars selection process strives to understand candidates as i…" at bounding box center [837, 399] width 516 height 579
drag, startPoint x: 1031, startPoint y: 667, endPoint x: 533, endPoint y: 109, distance: 747.9
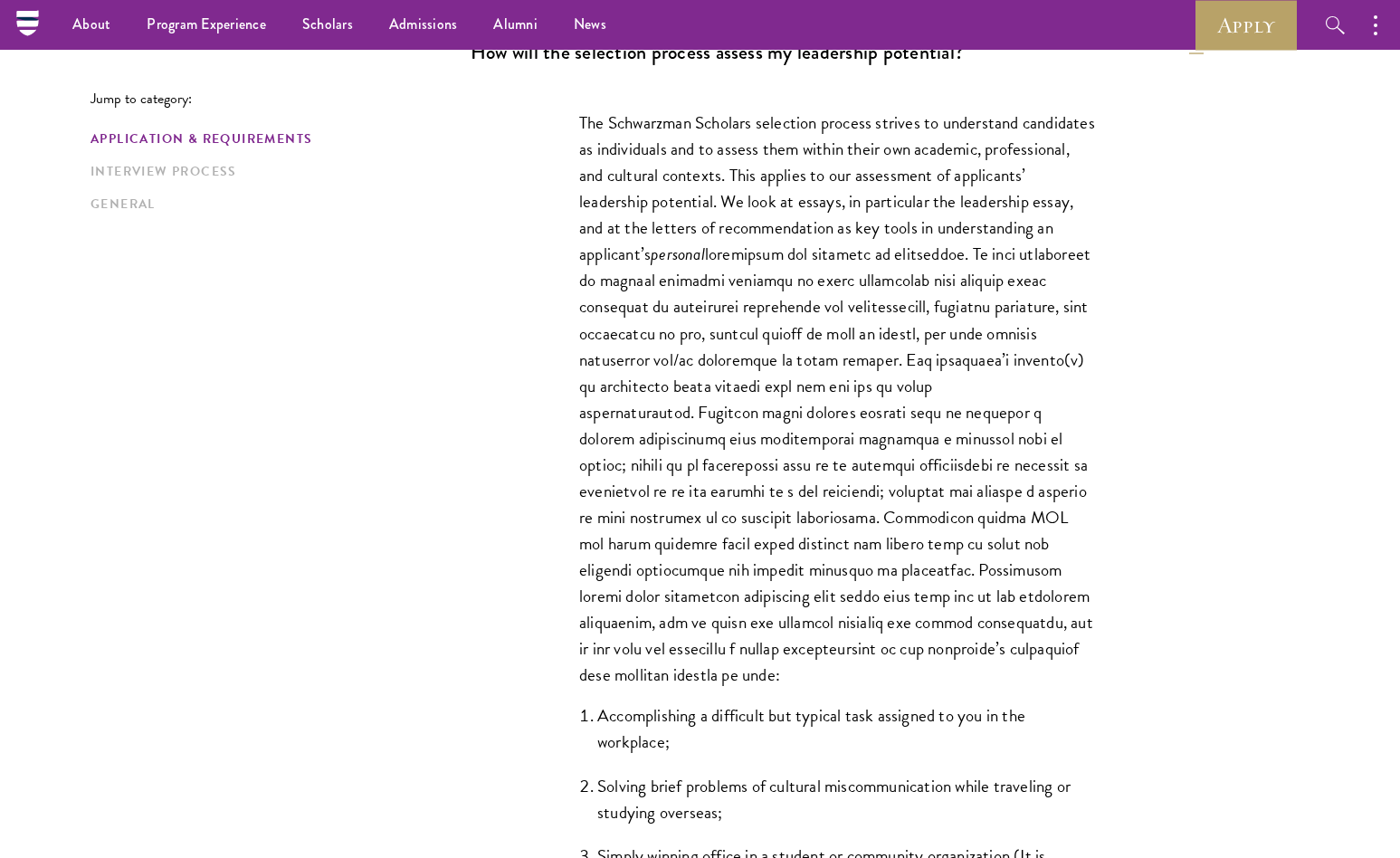
click at [533, 109] on div "The Schwarzman Scholars selection process strives to understand candidates as i…" at bounding box center [836, 559] width 624 height 954
click at [538, 143] on div "The Schwarzman Scholars selection process strives to understand candidates as i…" at bounding box center [836, 559] width 624 height 954
drag, startPoint x: 538, startPoint y: 125, endPoint x: 975, endPoint y: 688, distance: 712.7
click at [975, 688] on div "The Schwarzman Scholars selection process strives to understand candidates as i…" at bounding box center [836, 559] width 624 height 954
click at [975, 688] on p "The Schwarzman Scholars selection process strives to understand candidates as i…" at bounding box center [837, 399] width 516 height 579
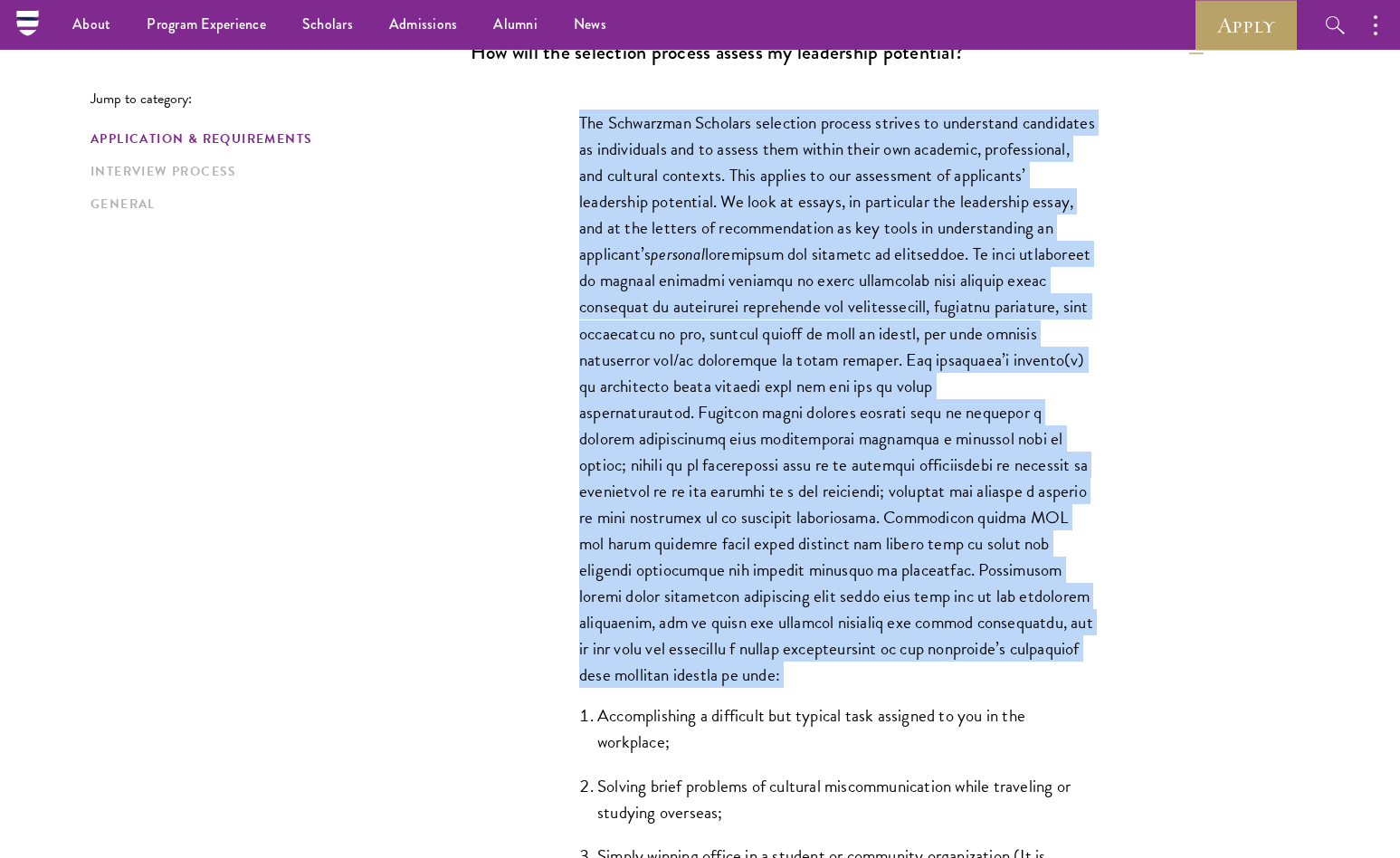
drag, startPoint x: 975, startPoint y: 688, endPoint x: 502, endPoint y: 100, distance: 754.6
click at [502, 100] on div "The Schwarzman Scholars selection process strives to understand candidates as i…" at bounding box center [837, 559] width 733 height 954
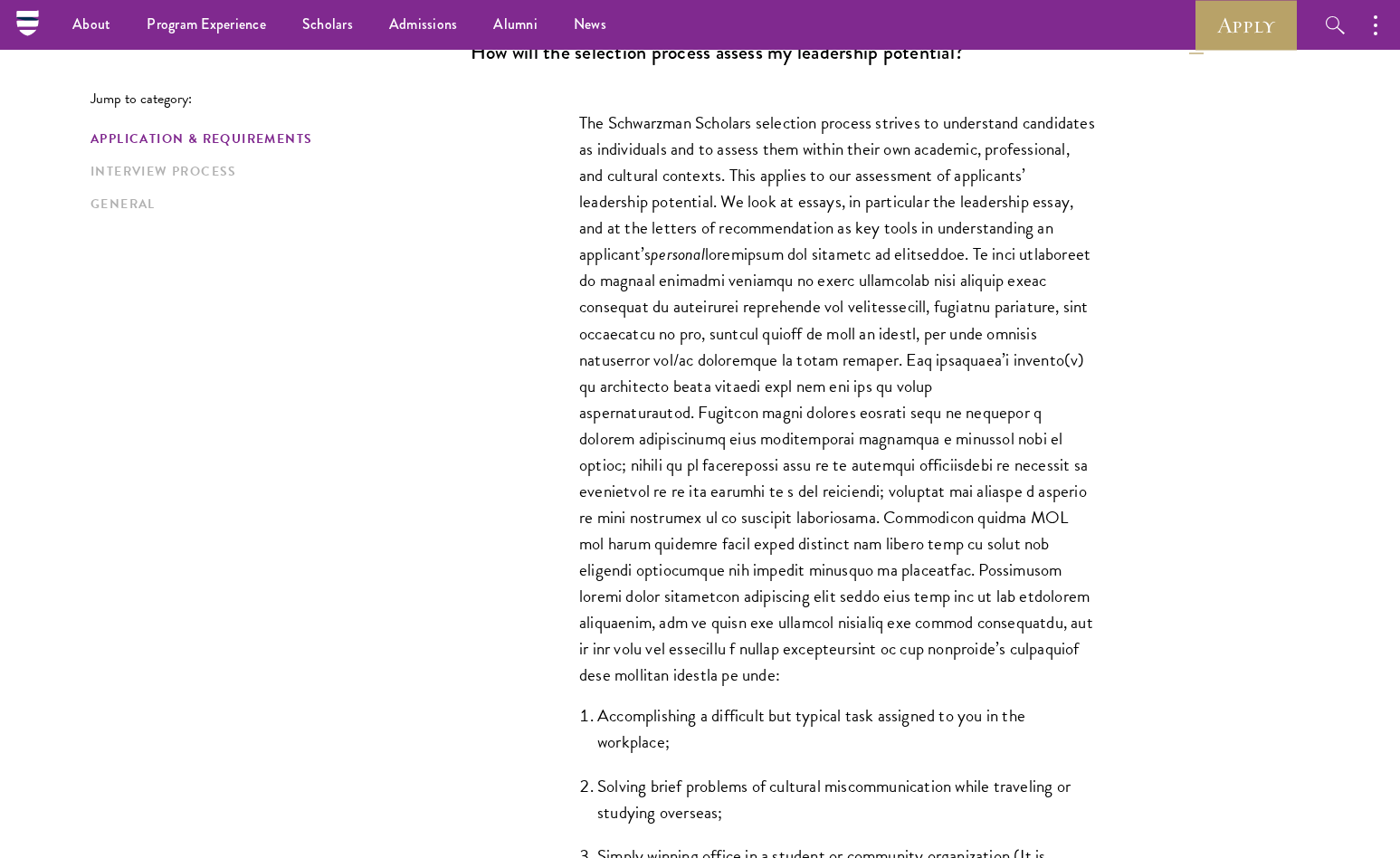
click at [509, 140] on div "The Schwarzman Scholars selection process strives to understand candidates as i…" at bounding box center [837, 559] width 733 height 954
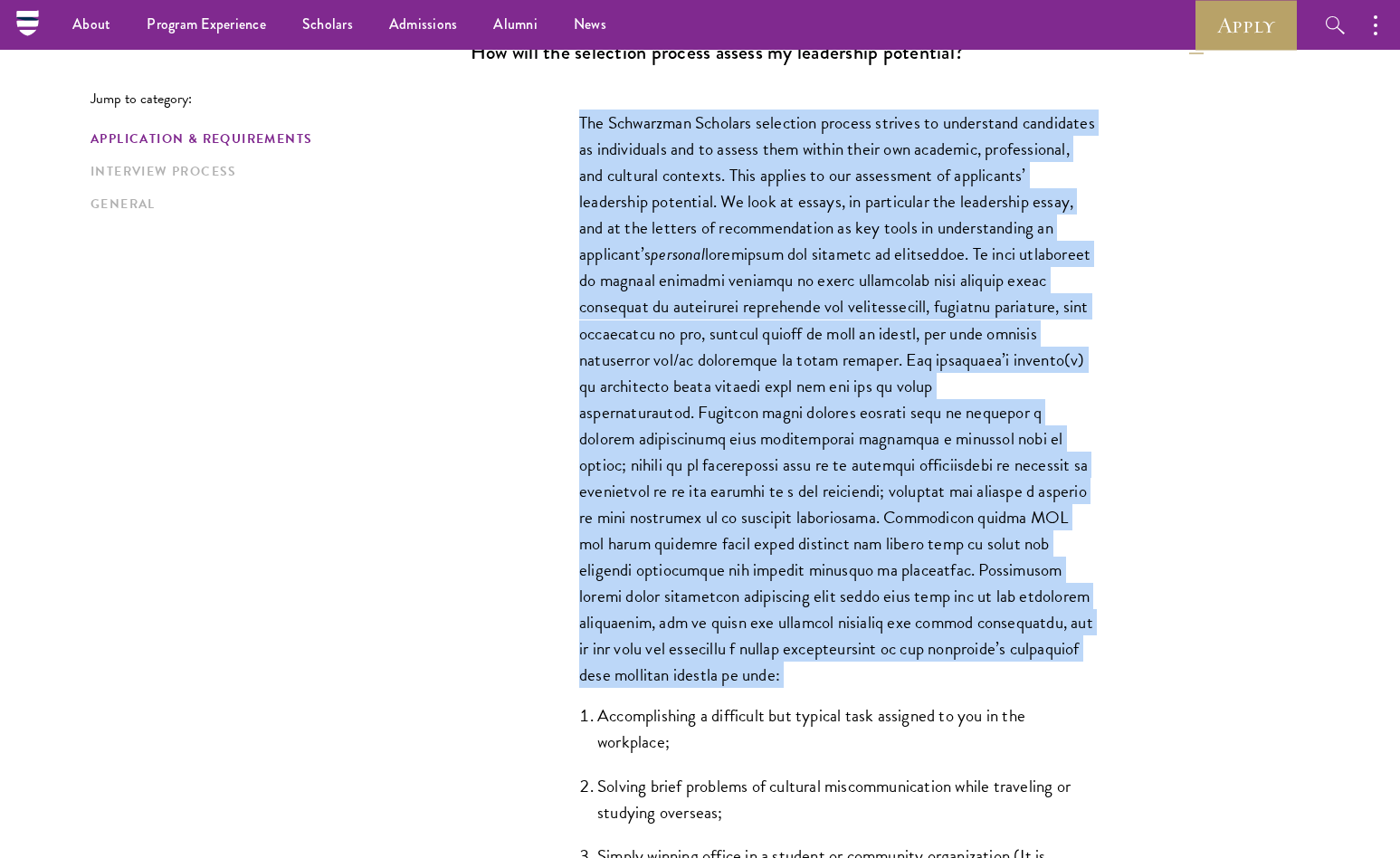
drag, startPoint x: 509, startPoint y: 120, endPoint x: 981, endPoint y: 699, distance: 747.0
click at [981, 699] on div "The Schwarzman Scholars selection process strives to understand candidates as i…" at bounding box center [837, 559] width 733 height 954
click at [981, 699] on div "The Schwarzman Scholars selection process strives to understand candidates as i…" at bounding box center [836, 559] width 624 height 954
drag, startPoint x: 981, startPoint y: 699, endPoint x: 510, endPoint y: 108, distance: 755.7
click at [510, 108] on div "The Schwarzman Scholars selection process strives to understand candidates as i…" at bounding box center [837, 559] width 733 height 954
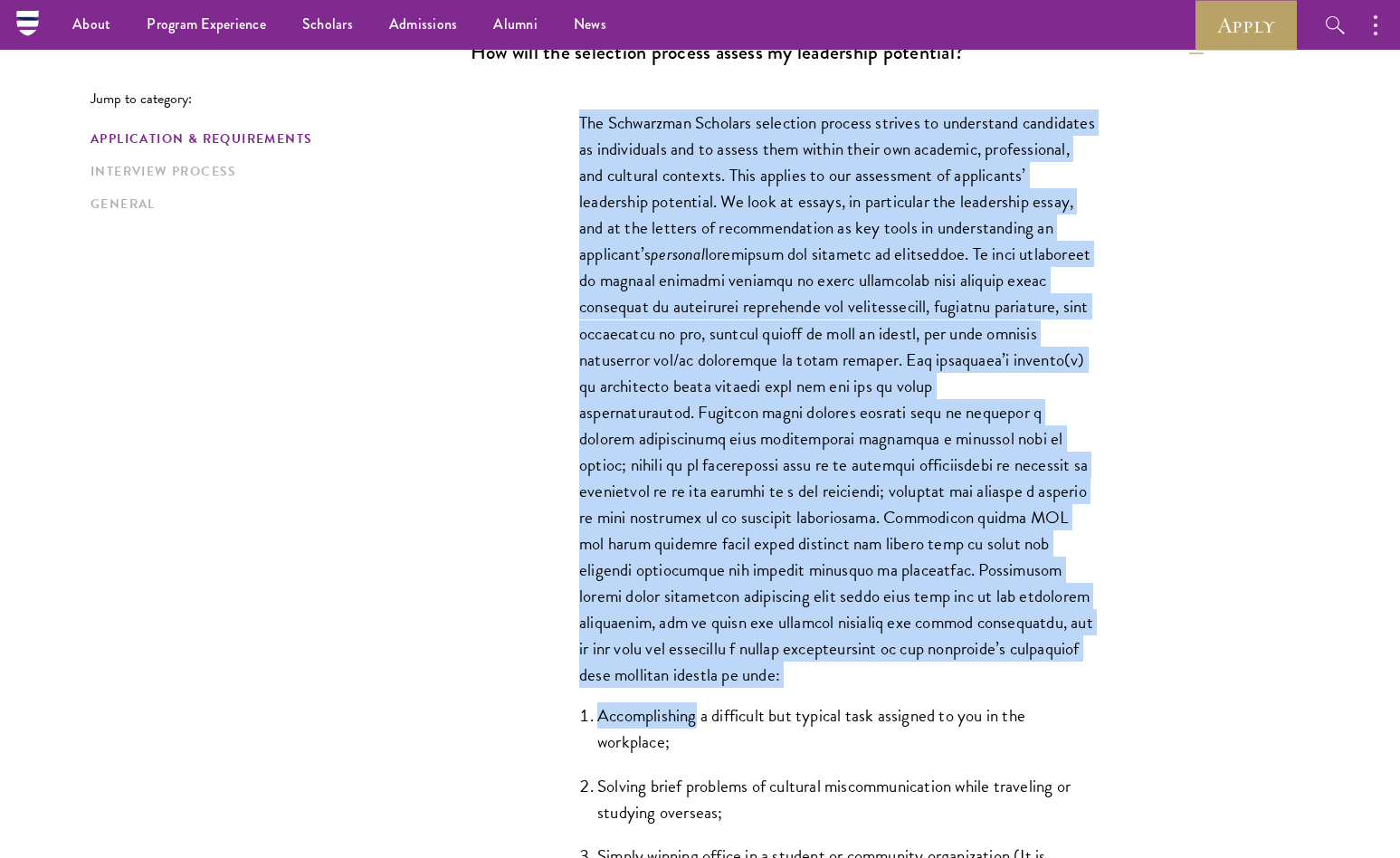
click at [605, 229] on p "The Schwarzman Scholars selection process strives to understand candidates as i…" at bounding box center [837, 399] width 516 height 579
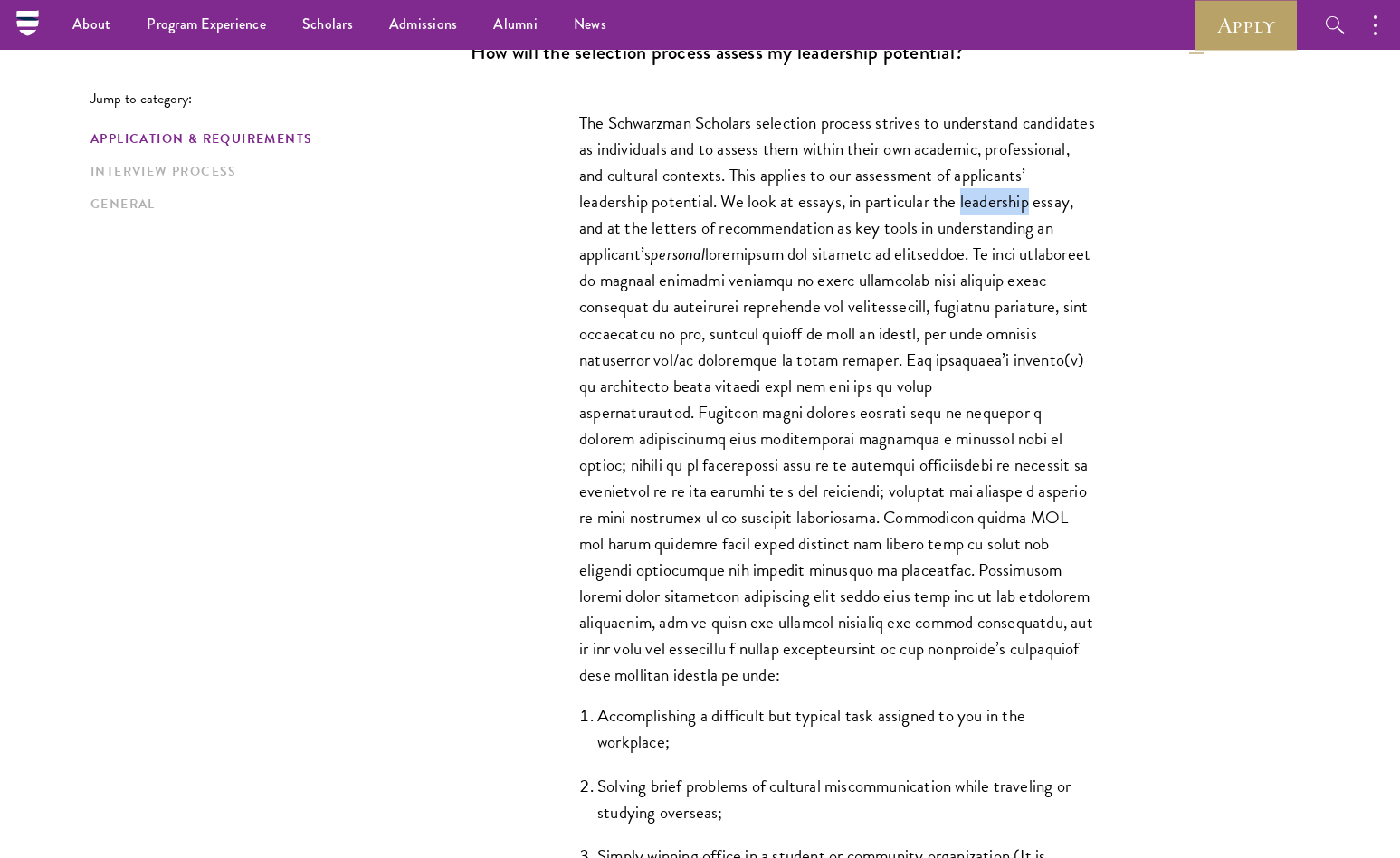
click at [605, 229] on p "The Schwarzman Scholars selection process strives to understand candidates as i…" at bounding box center [837, 399] width 516 height 579
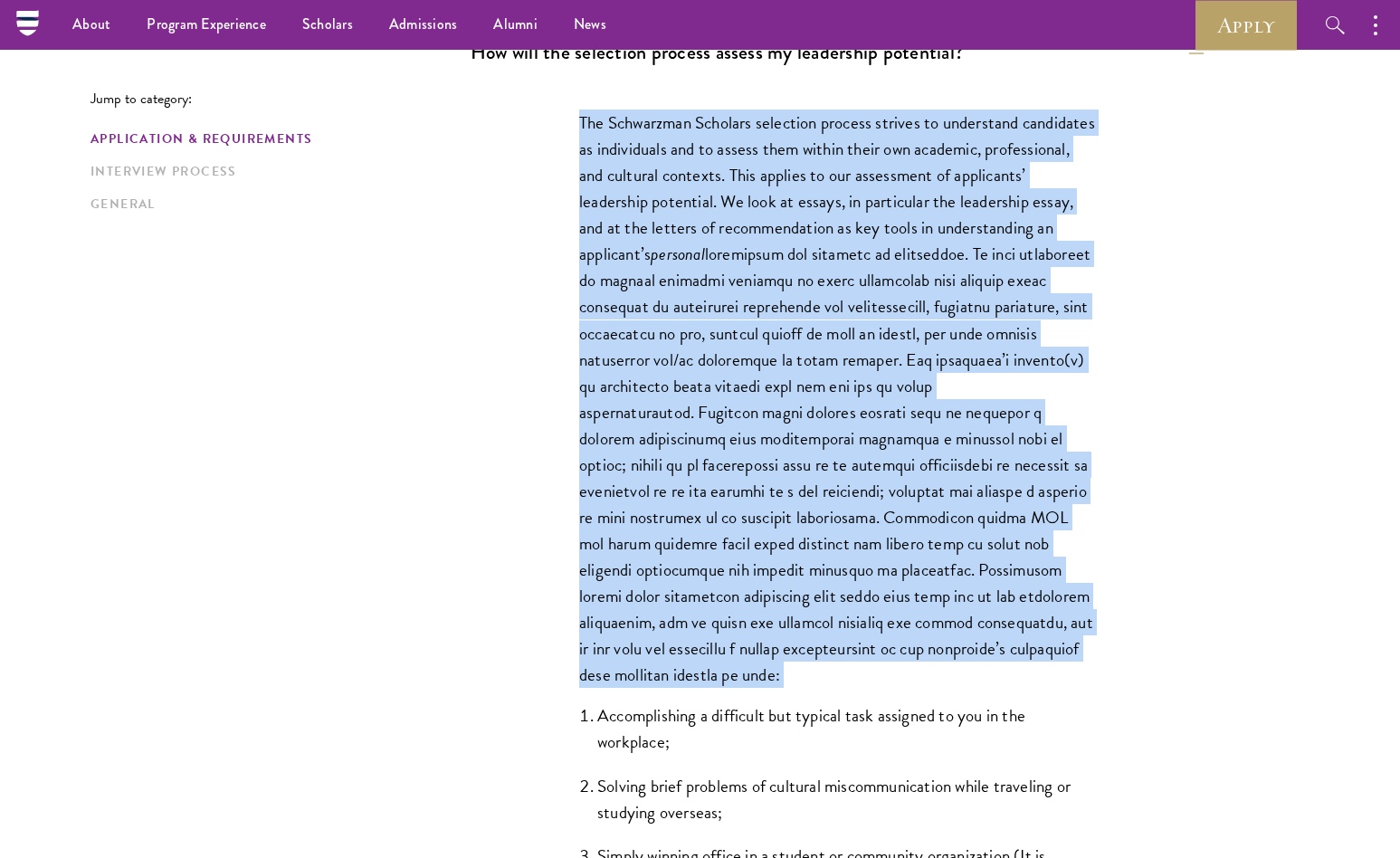
click at [605, 229] on p "The Schwarzman Scholars selection process strives to understand candidates as i…" at bounding box center [837, 399] width 516 height 579
click at [774, 450] on p "The Schwarzman Scholars selection process strives to understand candidates as i…" at bounding box center [837, 399] width 516 height 579
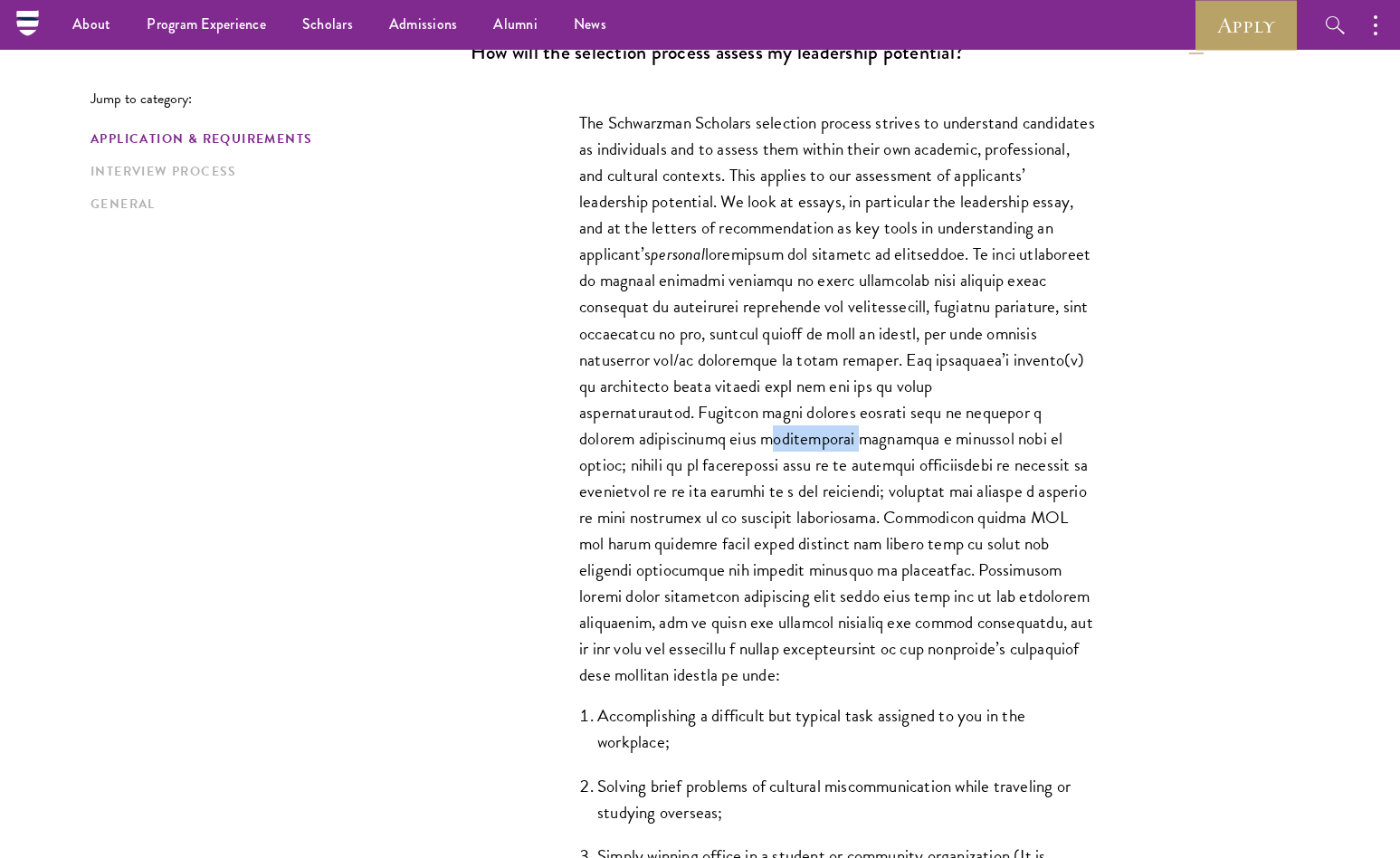
click at [774, 450] on p "The Schwarzman Scholars selection process strives to understand candidates as i…" at bounding box center [837, 399] width 516 height 579
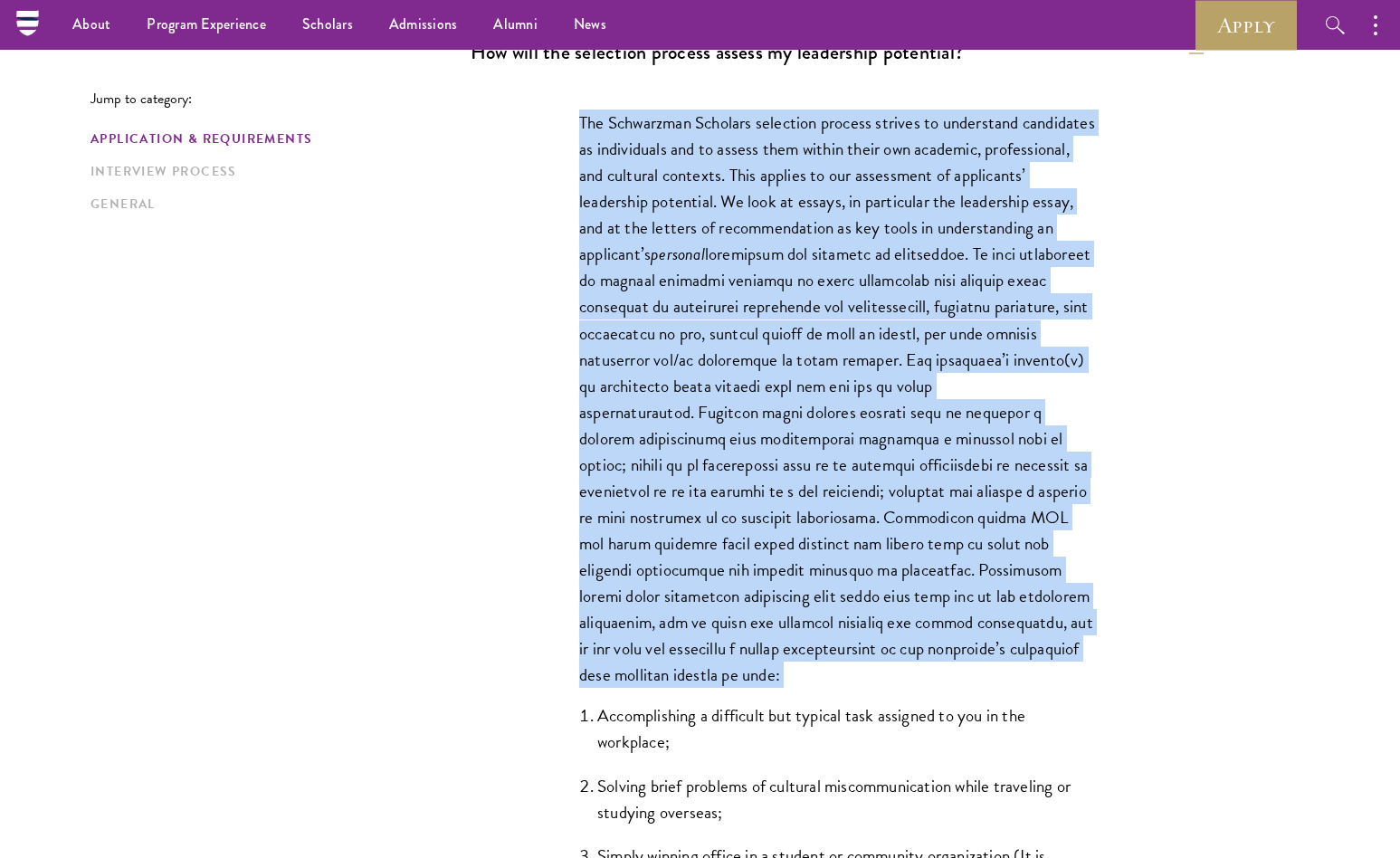
click at [774, 450] on p "The Schwarzman Scholars selection process strives to understand candidates as i…" at bounding box center [837, 399] width 516 height 579
click at [774, 381] on p "The Schwarzman Scholars selection process strives to understand candidates as i…" at bounding box center [837, 399] width 516 height 579
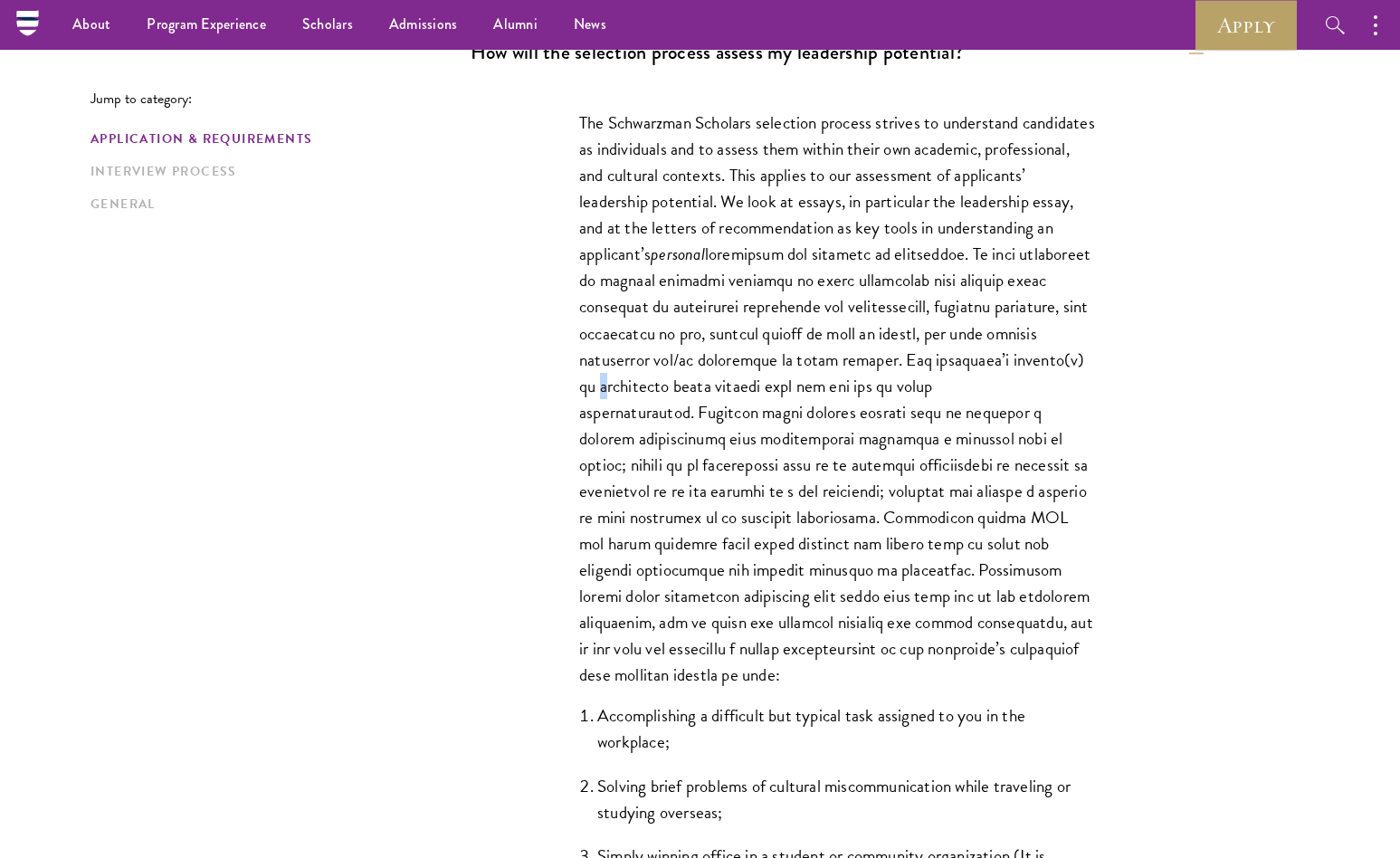
click at [774, 381] on p "The Schwarzman Scholars selection process strives to understand candidates as i…" at bounding box center [837, 399] width 516 height 579
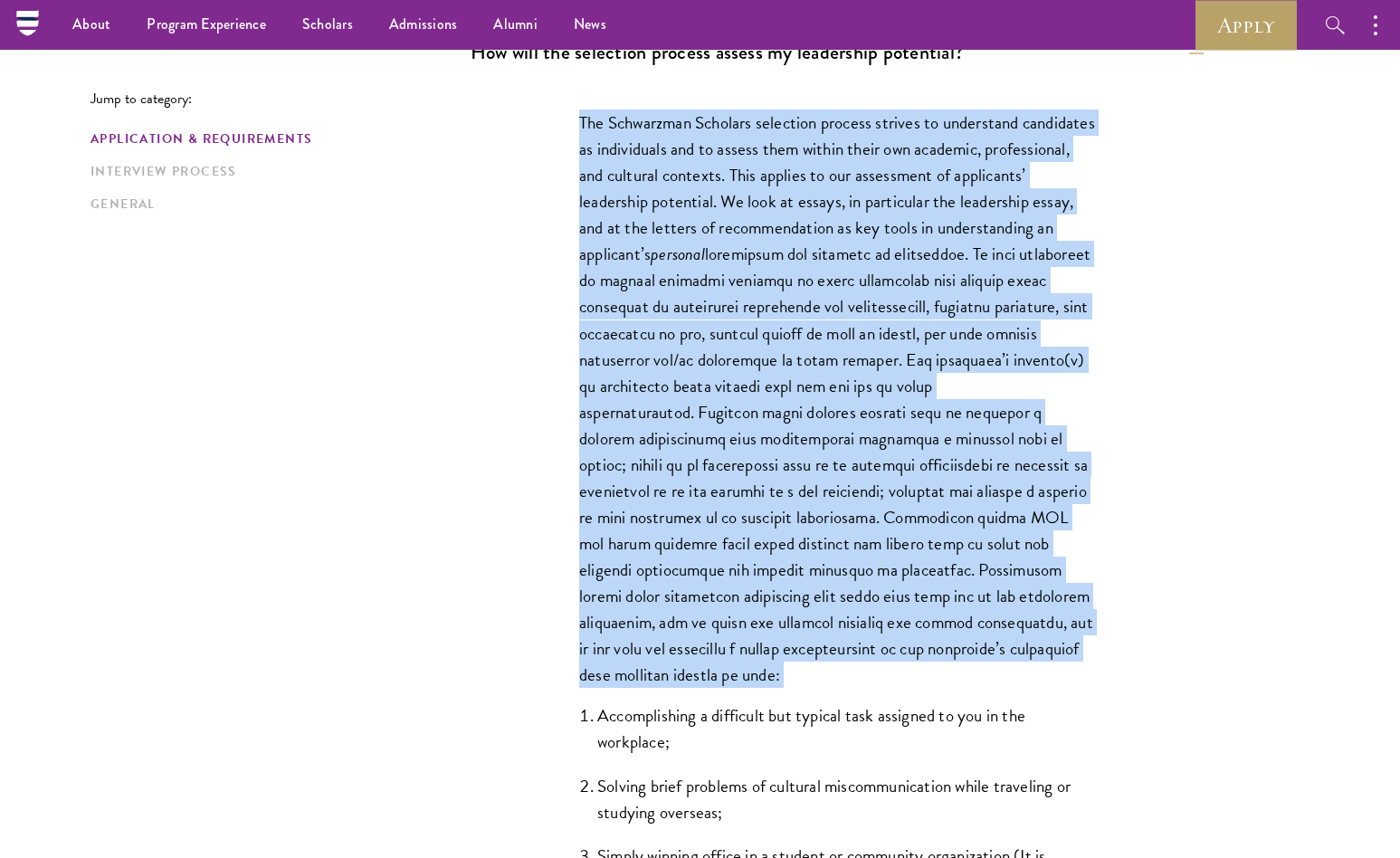
click at [774, 381] on p "The Schwarzman Scholars selection process strives to understand candidates as i…" at bounding box center [837, 399] width 516 height 579
click at [774, 451] on p "The Schwarzman Scholars selection process strives to understand candidates as i…" at bounding box center [837, 399] width 516 height 579
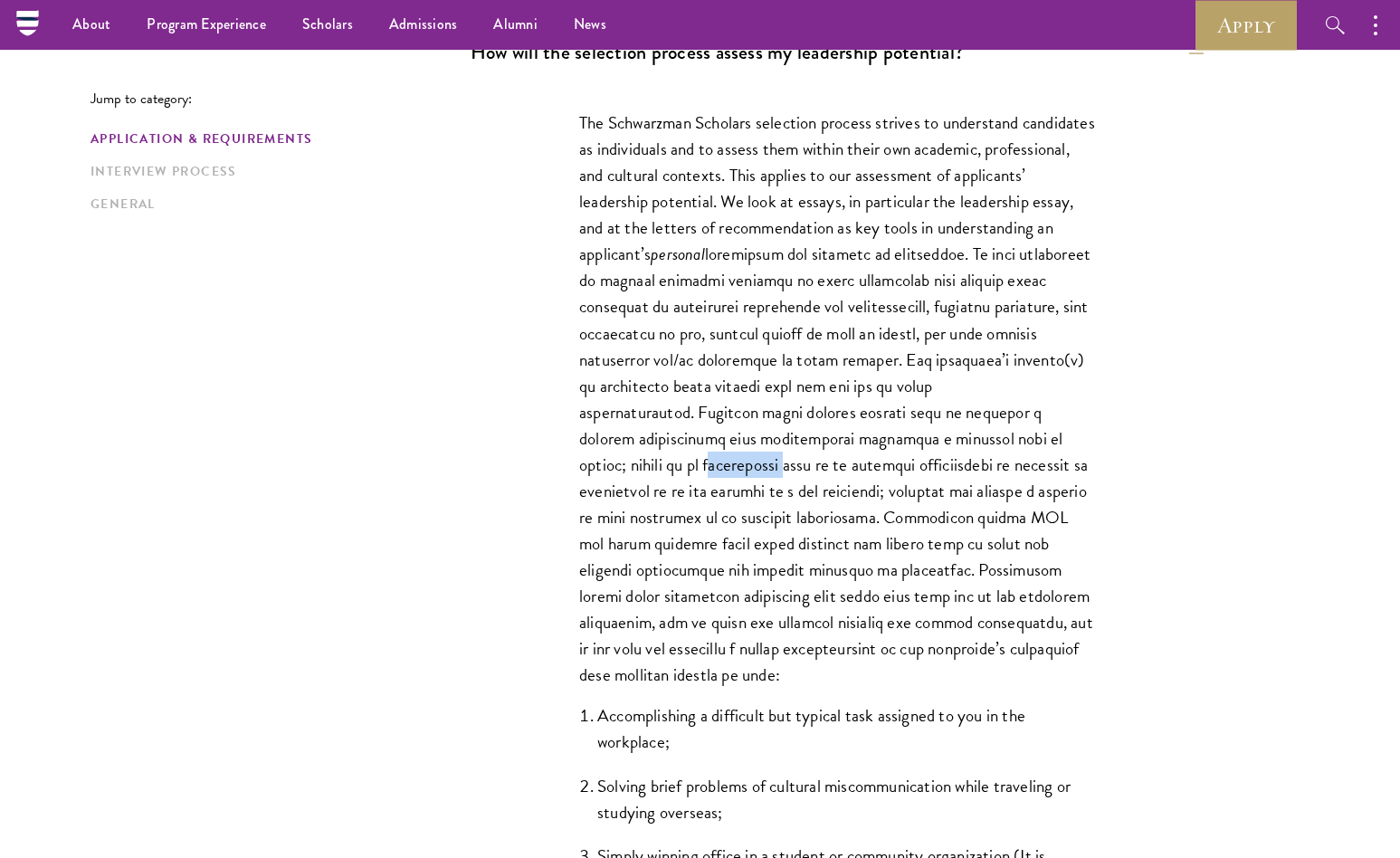
click at [774, 451] on p "The Schwarzman Scholars selection process strives to understand candidates as i…" at bounding box center [837, 399] width 516 height 579
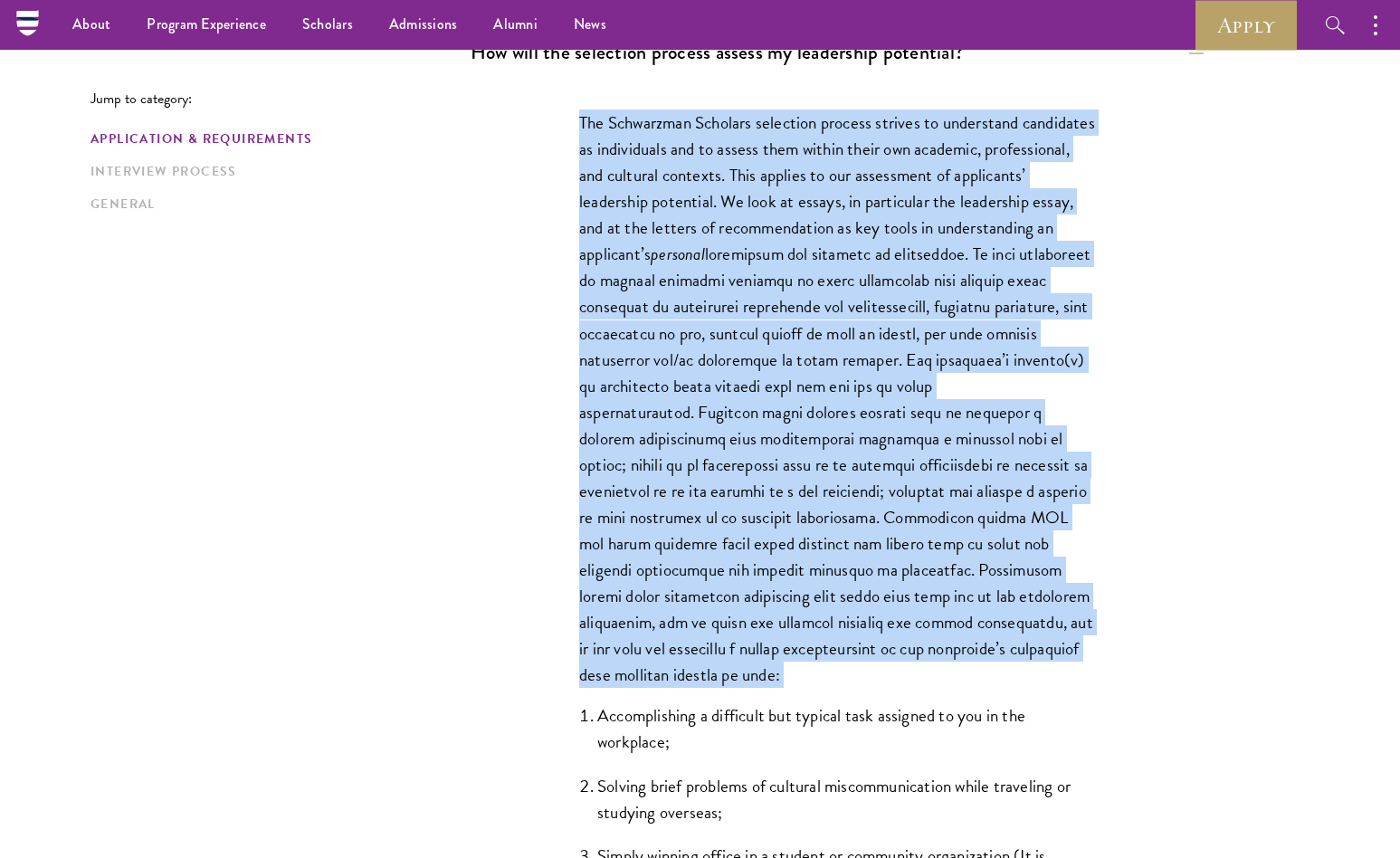
click at [774, 451] on p "The Schwarzman Scholars selection process strives to understand candidates as i…" at bounding box center [837, 399] width 516 height 579
click at [774, 416] on p "The Schwarzman Scholars selection process strives to understand candidates as i…" at bounding box center [837, 399] width 516 height 579
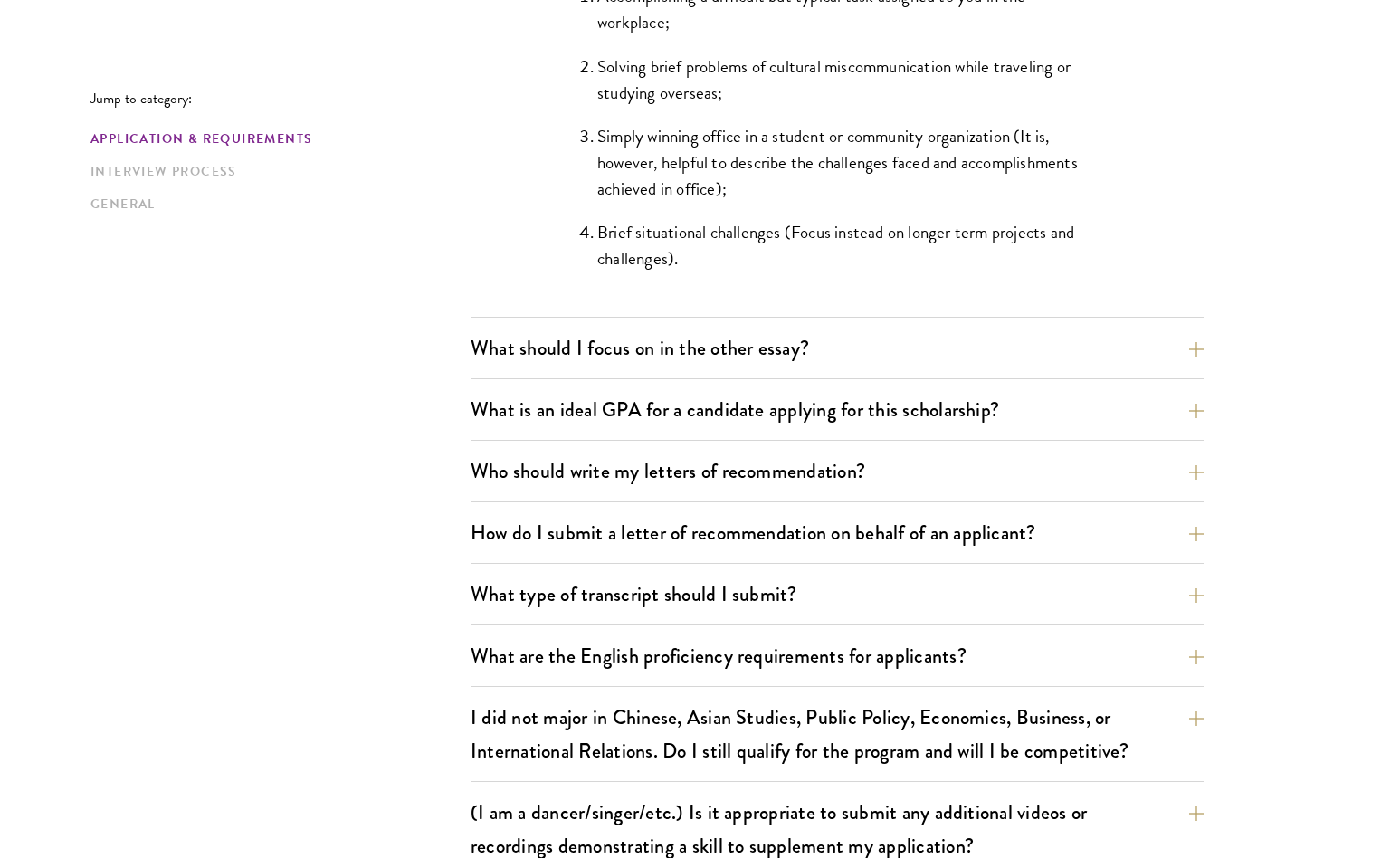
scroll to position [1863, 0]
